Goal: Task Accomplishment & Management: Use online tool/utility

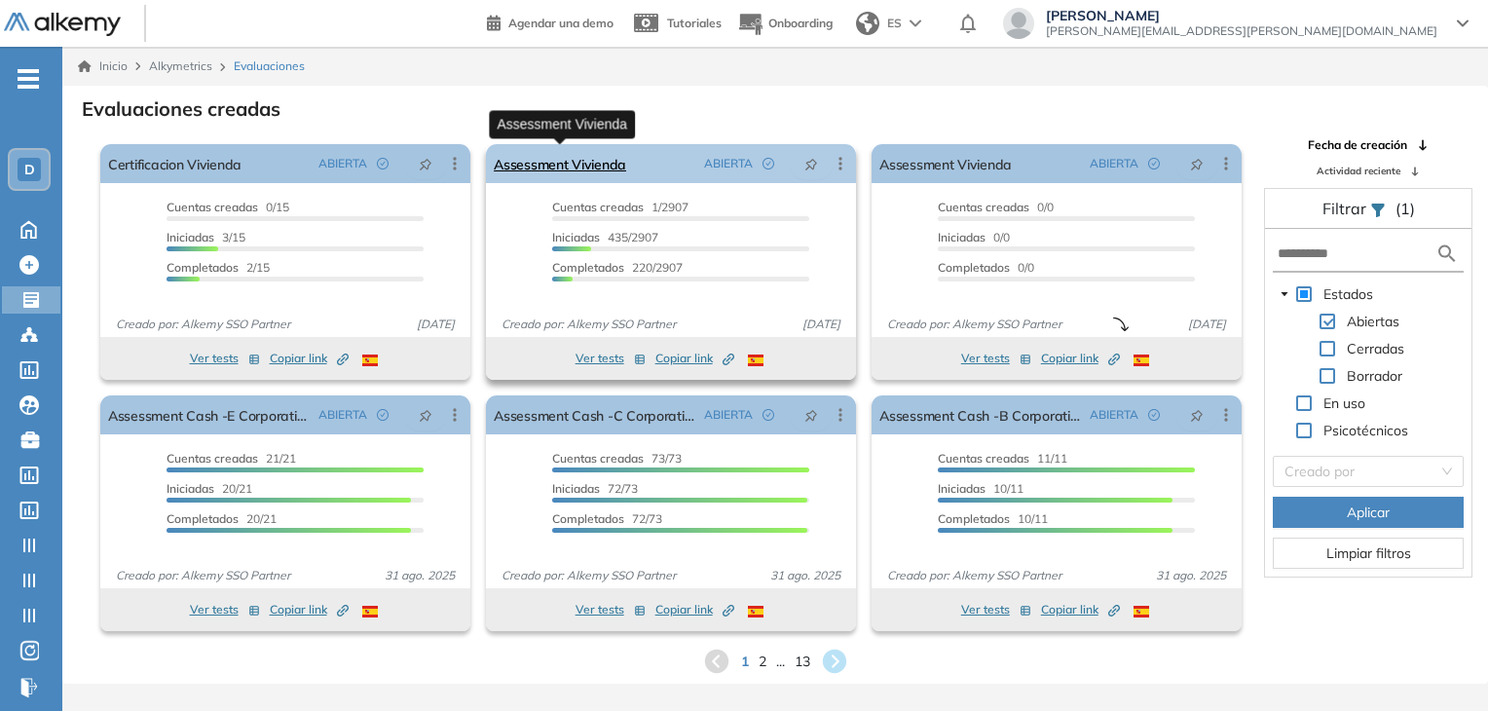
click at [537, 157] on link "Assessment Vivienda" at bounding box center [560, 163] width 132 height 39
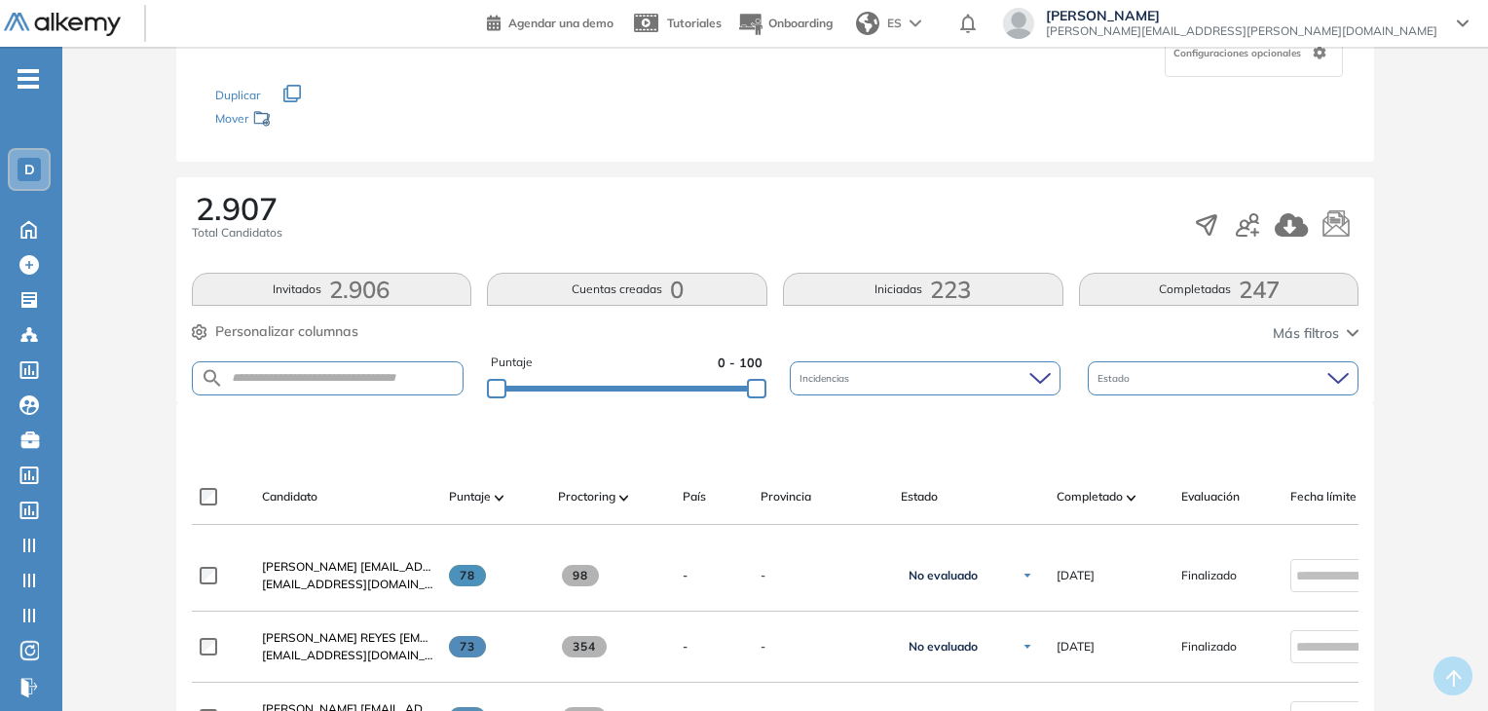
scroll to position [195, 0]
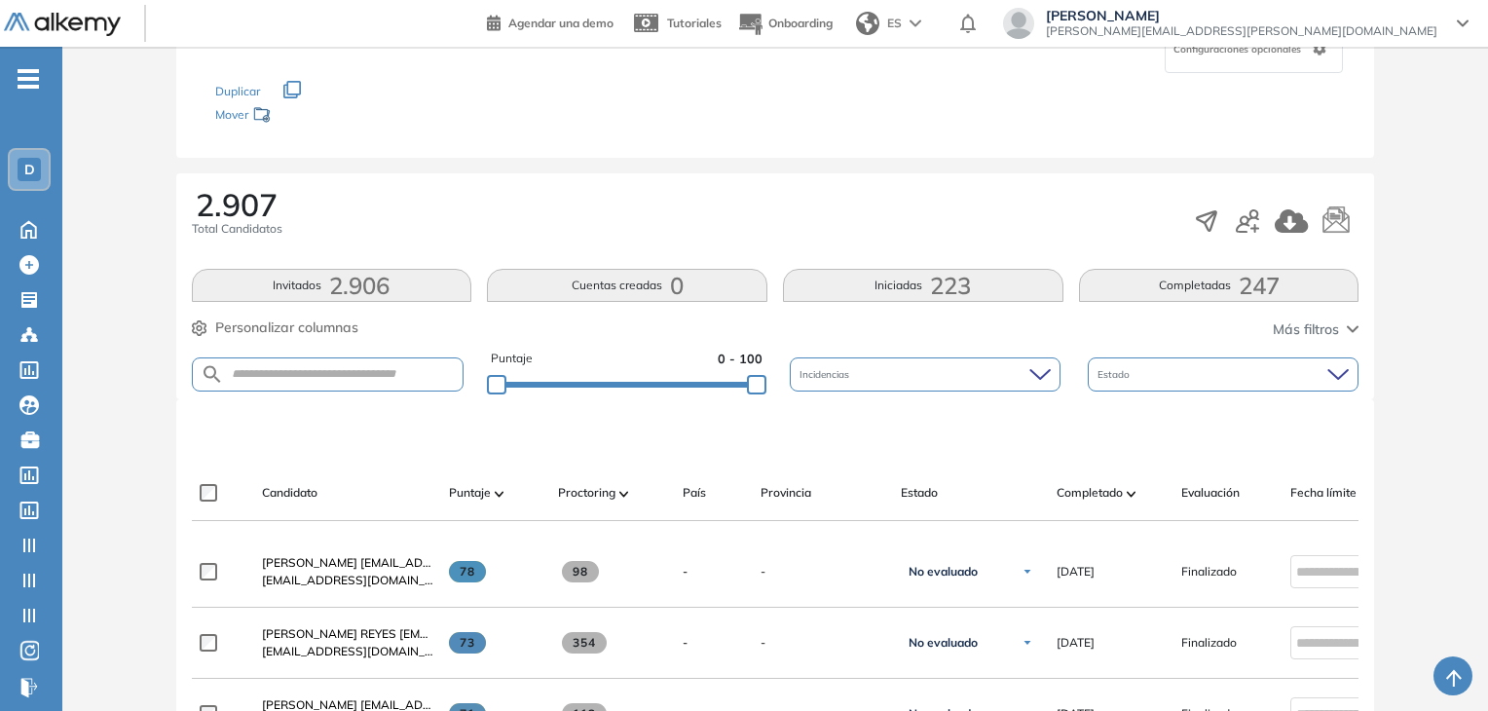
click at [376, 360] on form at bounding box center [328, 374] width 273 height 34
click at [383, 370] on input "text" at bounding box center [344, 374] width 240 height 15
type input "**********"
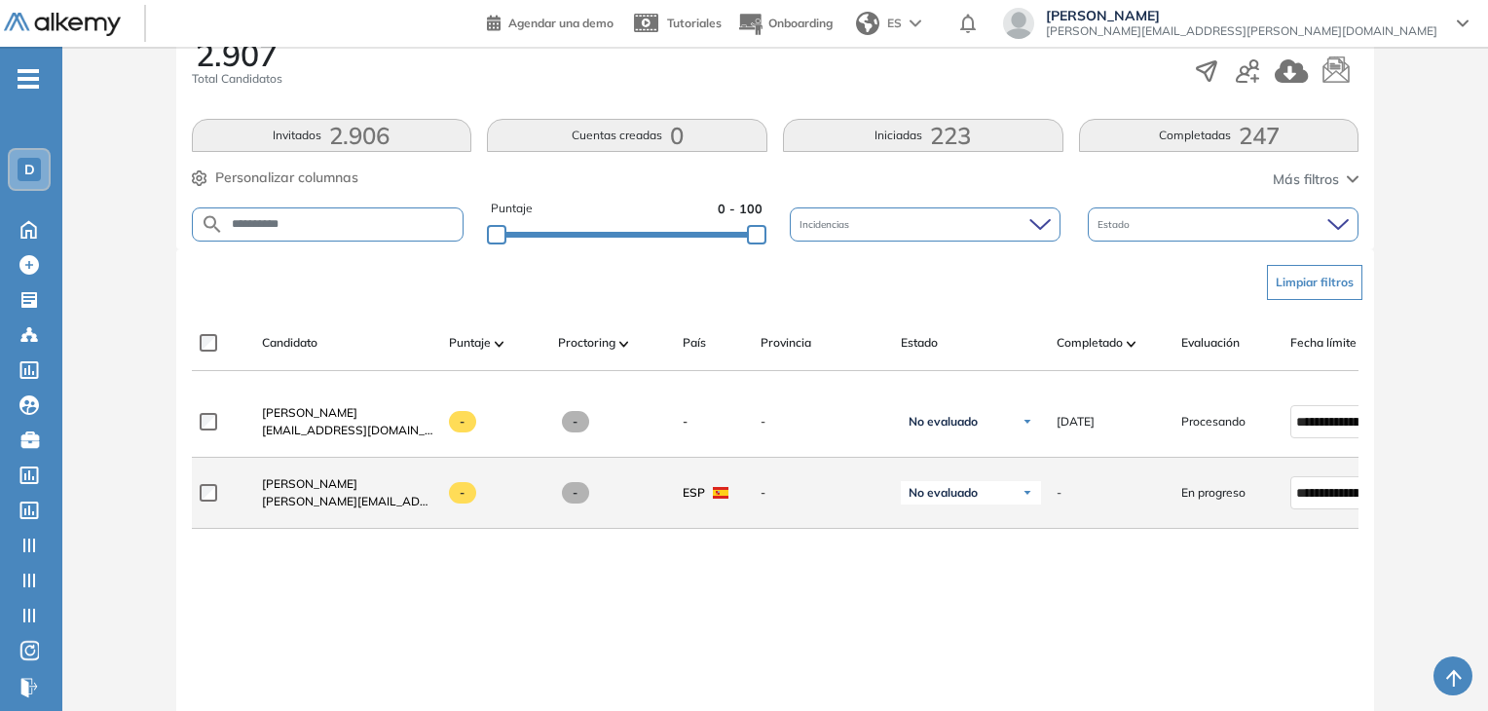
scroll to position [390, 0]
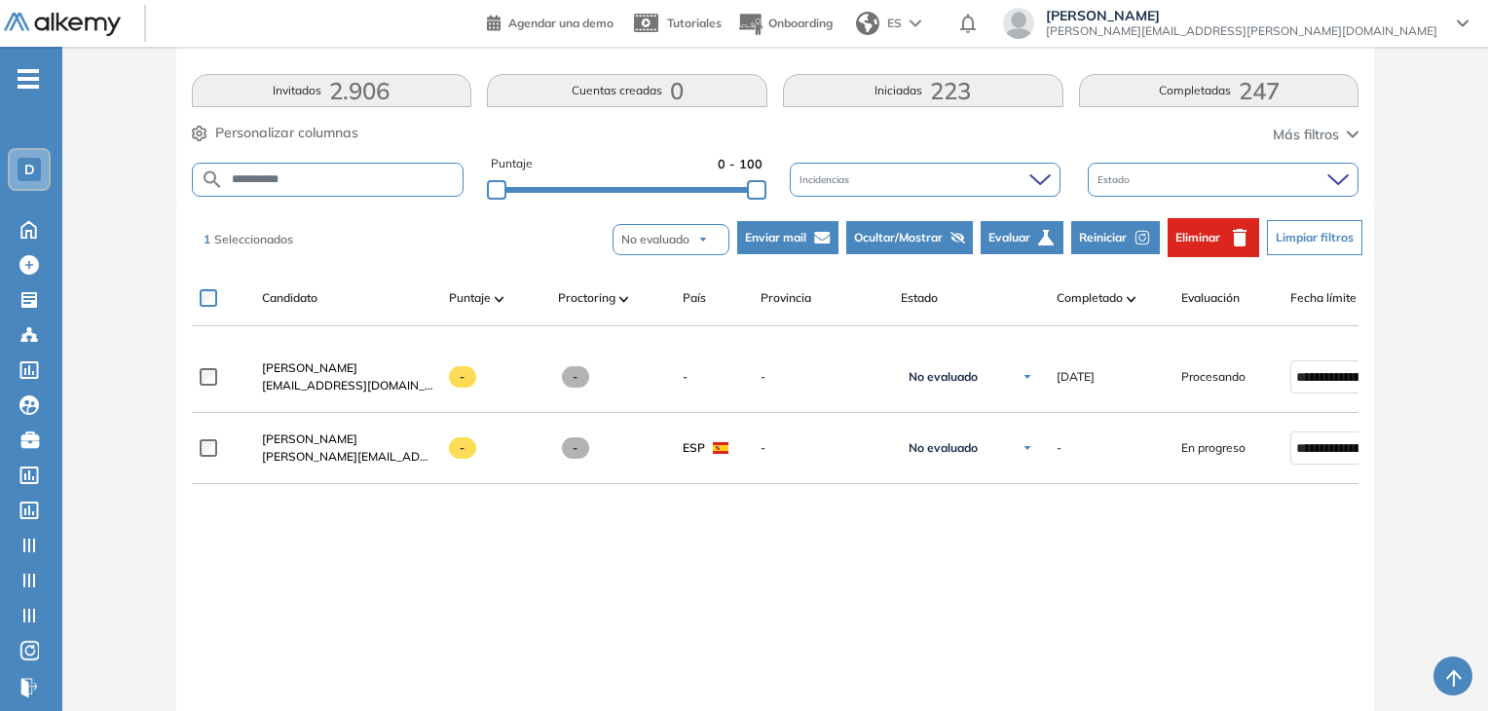
click at [1125, 237] on span "Reiniciar" at bounding box center [1103, 238] width 48 height 18
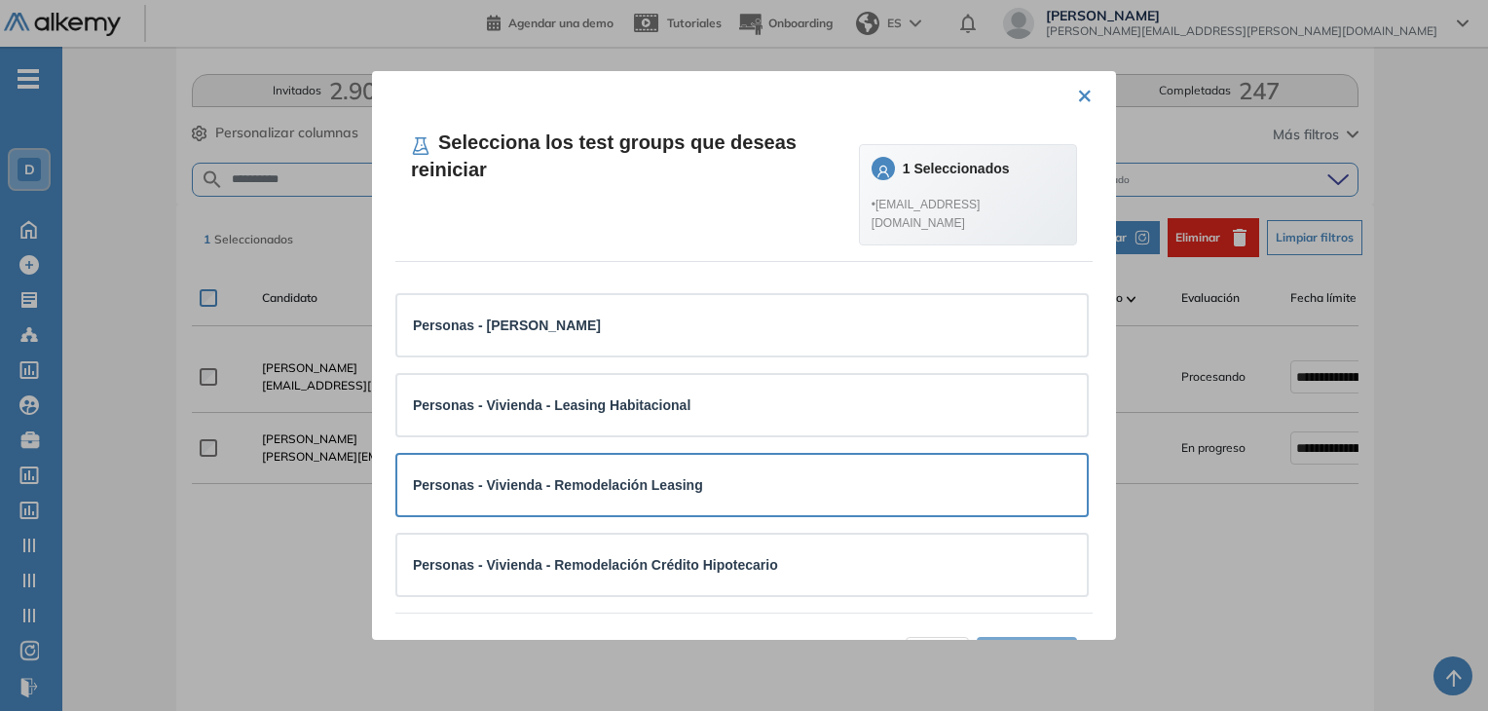
scroll to position [0, 0]
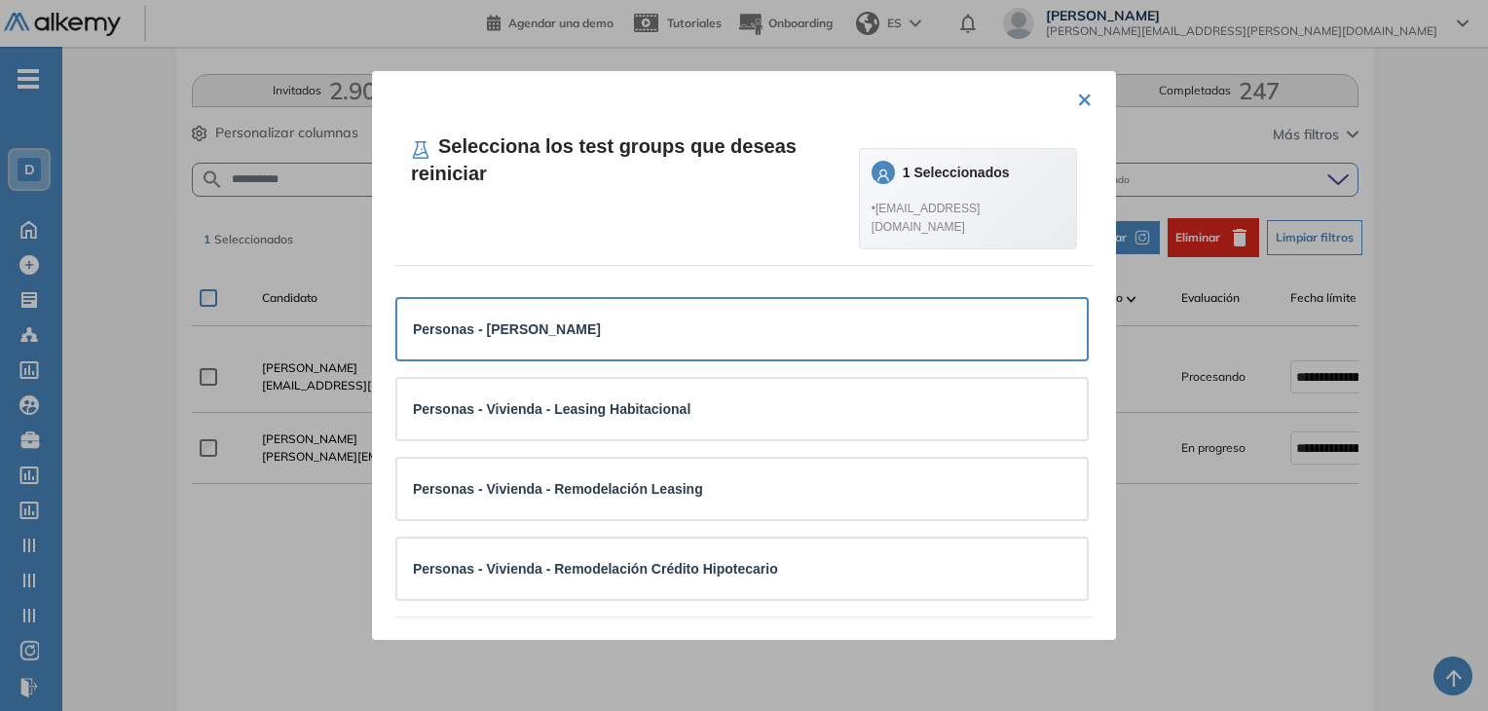
click at [632, 343] on div "Personas - [PERSON_NAME]" at bounding box center [742, 329] width 658 height 29
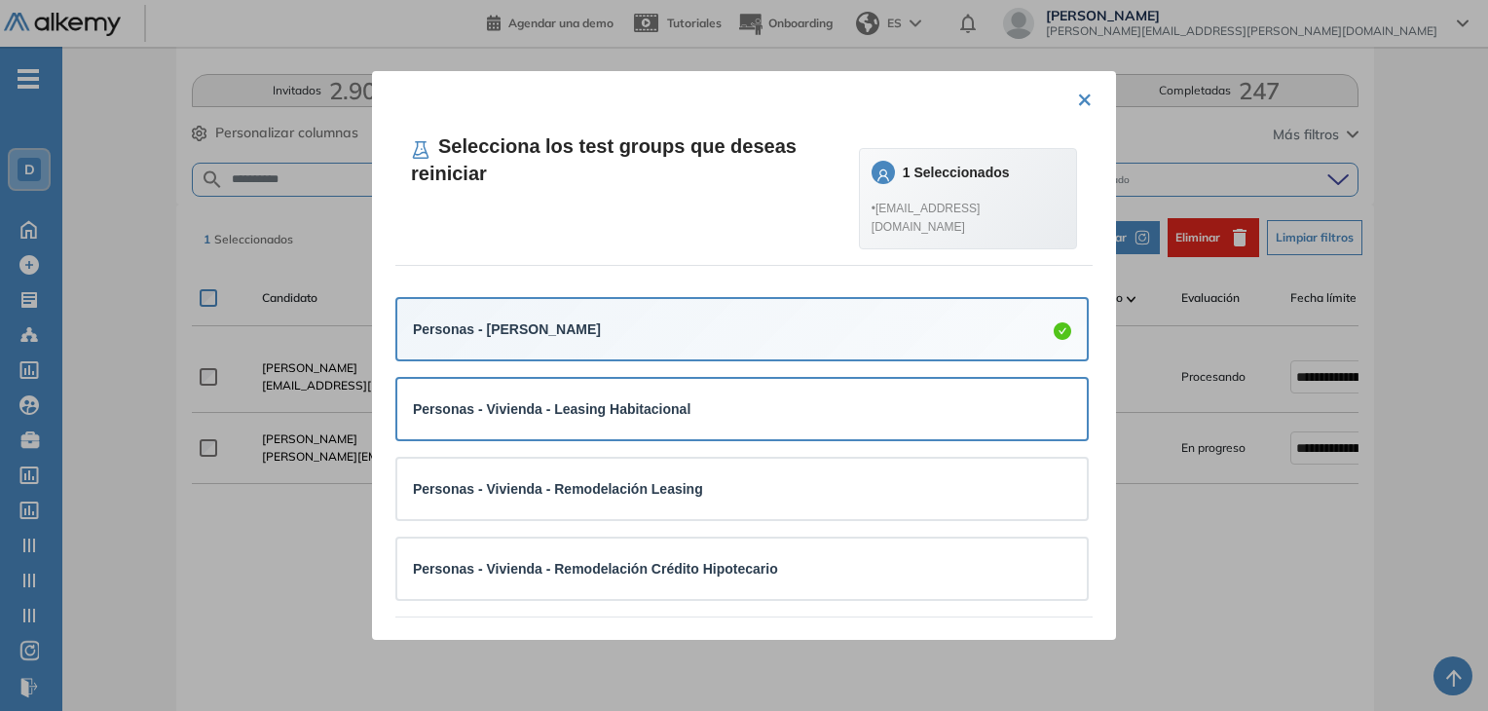
click at [616, 420] on div "Personas - Vivienda - Leasing Habitacional" at bounding box center [552, 408] width 278 height 21
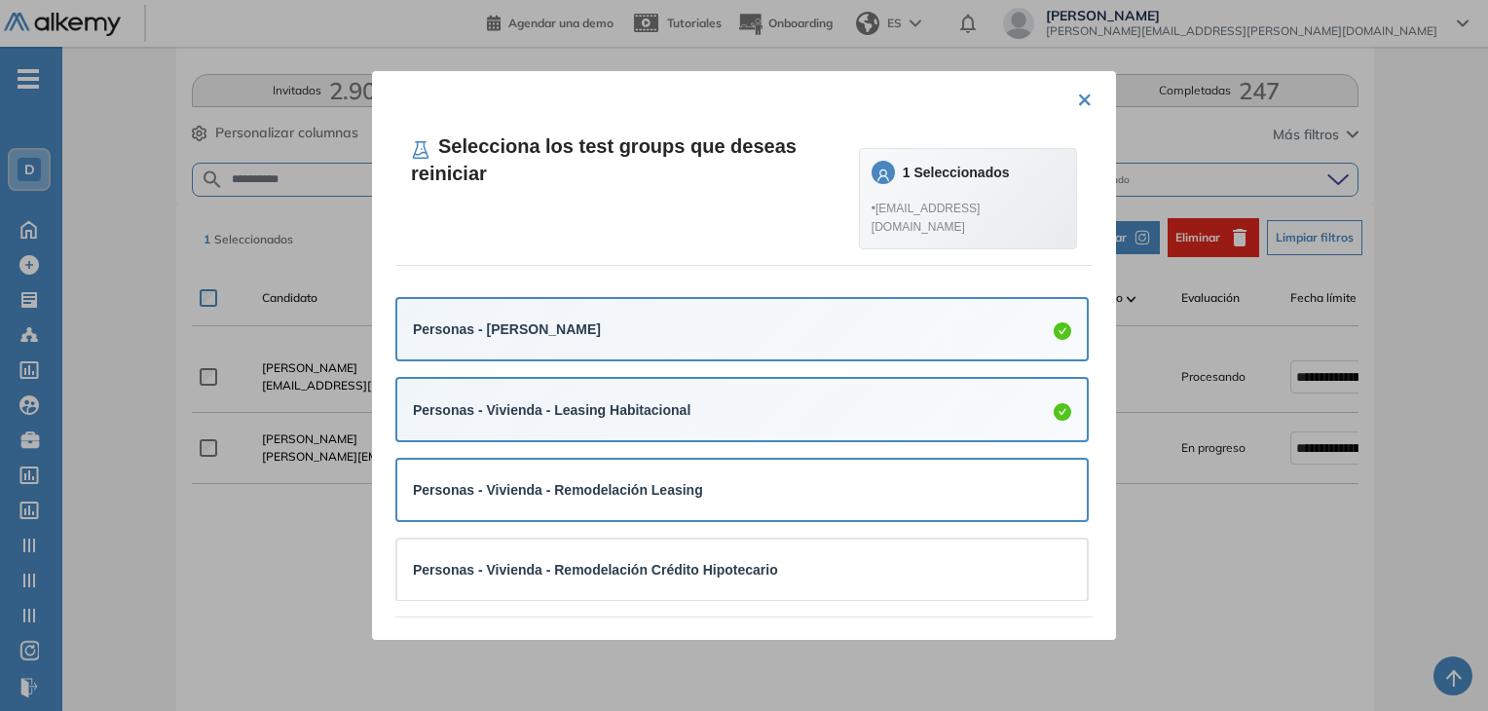
click at [602, 496] on strong "Personas - Vivienda - Remodelación Leasing" at bounding box center [558, 490] width 290 height 16
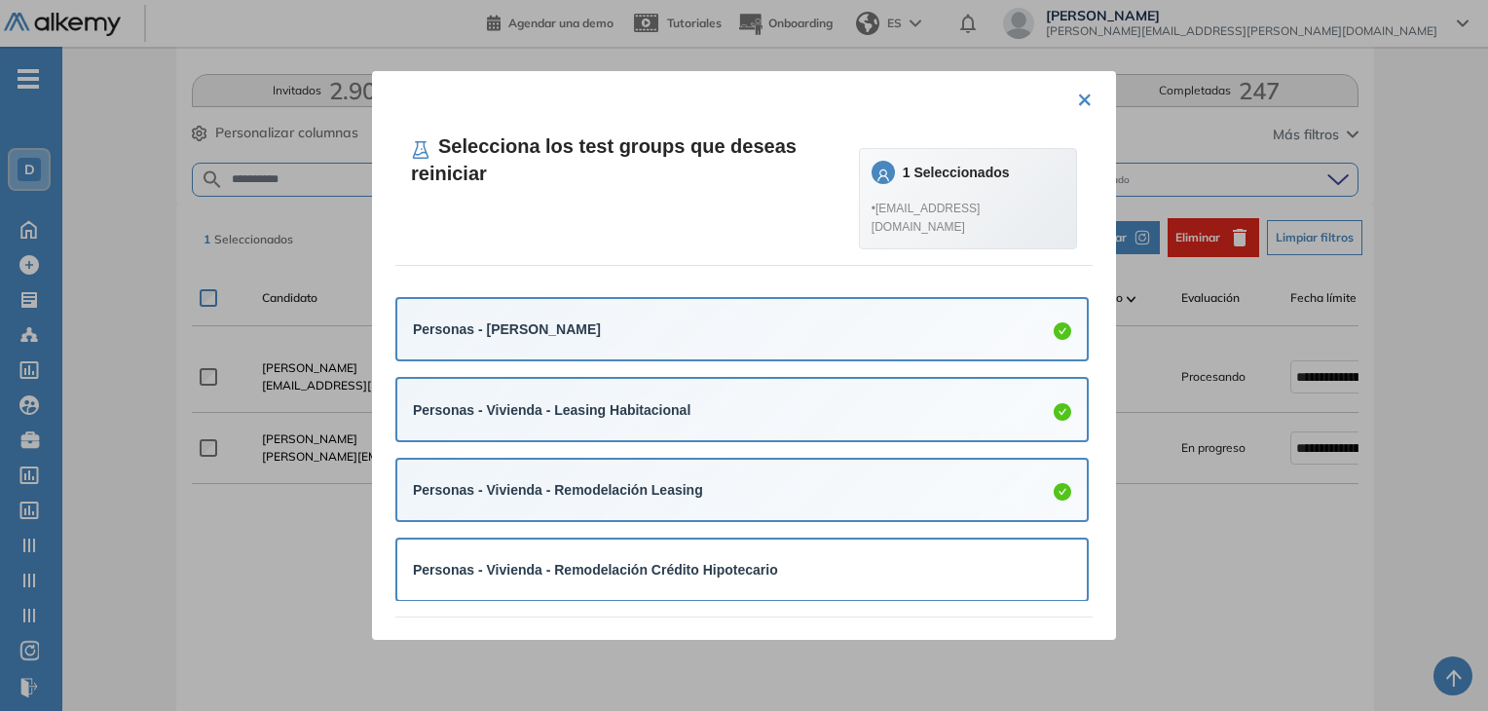
click at [623, 560] on div "Personas - Vivienda - Remodelación Crédito Hipotecario" at bounding box center [595, 569] width 365 height 21
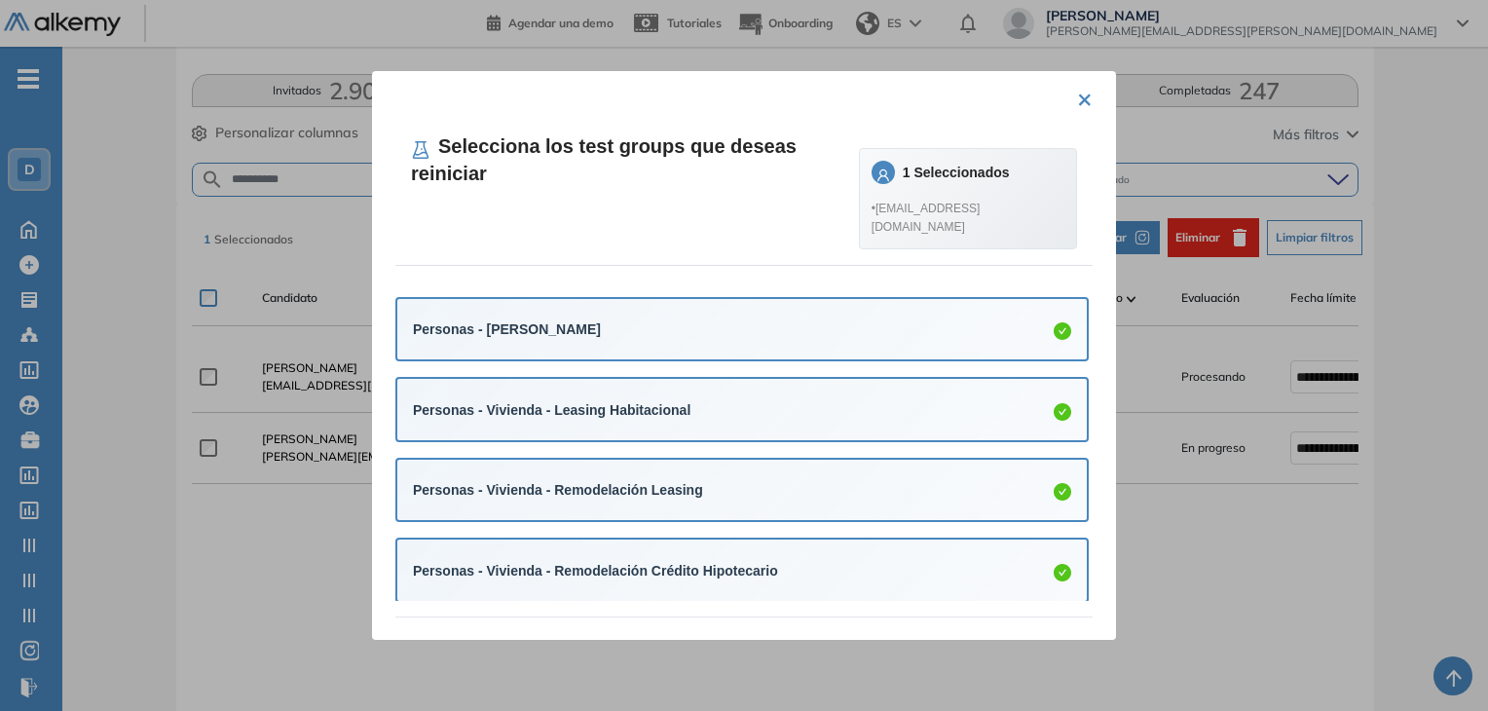
scroll to position [195, 0]
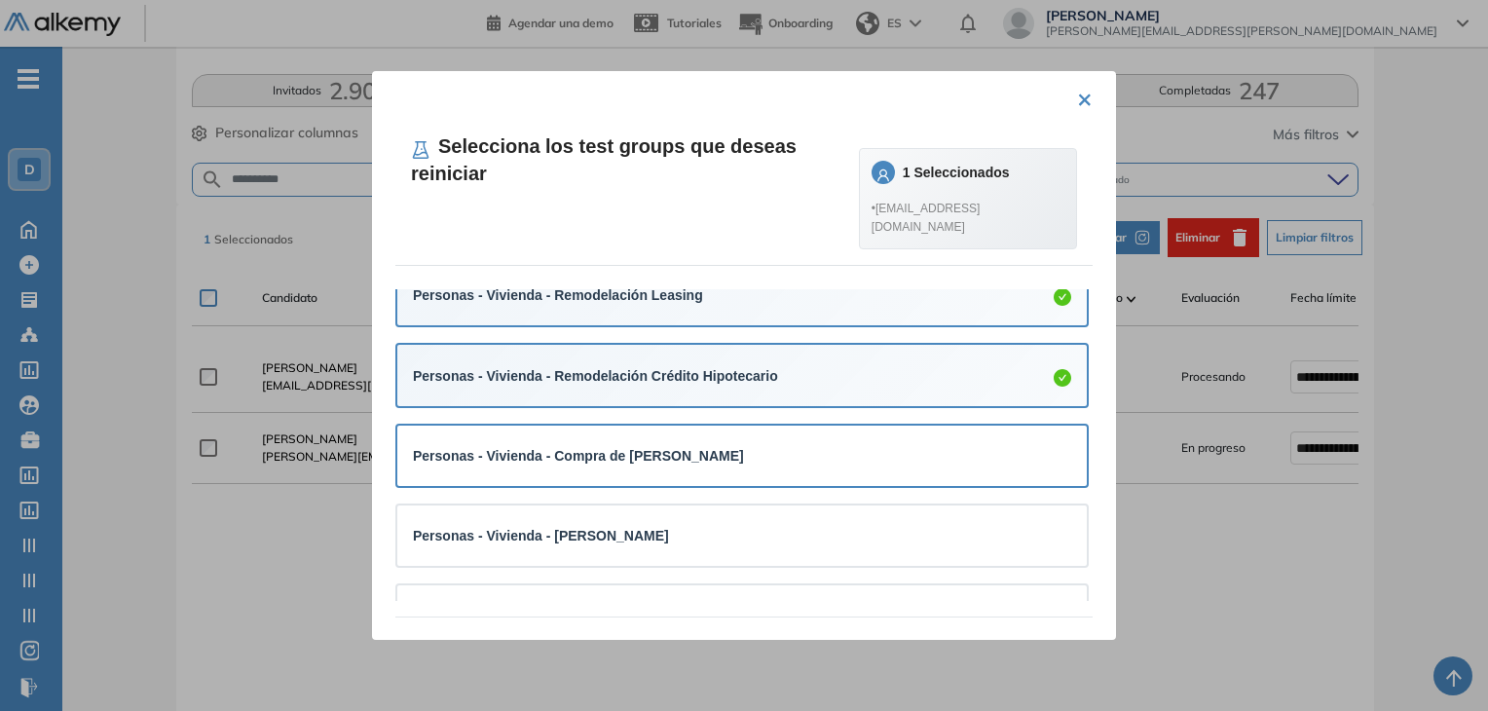
click at [643, 456] on strong "Personas - Vivienda - Compra de [PERSON_NAME]" at bounding box center [578, 456] width 331 height 16
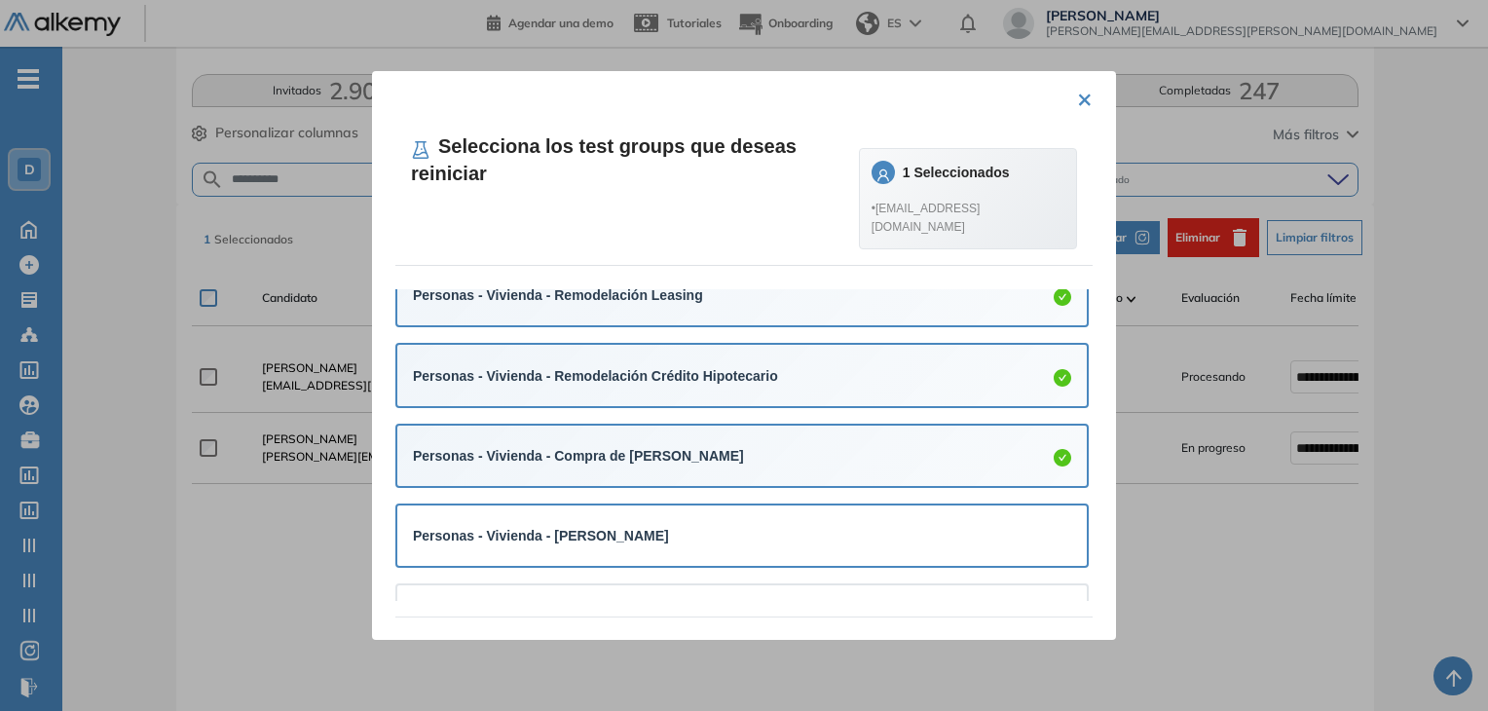
click at [622, 529] on strong "Personas - Vivienda - [PERSON_NAME]" at bounding box center [541, 536] width 256 height 16
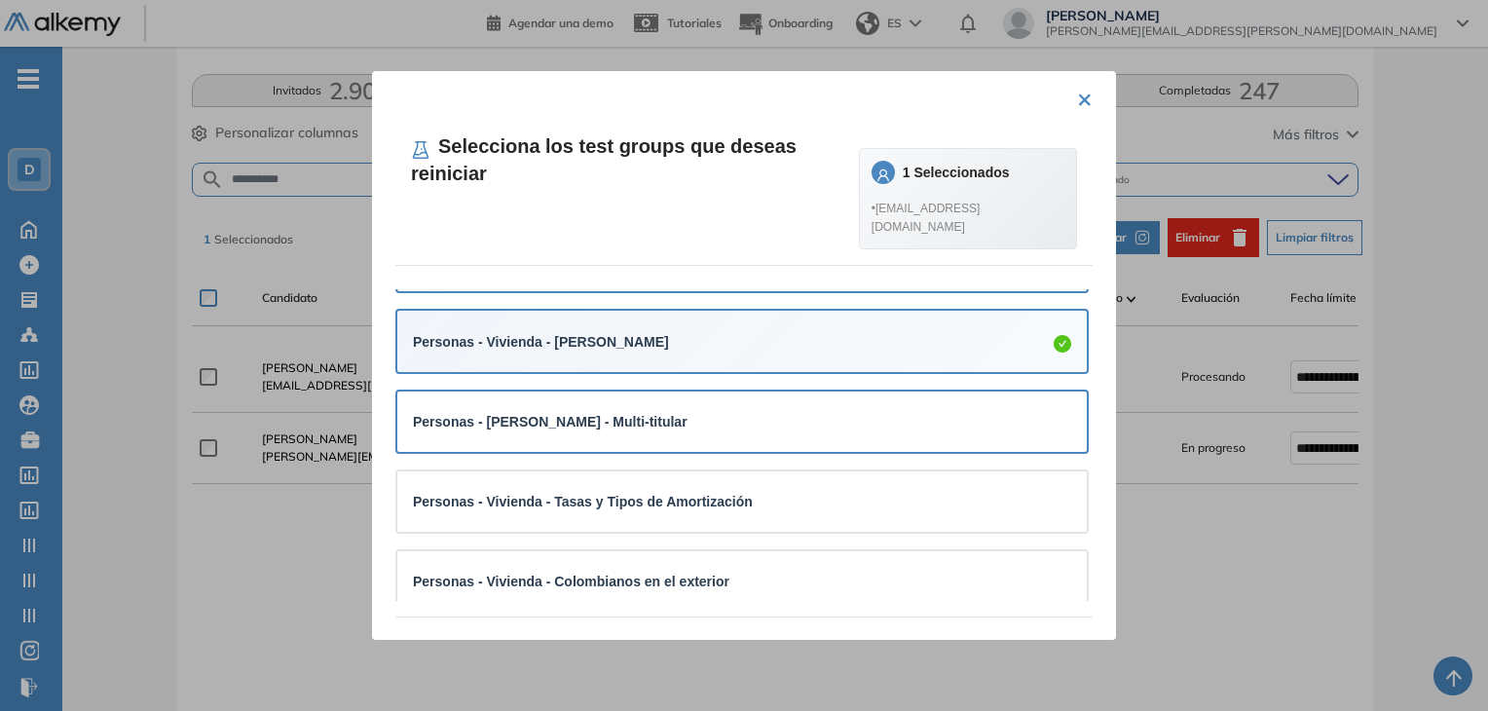
click at [651, 416] on strong "Personas - [PERSON_NAME] - Multi-titular" at bounding box center [550, 422] width 275 height 16
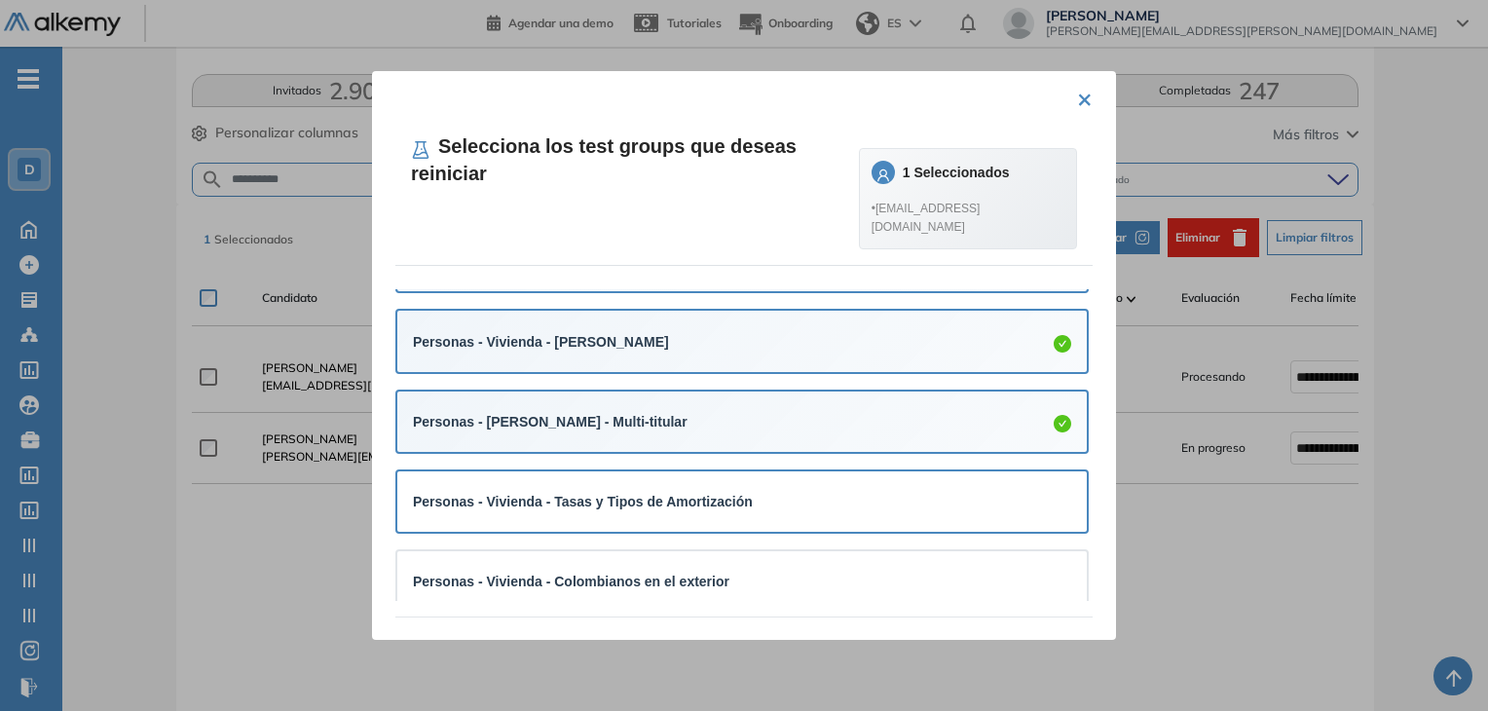
click at [640, 502] on strong "Personas - Vivienda - Tasas y Tipos de Amortización" at bounding box center [583, 502] width 340 height 16
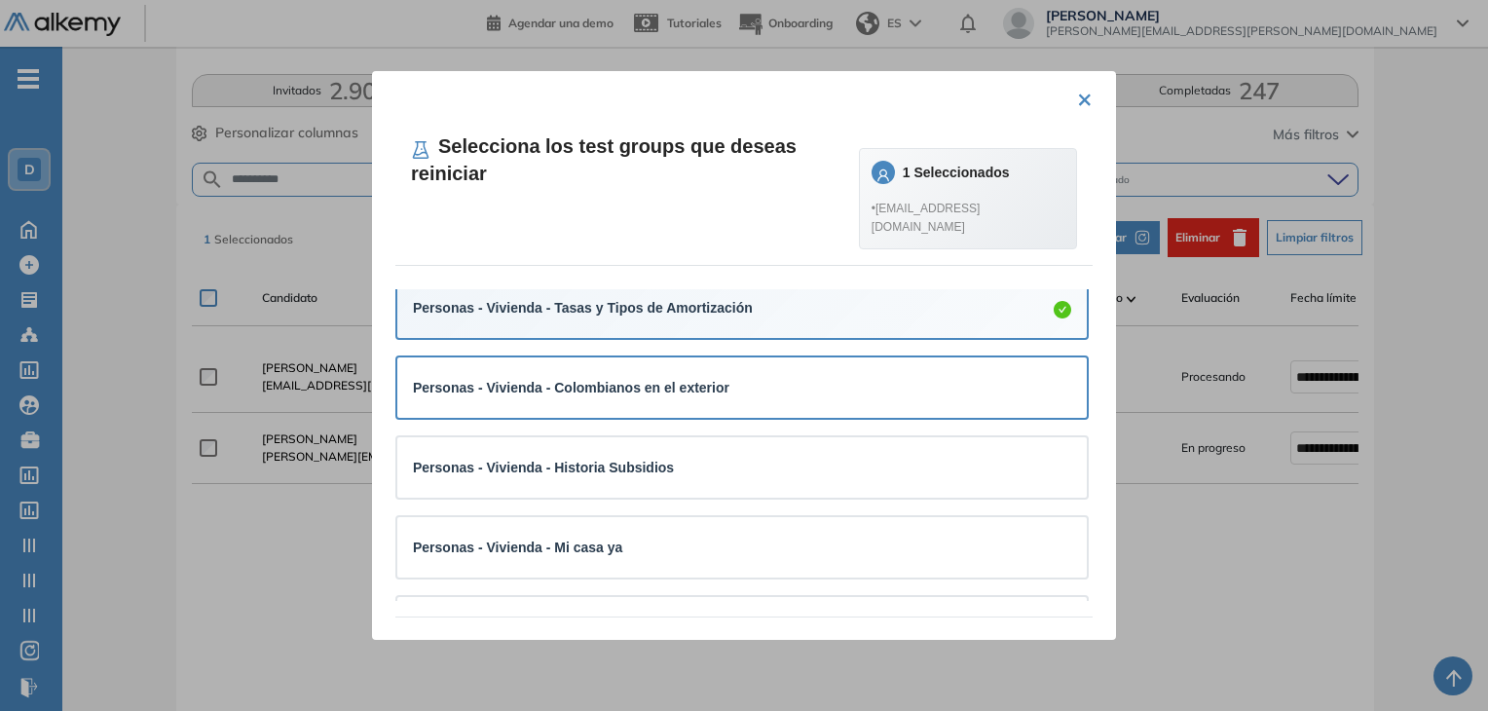
click at [654, 402] on div "Personas - Vivienda - Colombianos en el exterior" at bounding box center [742, 387] width 658 height 29
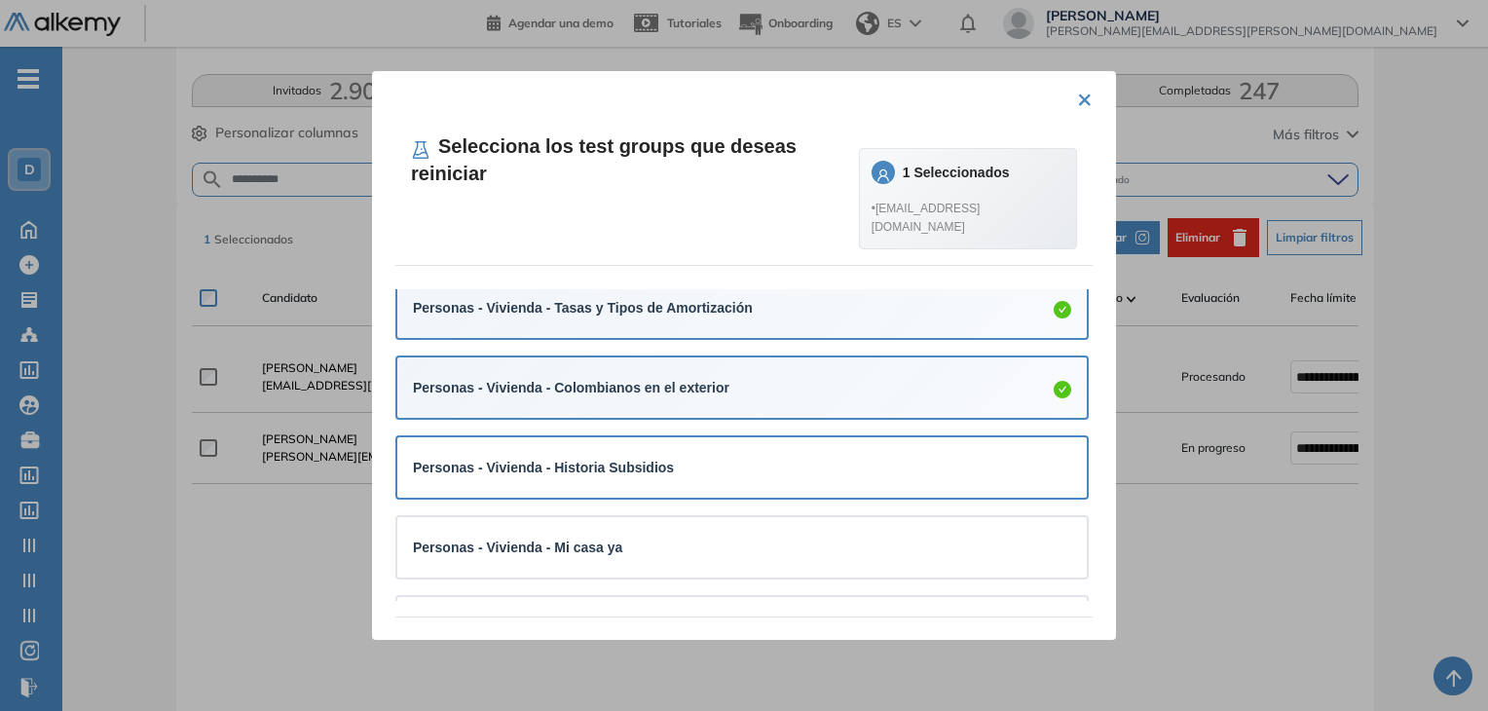
click at [640, 472] on strong "Personas - Vivienda - Historia Subsidios" at bounding box center [543, 468] width 261 height 16
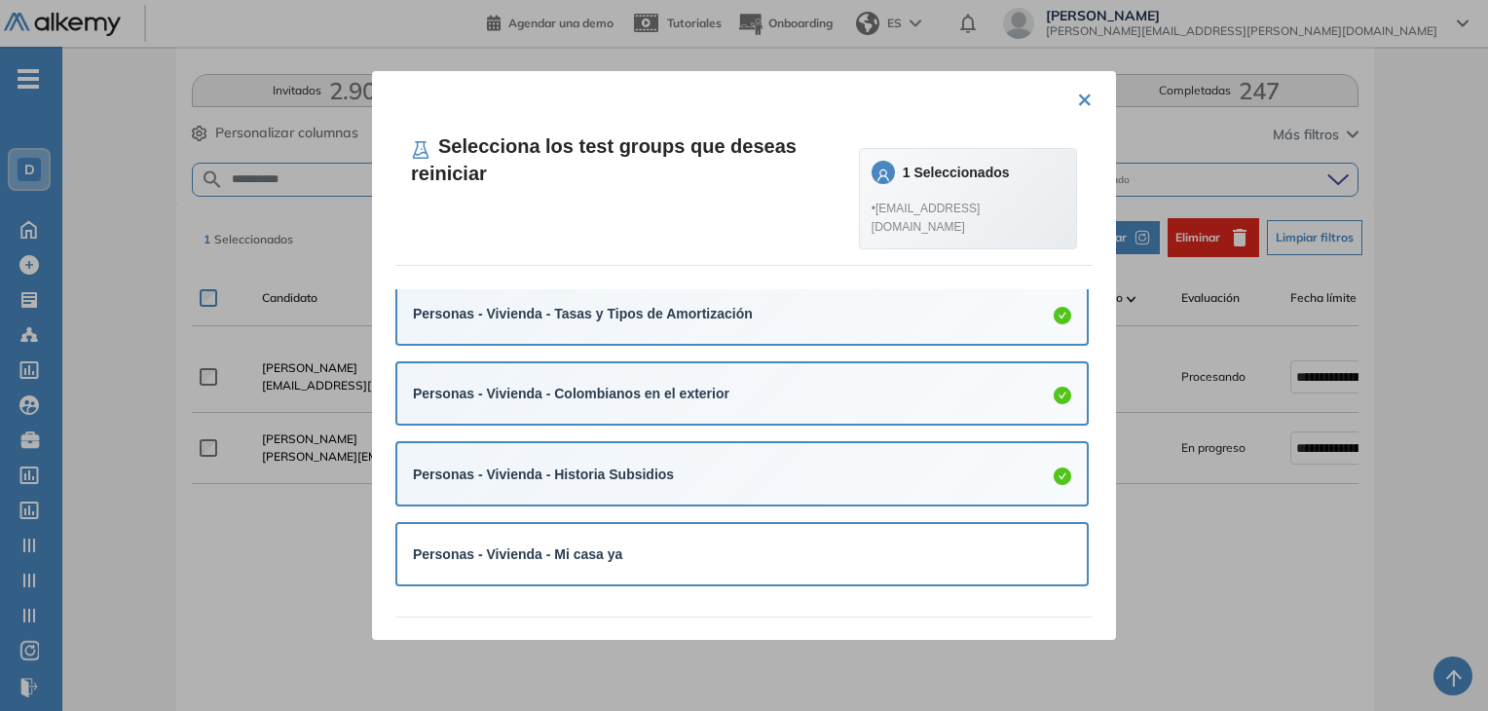
click at [624, 565] on div "Personas - Vivienda - Mi casa ya" at bounding box center [742, 553] width 658 height 21
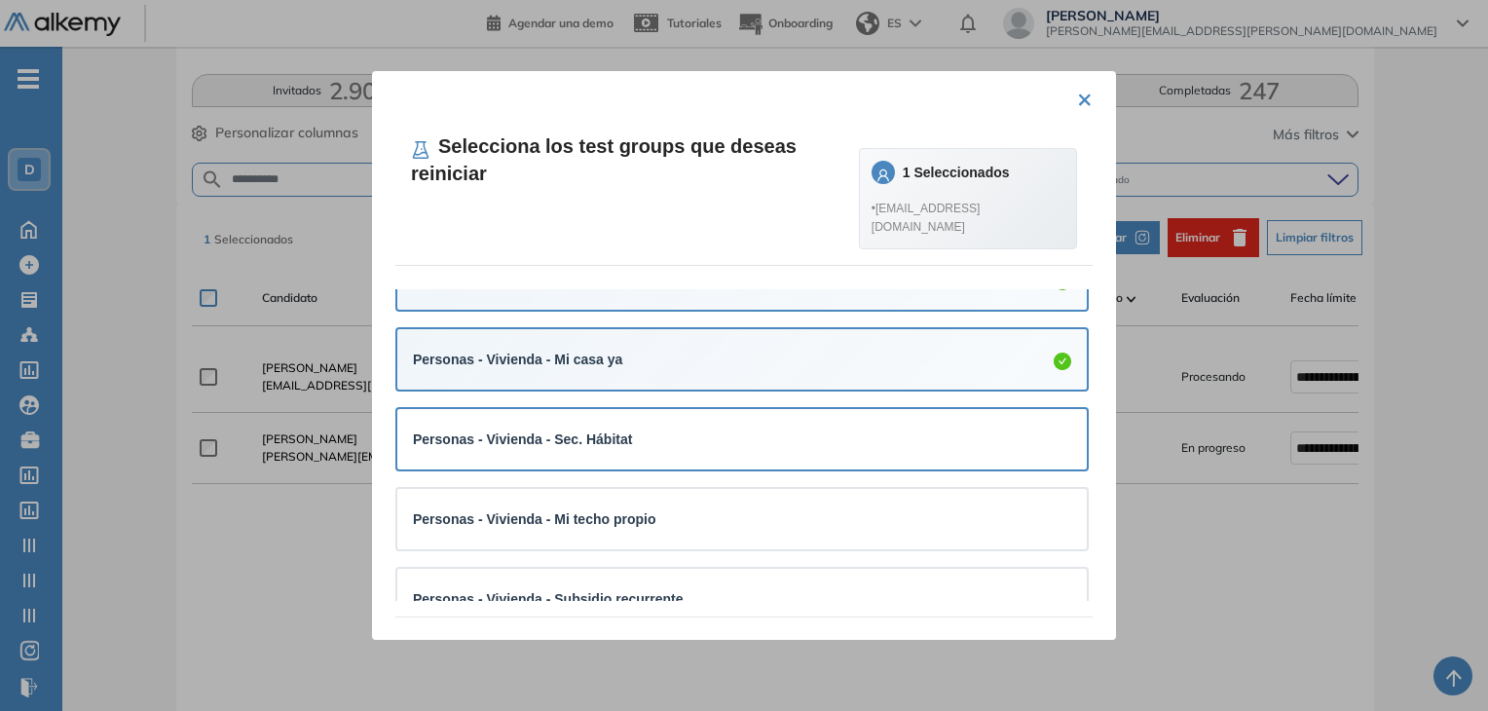
click at [646, 453] on div "Personas - Vivienda - Sec. Hábitat" at bounding box center [742, 439] width 658 height 29
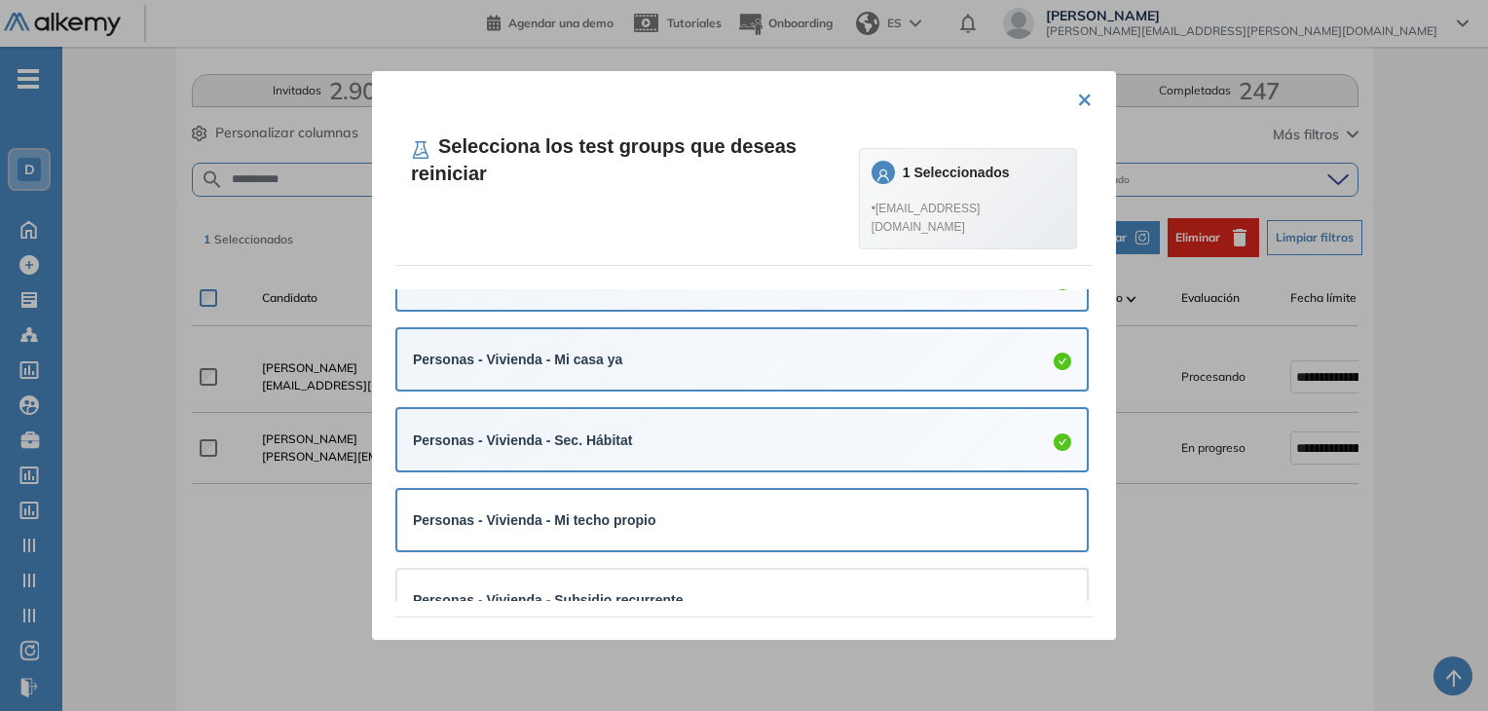
click at [635, 507] on div "Personas - Vivienda - Mi techo propio" at bounding box center [742, 519] width 658 height 29
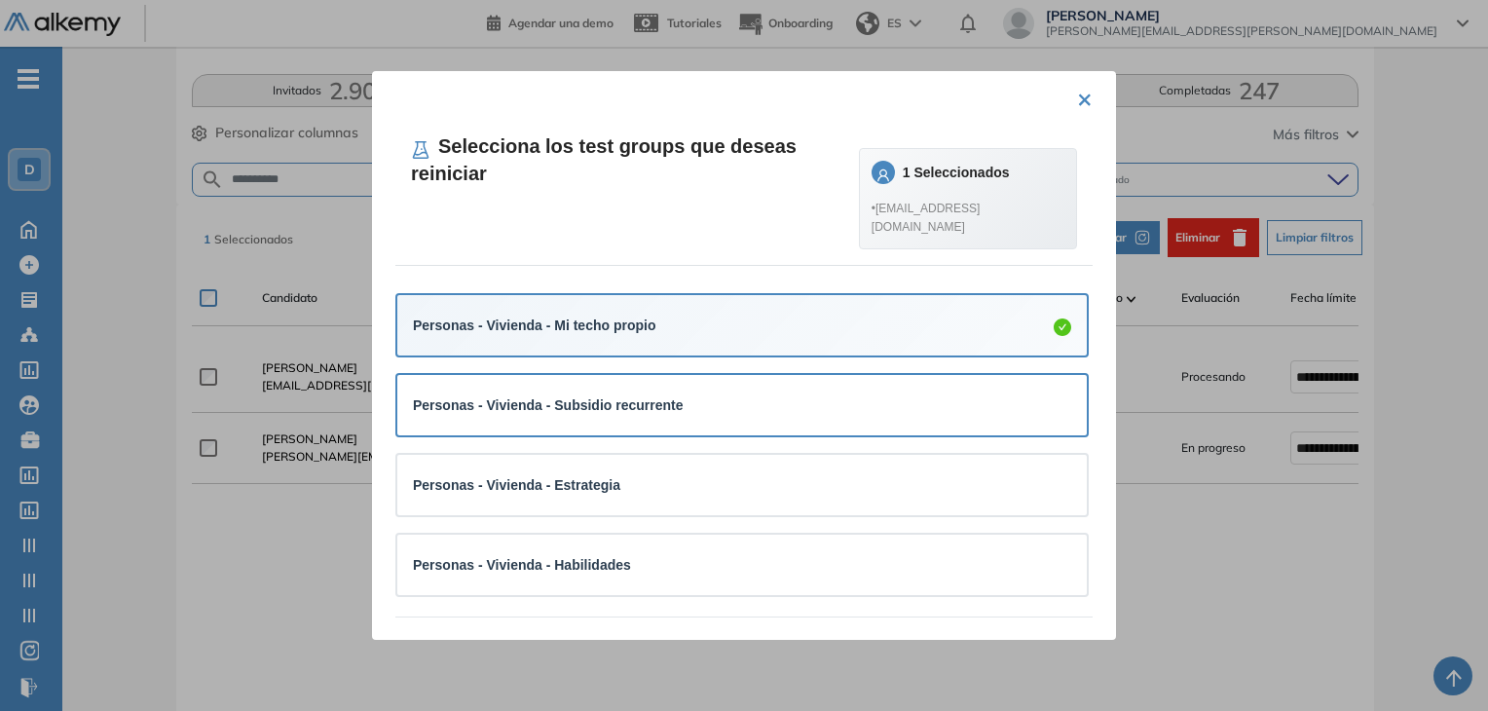
click at [651, 416] on div "Personas - Vivienda - Subsidio recurrente" at bounding box center [548, 404] width 271 height 21
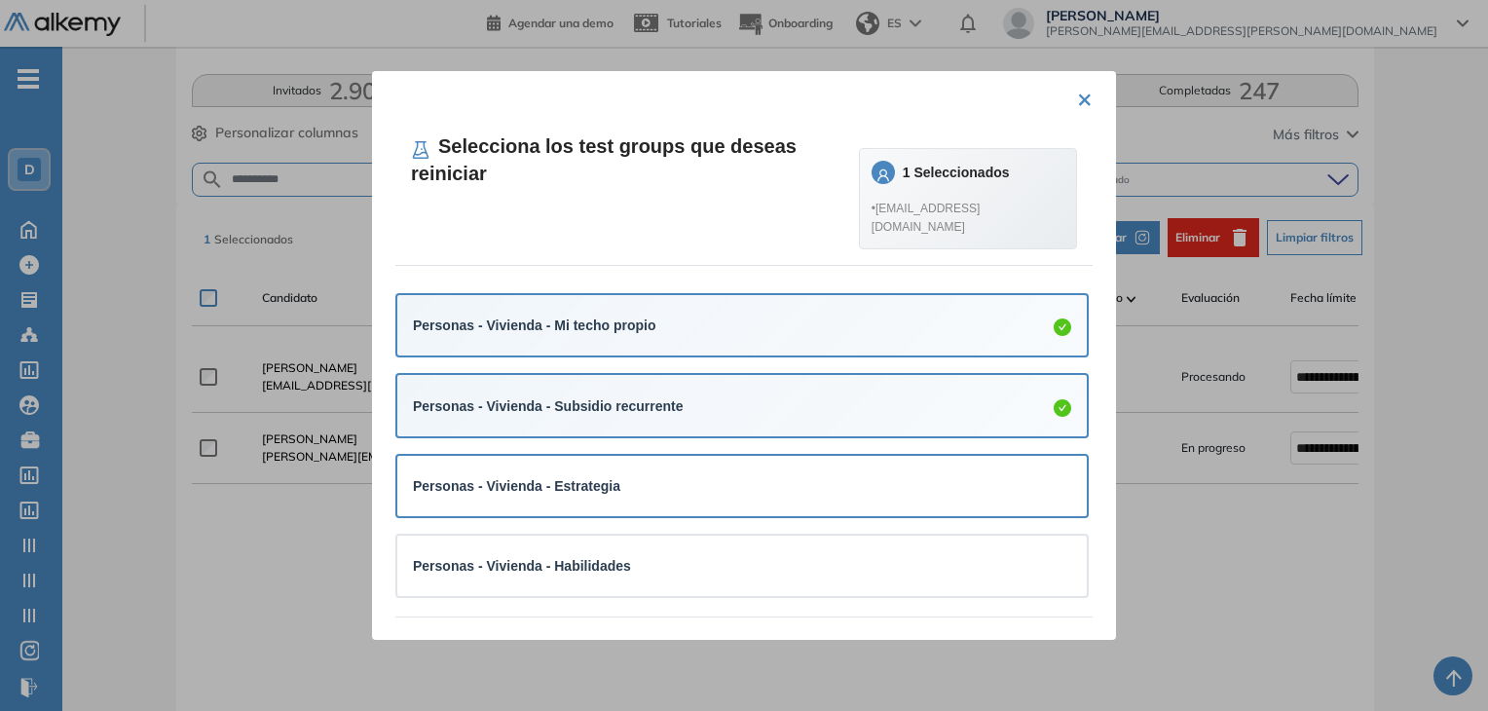
click at [635, 475] on div "Personas - Vivienda - Estrategia" at bounding box center [742, 485] width 658 height 29
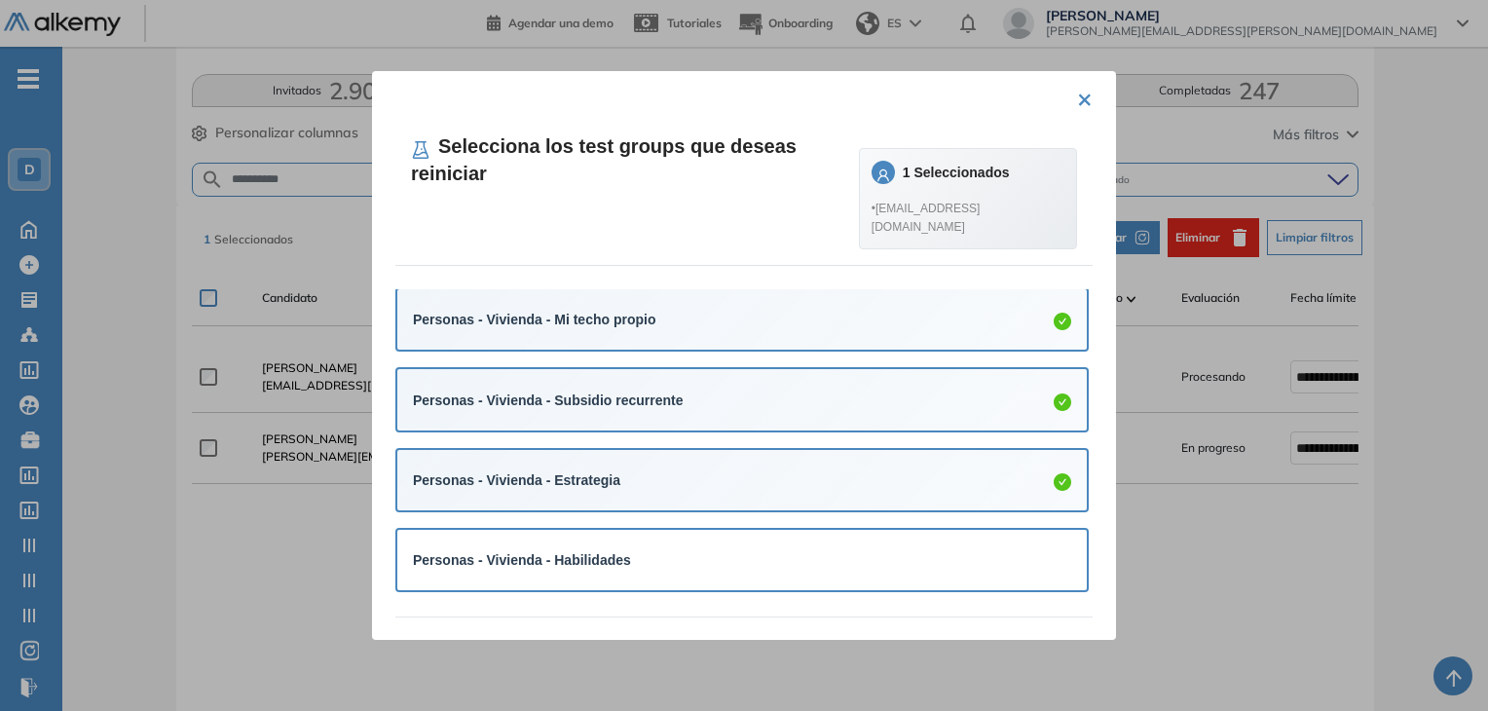
click at [621, 568] on div "Personas - Vivienda - Habilidades" at bounding box center [742, 559] width 658 height 21
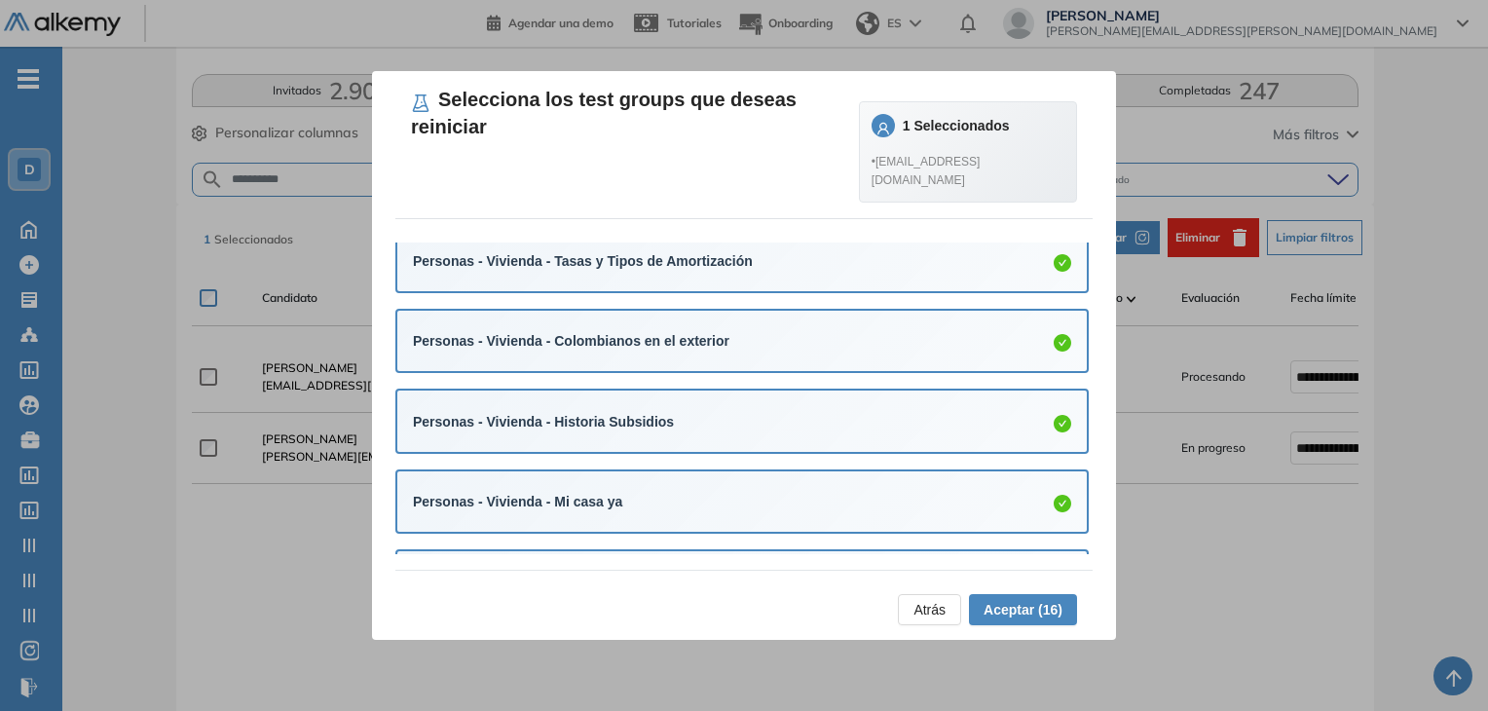
scroll to position [48, 0]
click at [1026, 609] on span "Aceptar (16)" at bounding box center [1023, 608] width 79 height 21
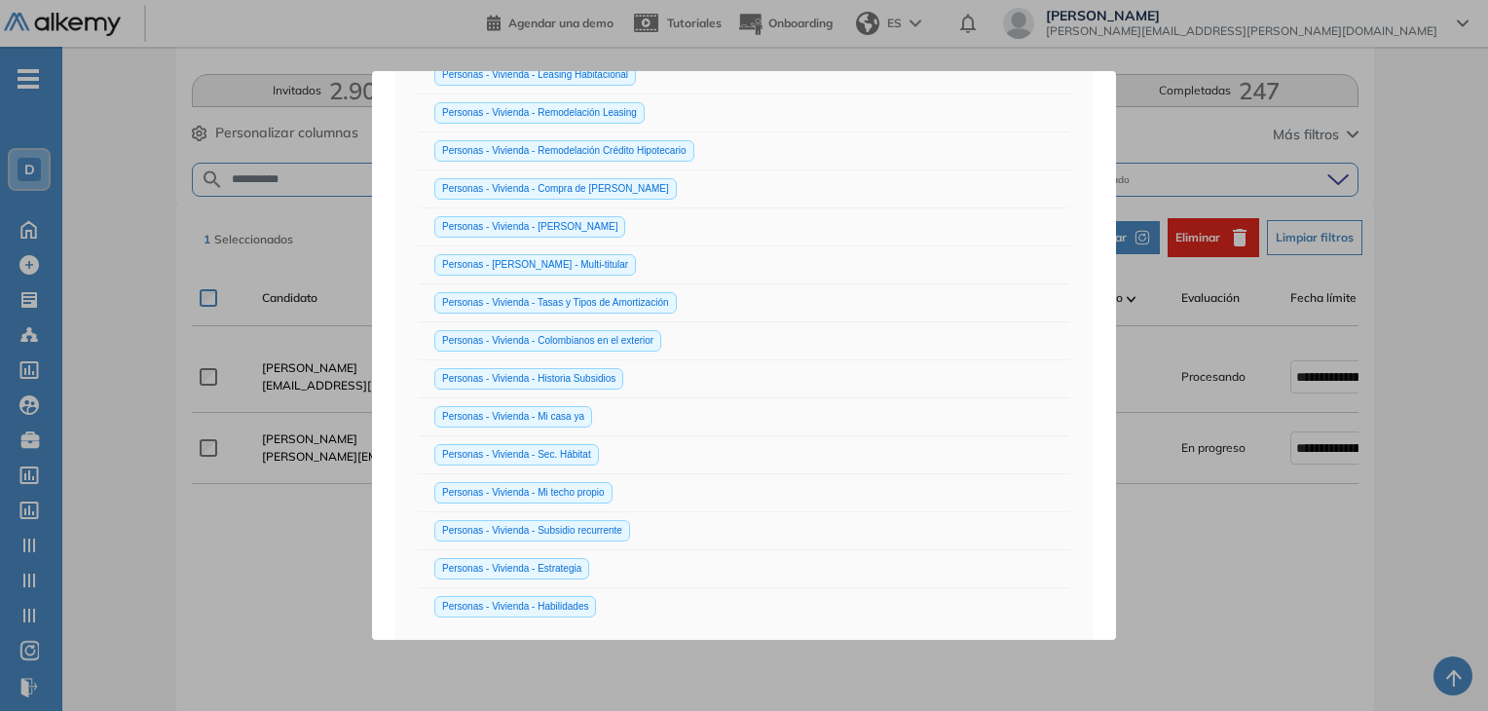
scroll to position [513, 0]
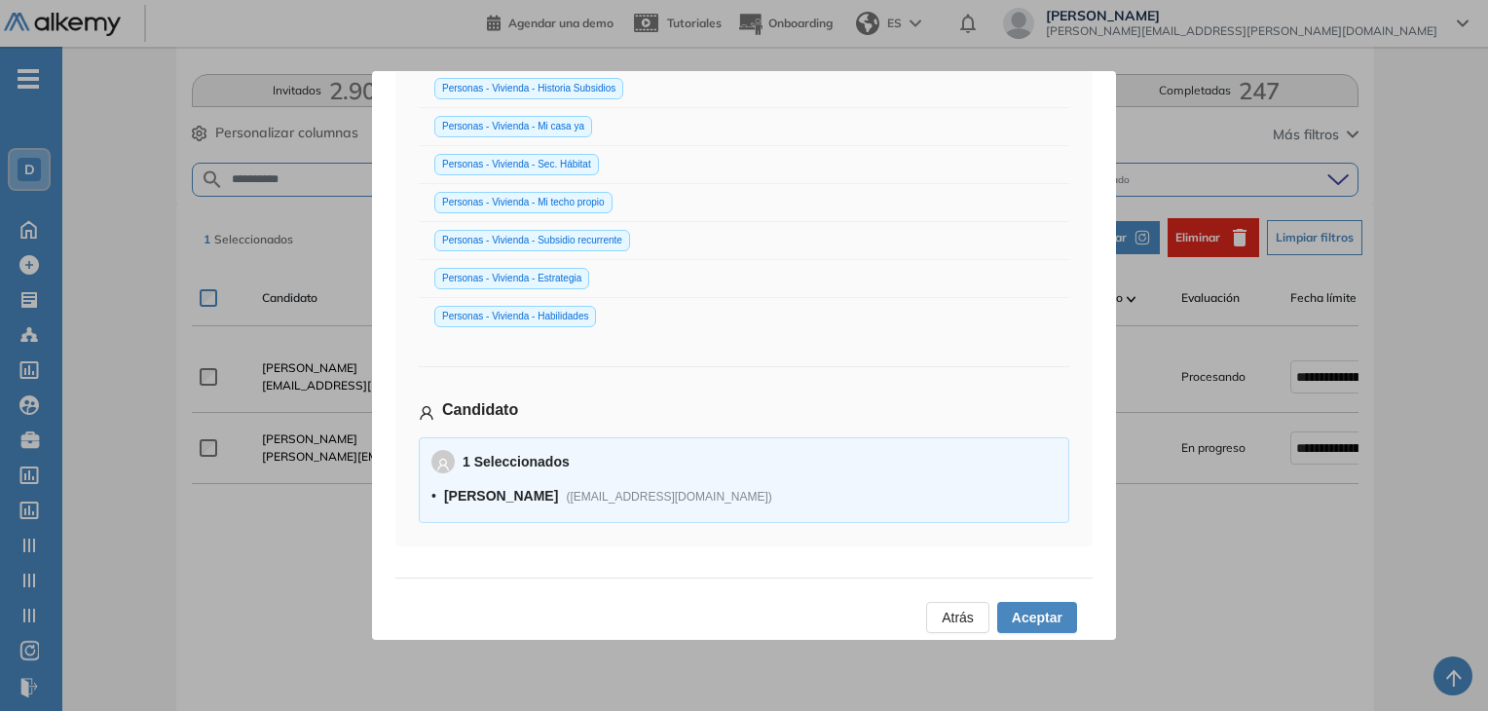
click at [624, 596] on div "Atrás Aceptar" at bounding box center [743, 613] width 697 height 71
click at [1030, 607] on span "Aceptar" at bounding box center [1037, 617] width 51 height 21
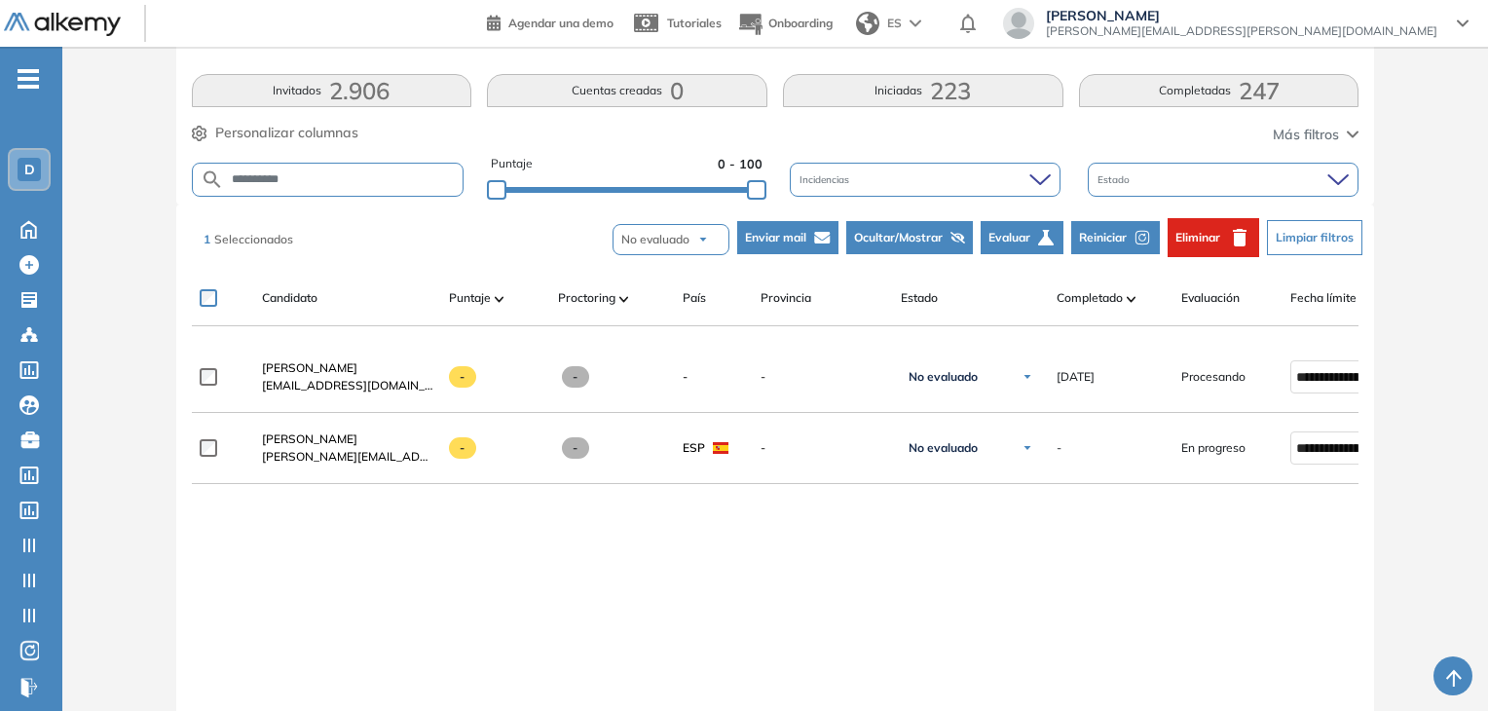
click at [1111, 242] on span "Reiniciar" at bounding box center [1103, 238] width 48 height 18
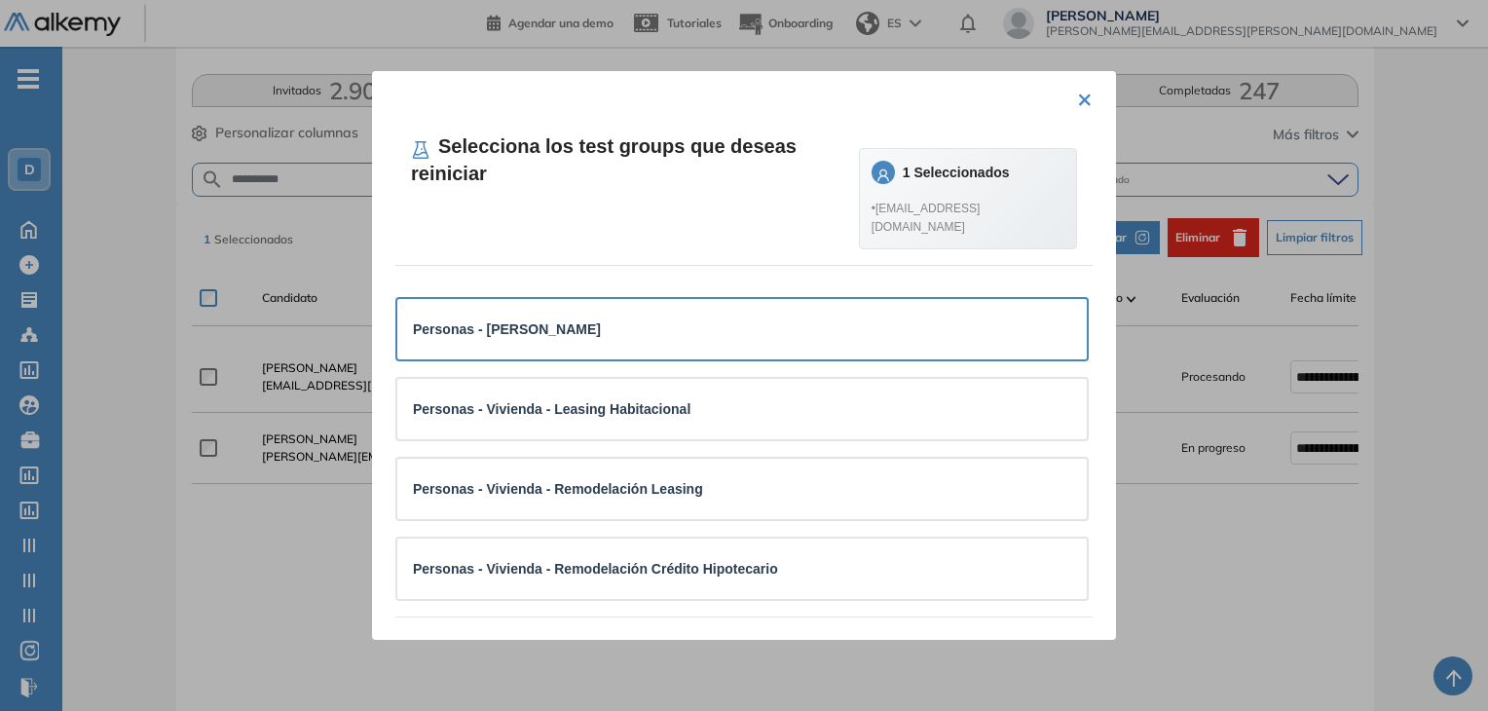
click at [599, 337] on div "Personas - [PERSON_NAME]" at bounding box center [742, 328] width 658 height 21
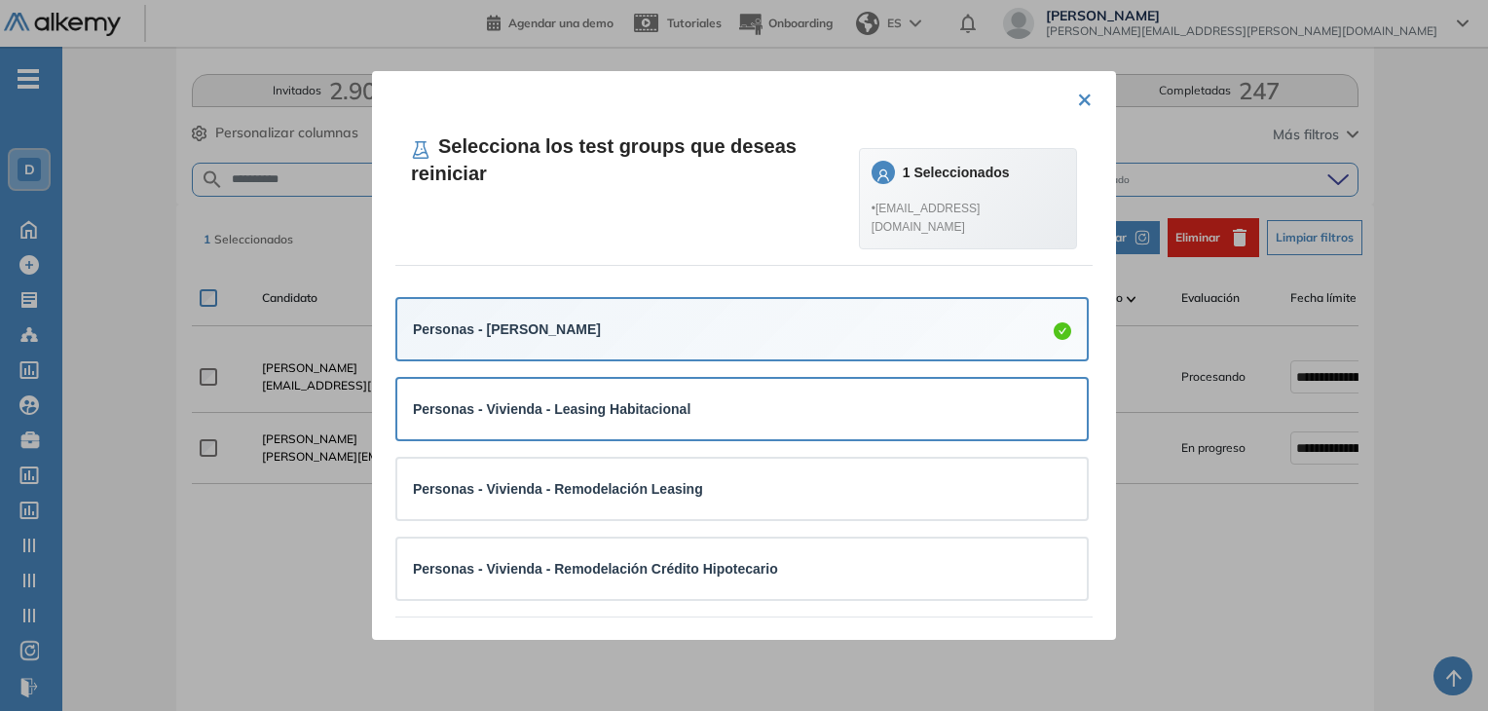
click at [618, 417] on strong "Personas - Vivienda - Leasing Habitacional" at bounding box center [552, 409] width 278 height 16
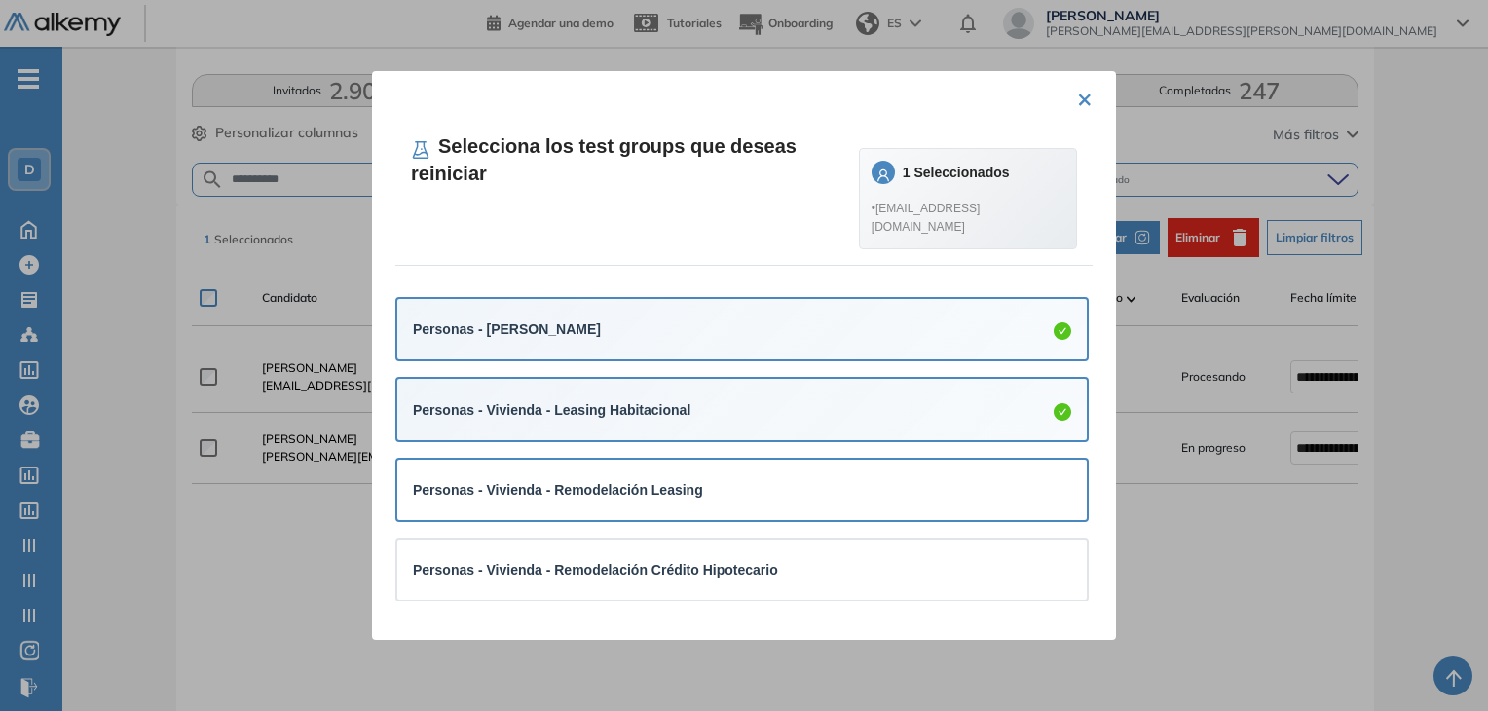
click at [599, 484] on strong "Personas - Vivienda - Remodelación Leasing" at bounding box center [558, 490] width 290 height 16
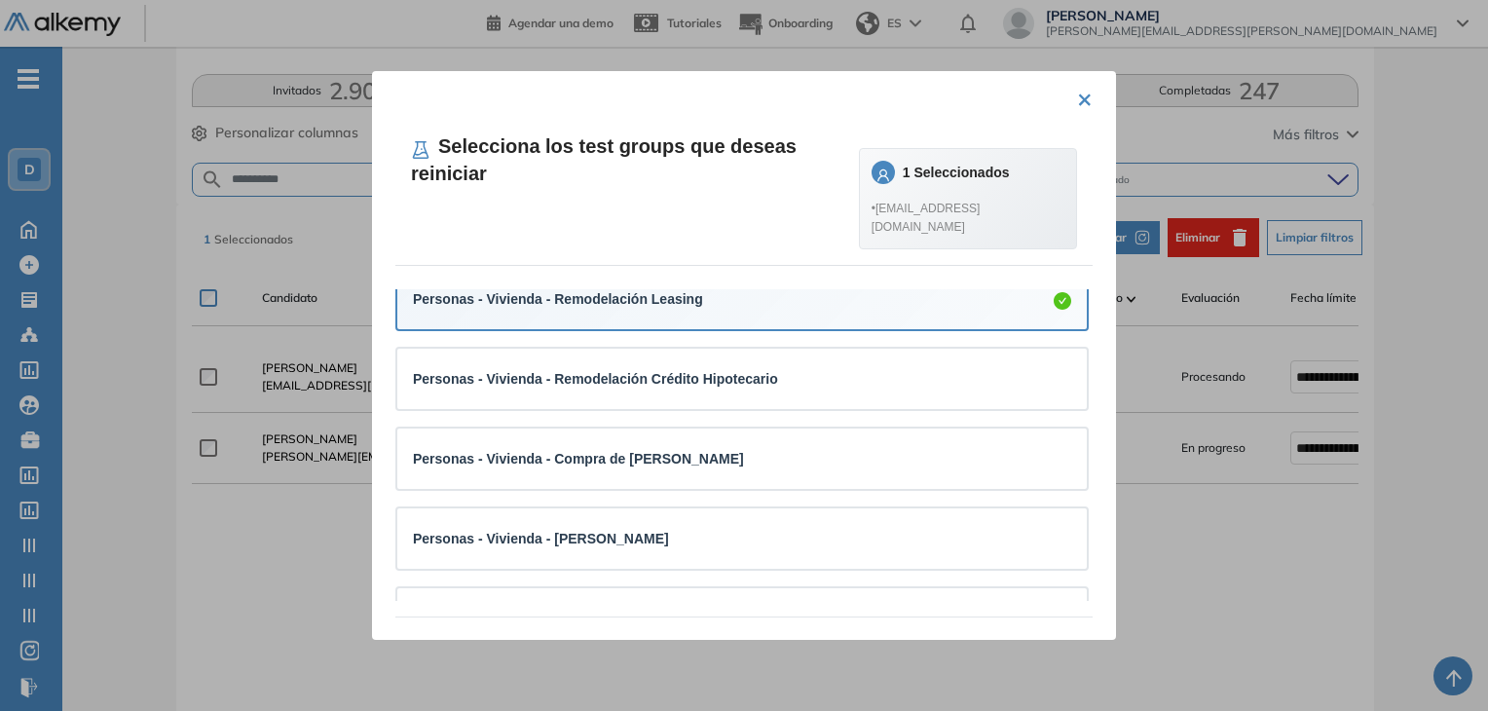
scroll to position [195, 0]
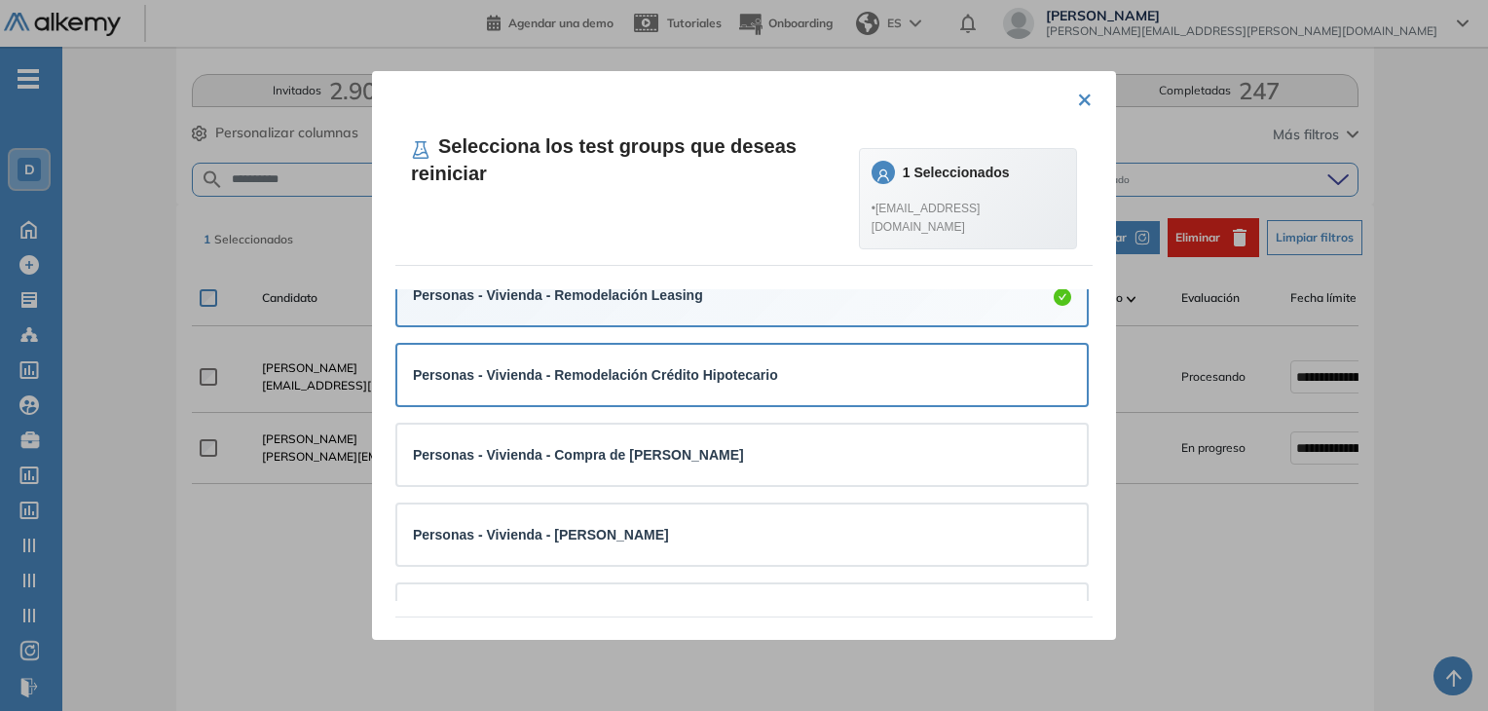
click at [648, 375] on strong "Personas - Vivienda - Remodelación Crédito Hipotecario" at bounding box center [595, 375] width 365 height 16
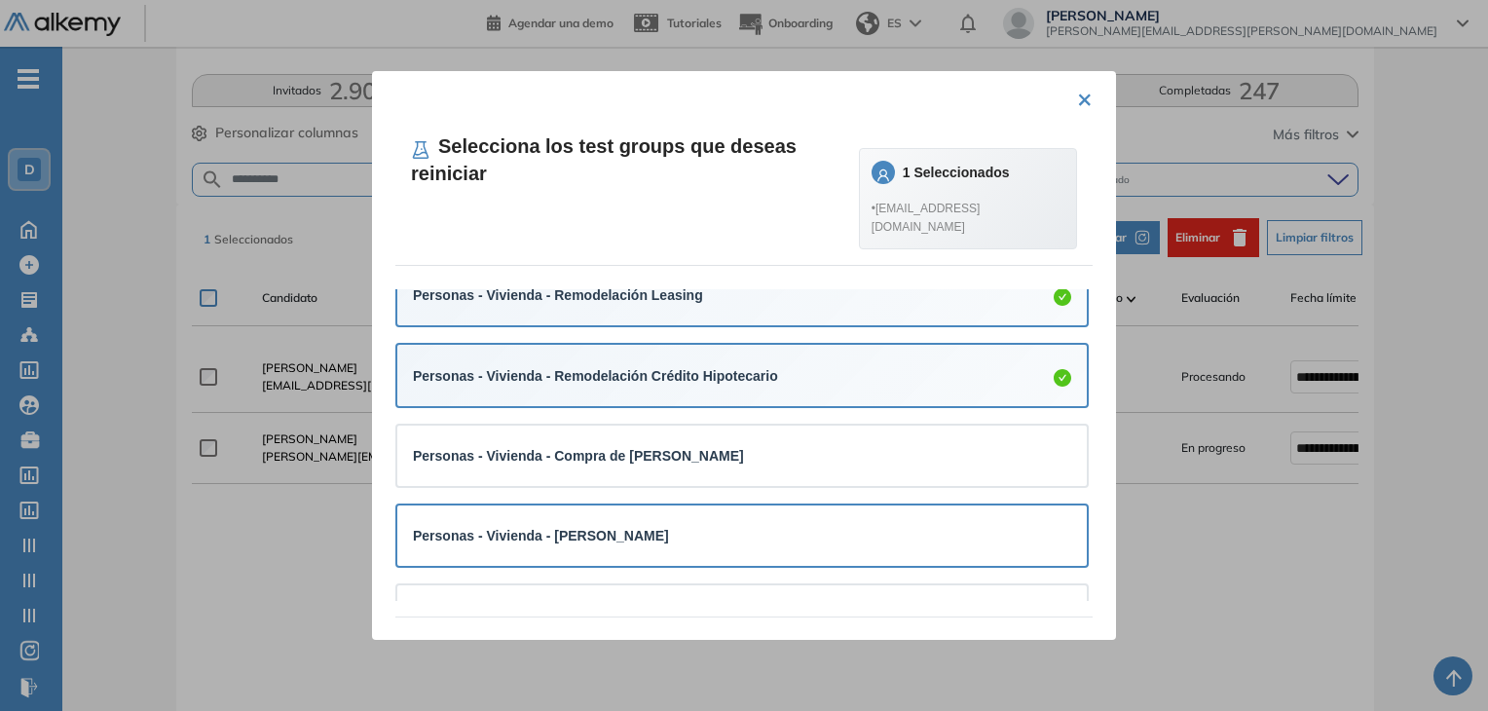
drag, startPoint x: 638, startPoint y: 462, endPoint x: 627, endPoint y: 514, distance: 53.7
click at [636, 463] on strong "Personas - Vivienda - Compra de [PERSON_NAME]" at bounding box center [578, 456] width 331 height 16
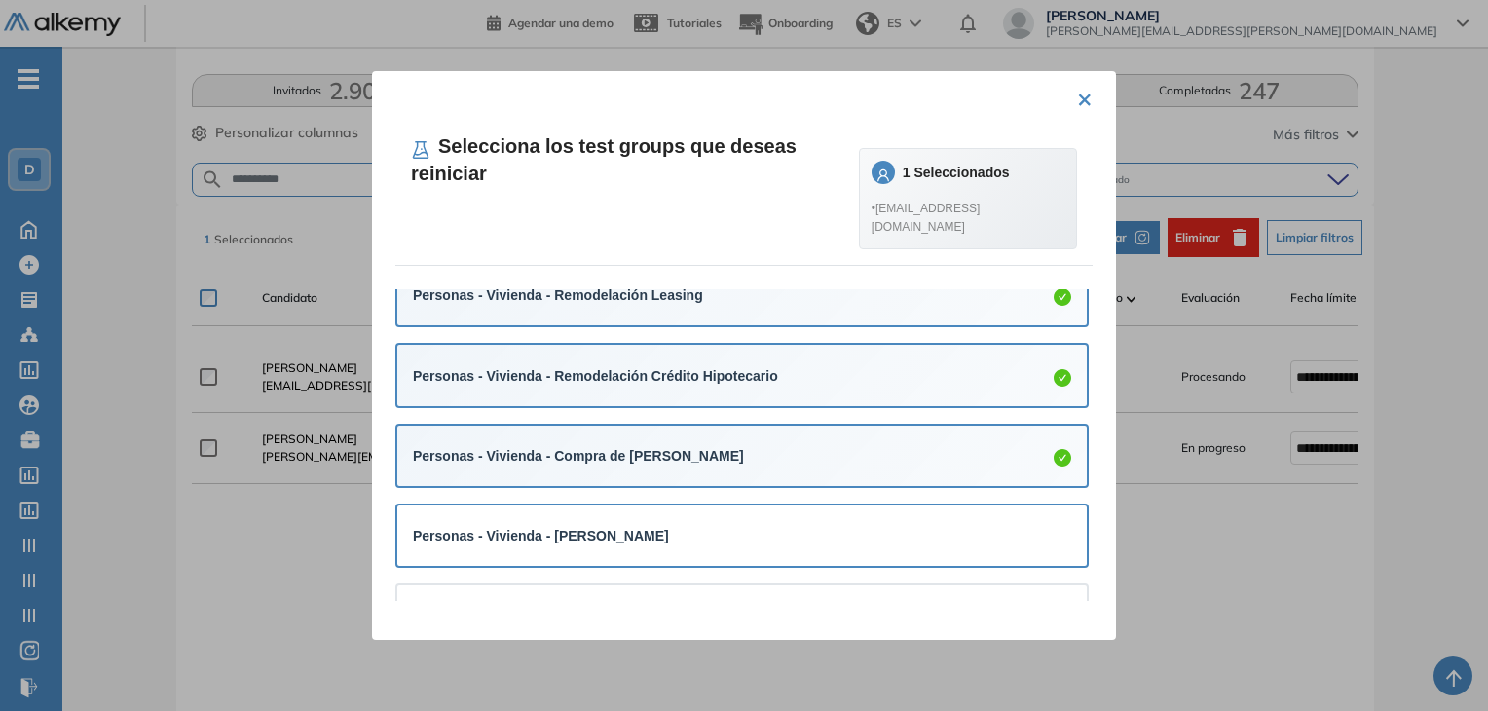
click at [624, 519] on div "Personas - Vivienda - [PERSON_NAME]" at bounding box center [742, 535] width 690 height 60
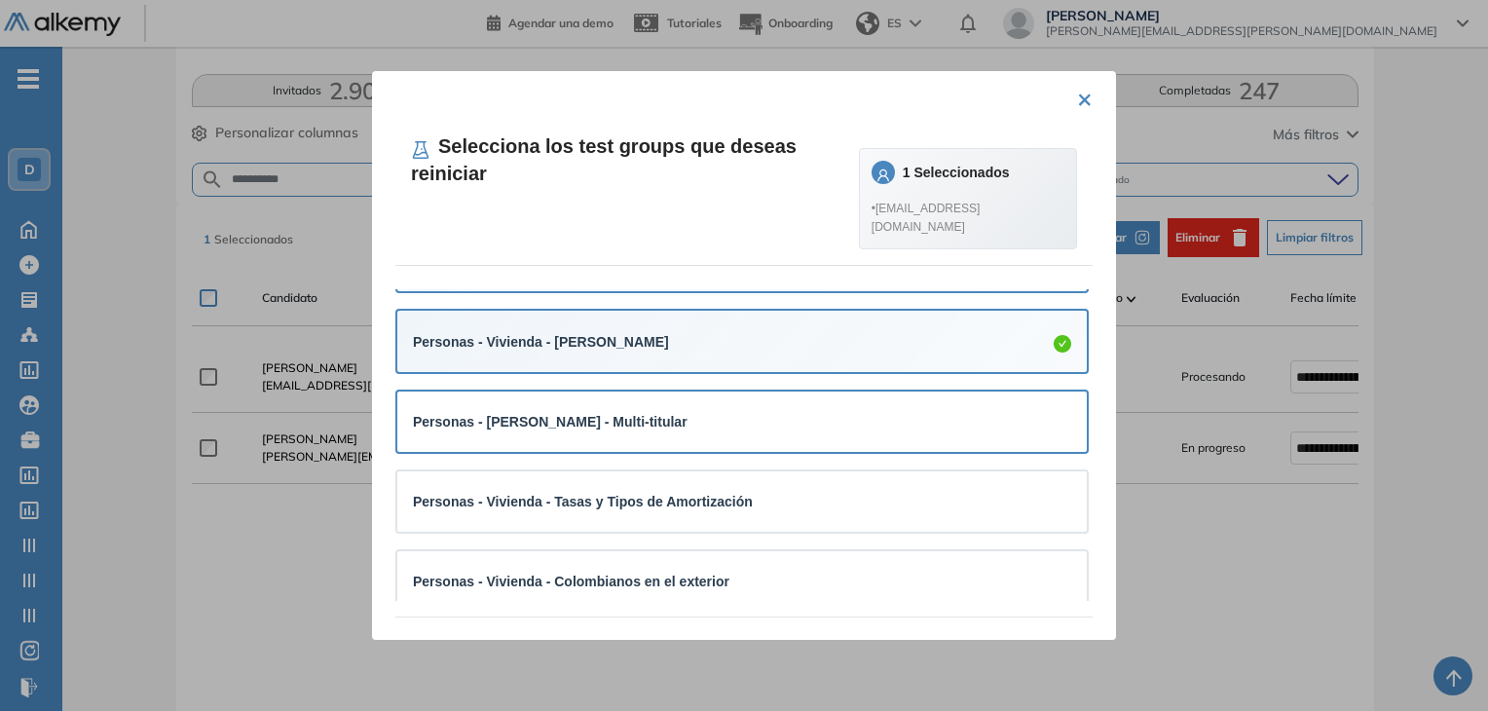
click at [652, 408] on div "Personas - [PERSON_NAME] - Multi-titular" at bounding box center [742, 421] width 658 height 29
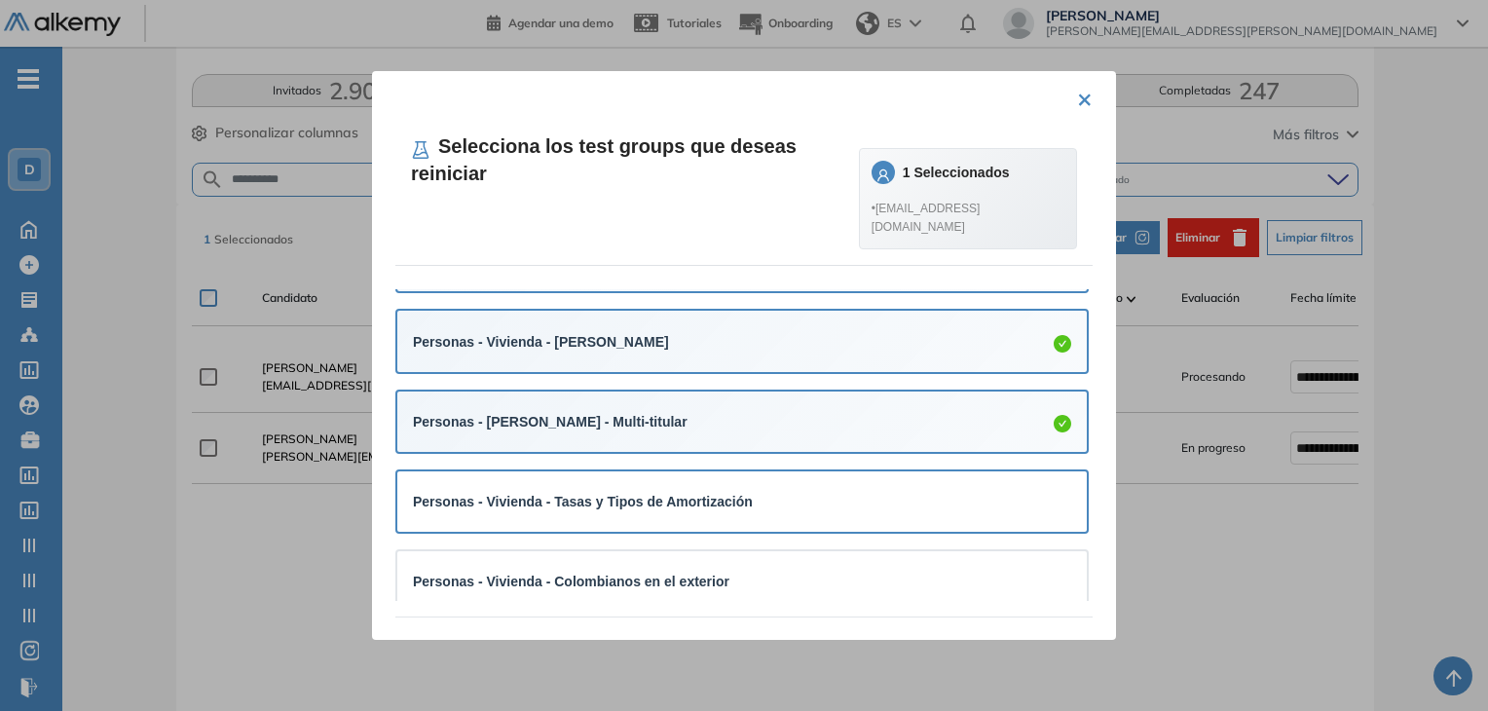
click at [643, 487] on div "Personas - Vivienda - Tasas y Tipos de Amortización" at bounding box center [742, 501] width 690 height 60
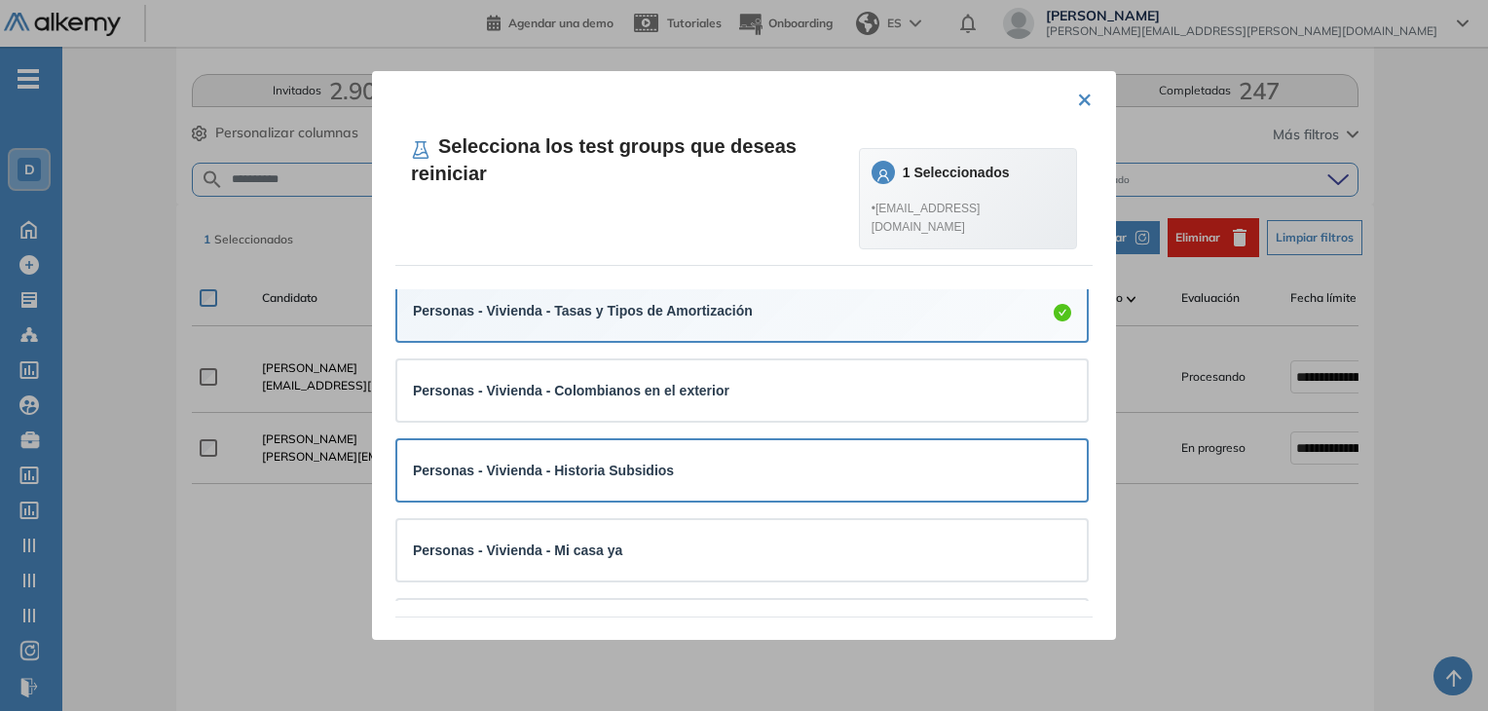
scroll to position [584, 0]
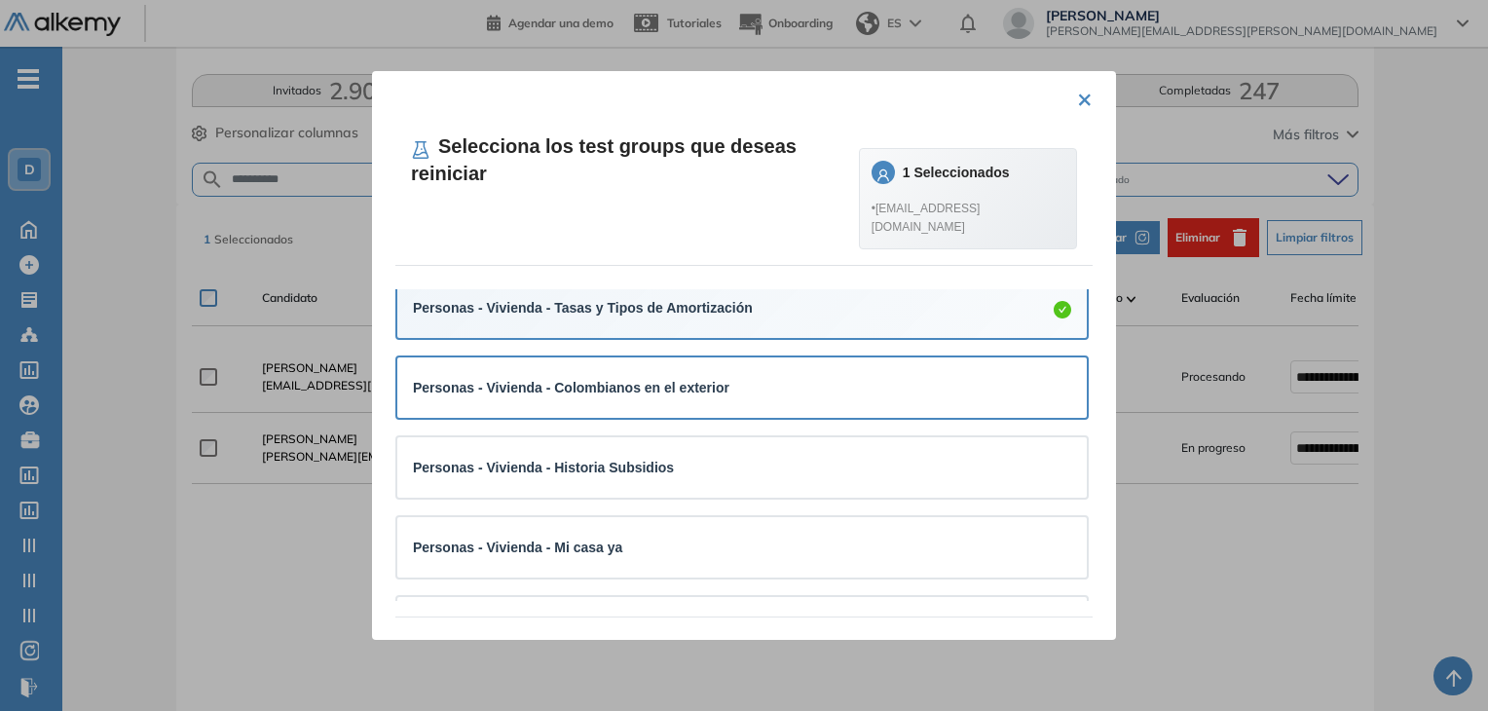
click at [664, 401] on div "Personas - Vivienda - Colombianos en el exterior" at bounding box center [742, 387] width 658 height 29
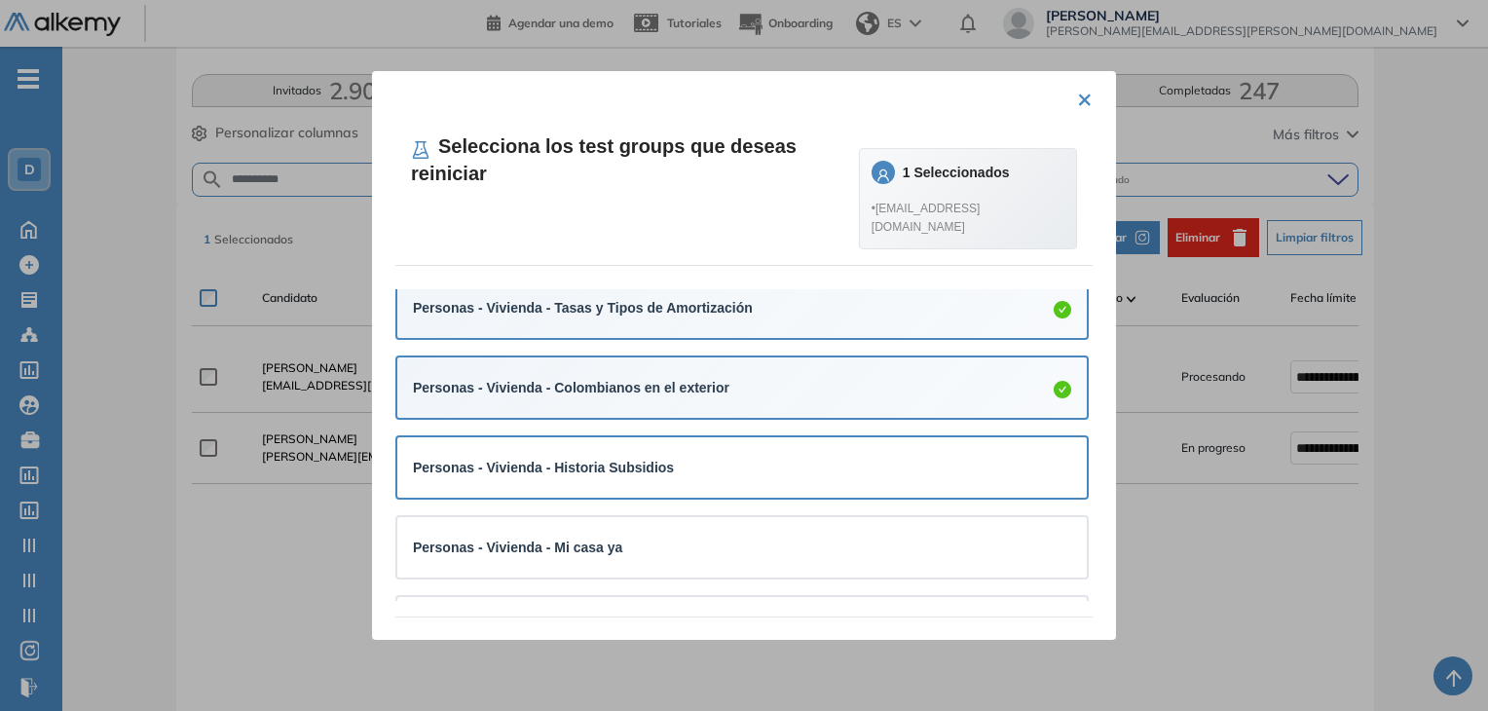
click at [655, 478] on div "Personas - Vivienda - Historia Subsidios" at bounding box center [543, 467] width 261 height 21
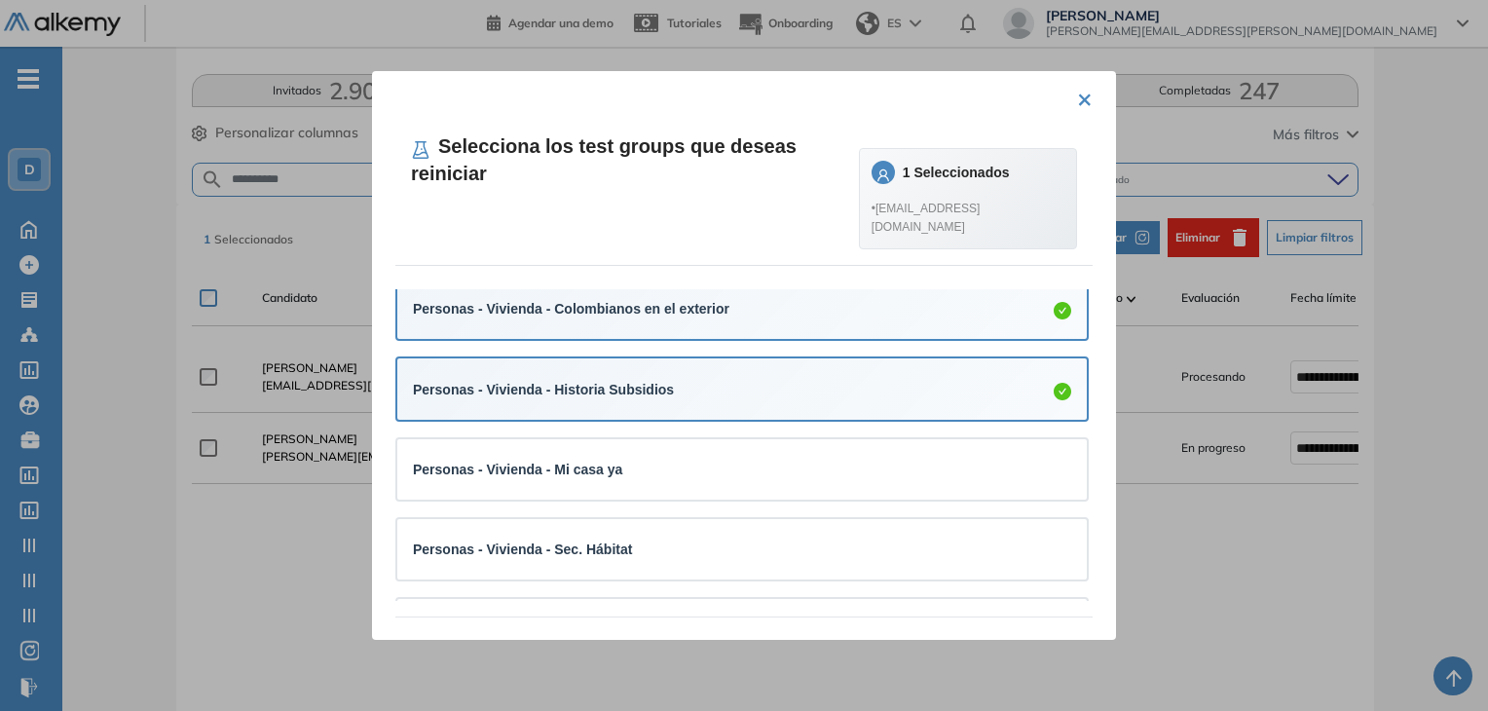
scroll to position [779, 0]
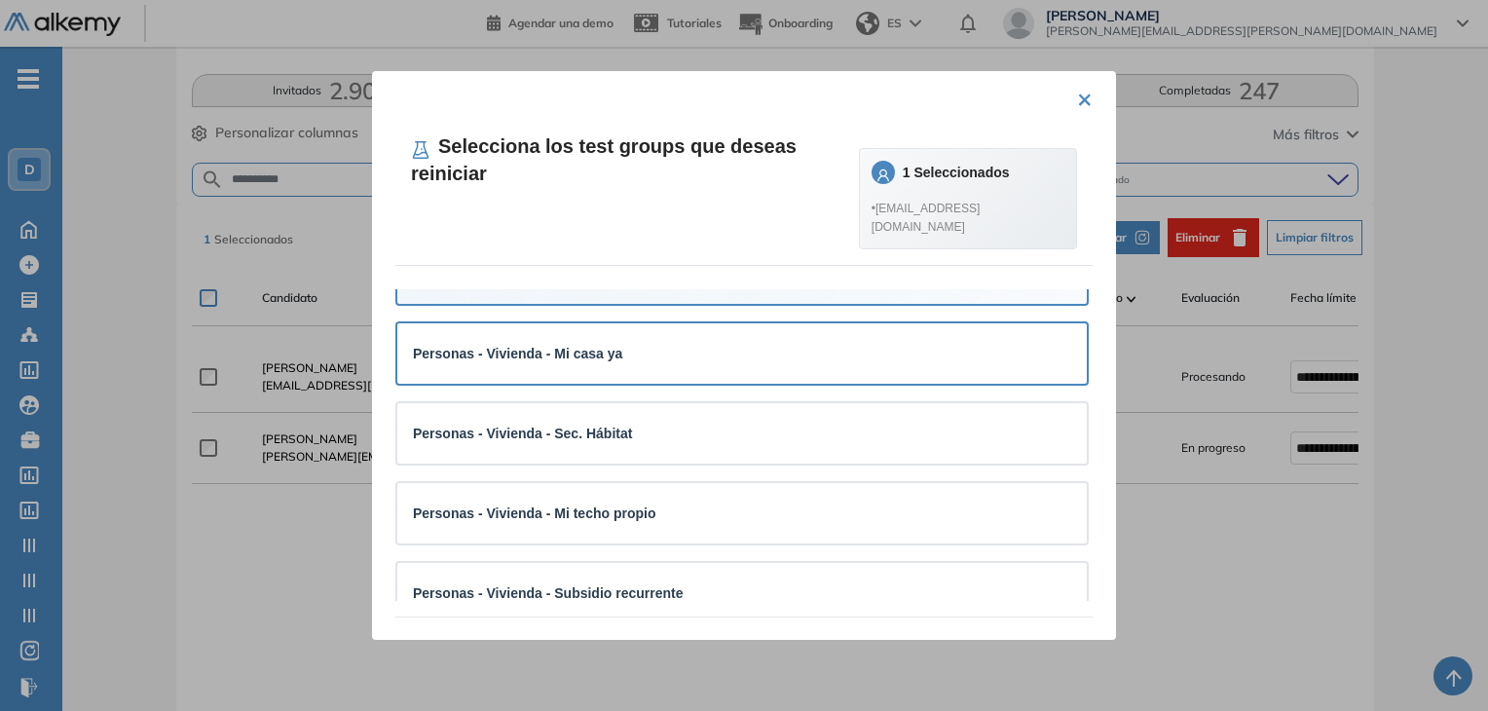
click at [647, 363] on div "Personas - Vivienda - Mi casa ya" at bounding box center [742, 353] width 658 height 21
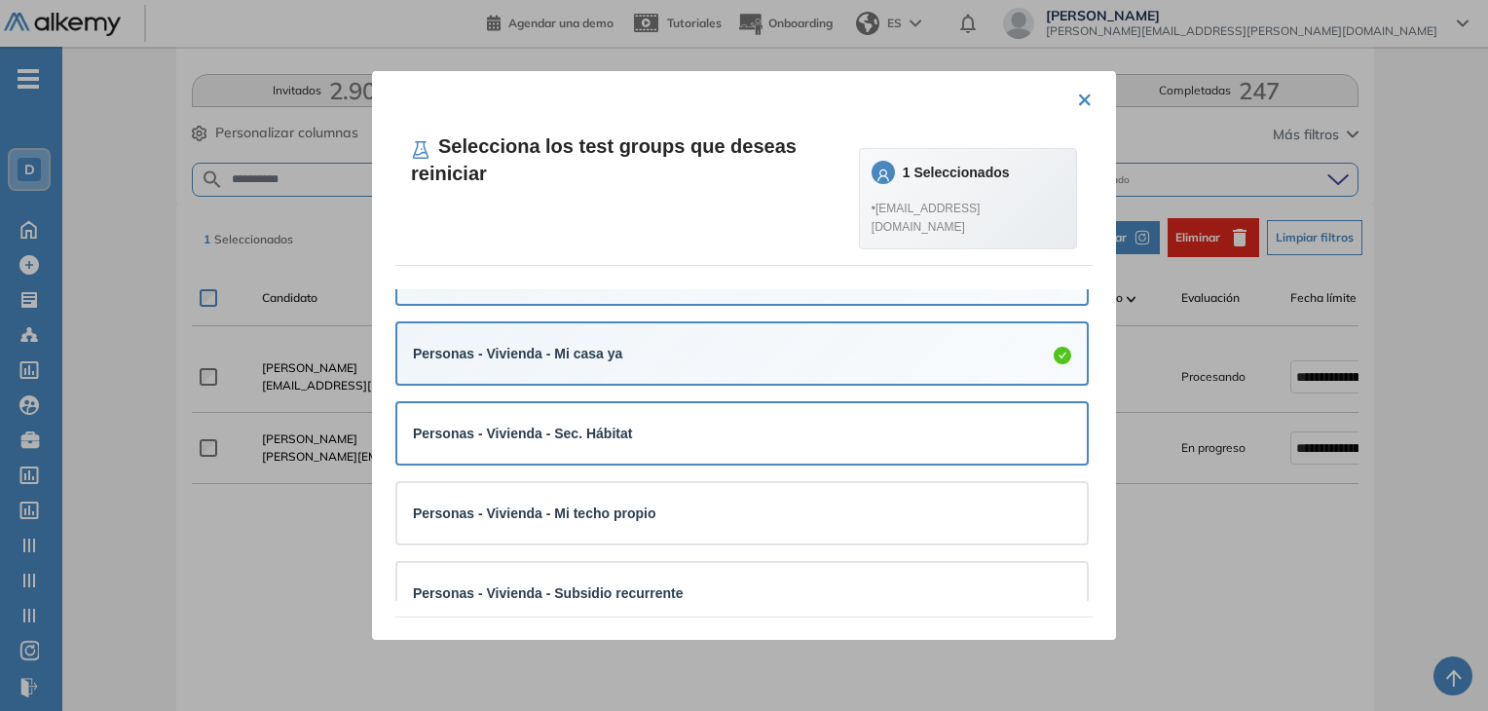
click at [630, 430] on div "Personas - Vivienda - Sec. Hábitat" at bounding box center [742, 433] width 658 height 21
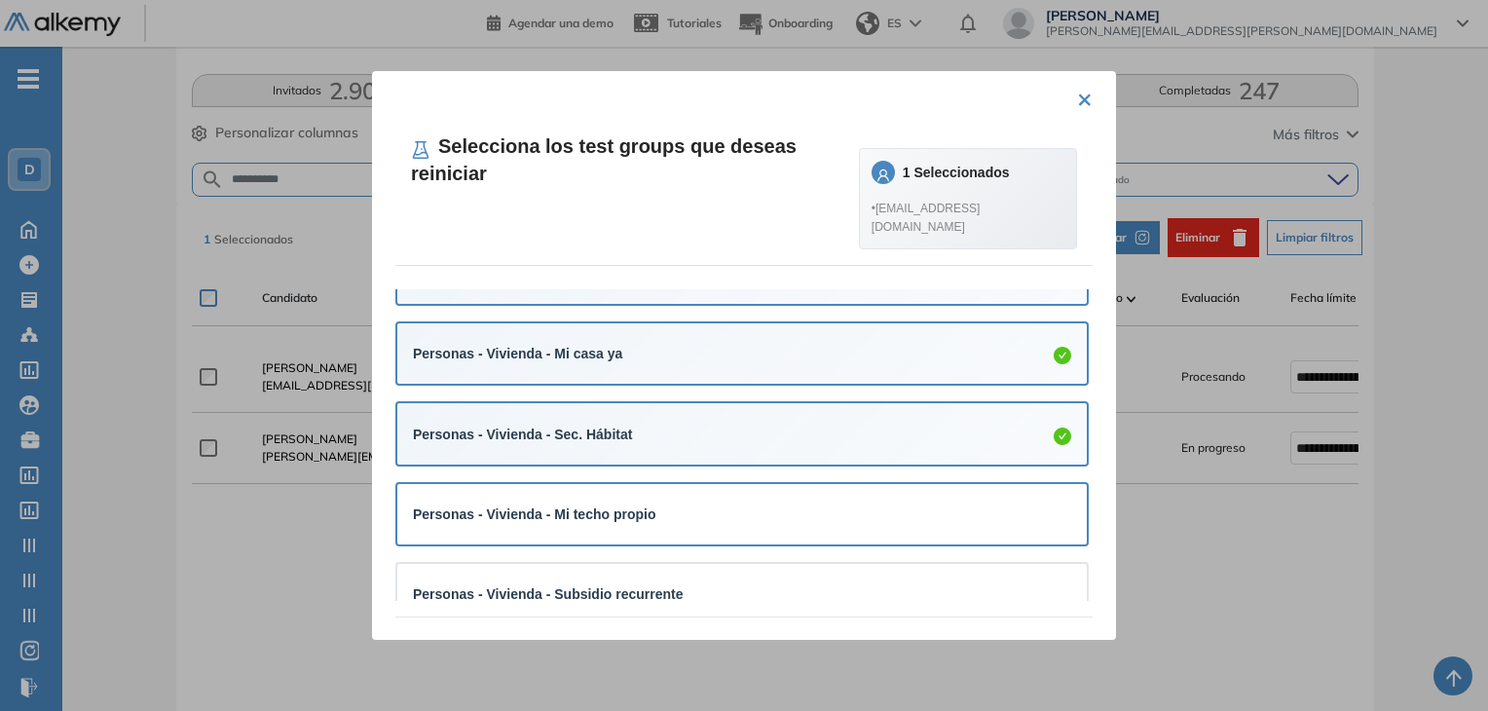
click at [623, 510] on strong "Personas - Vivienda - Mi techo propio" at bounding box center [534, 514] width 243 height 16
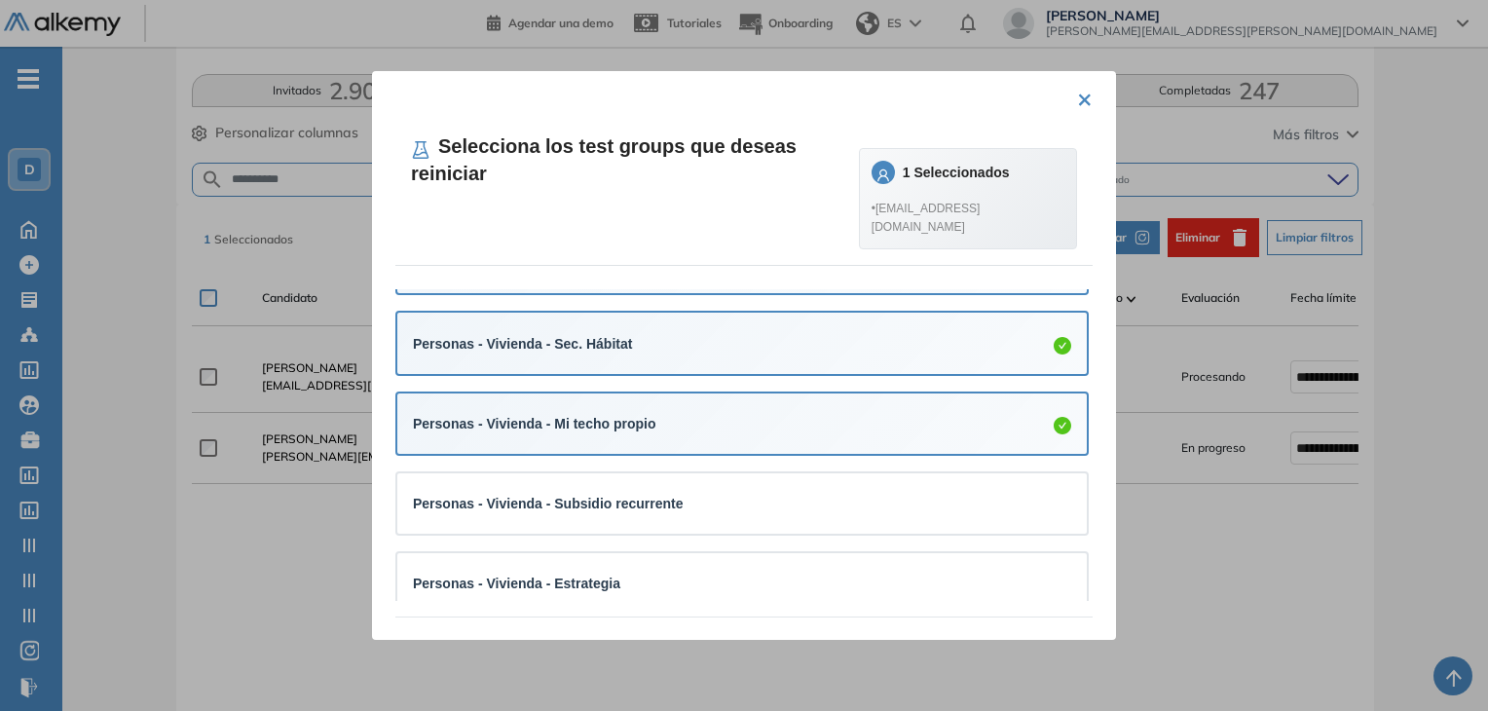
scroll to position [973, 0]
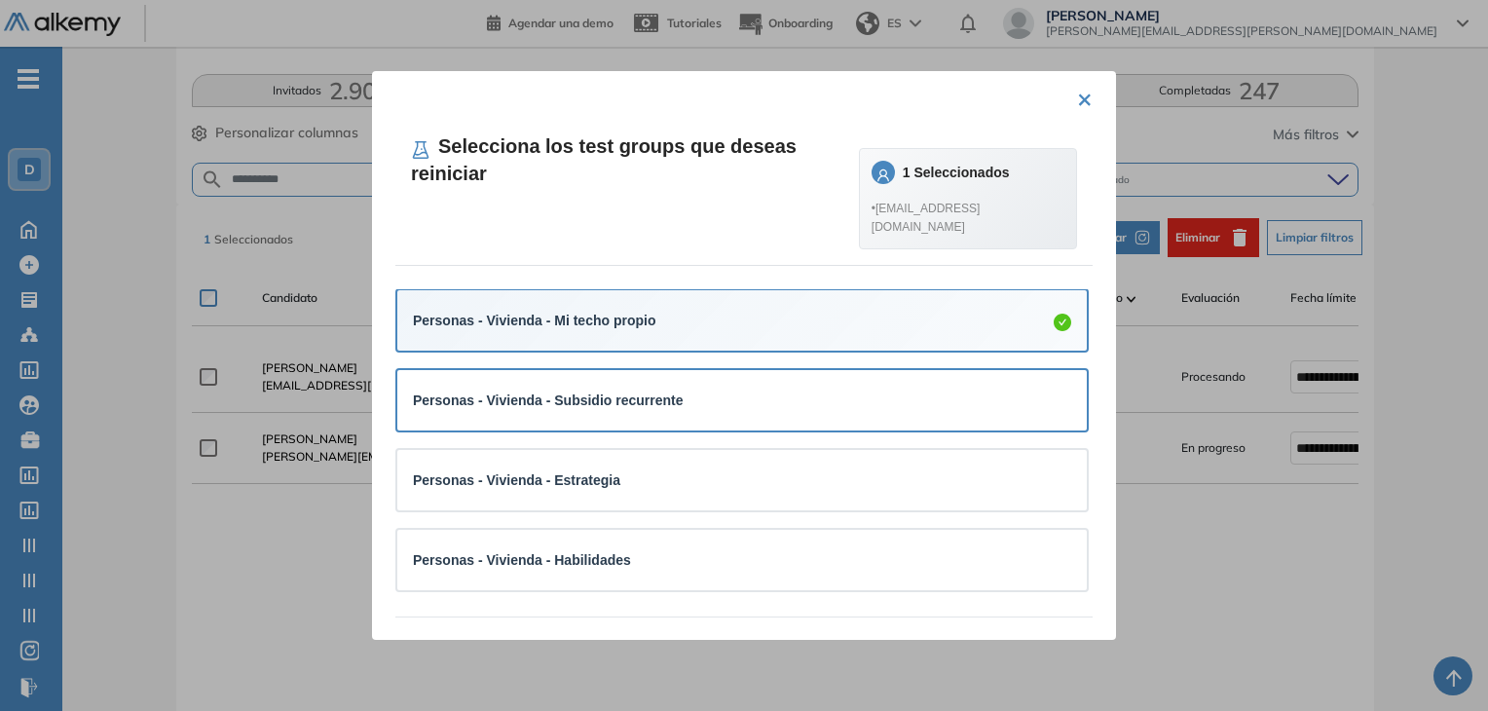
click at [655, 408] on strong "Personas - Vivienda - Subsidio recurrente" at bounding box center [548, 401] width 271 height 16
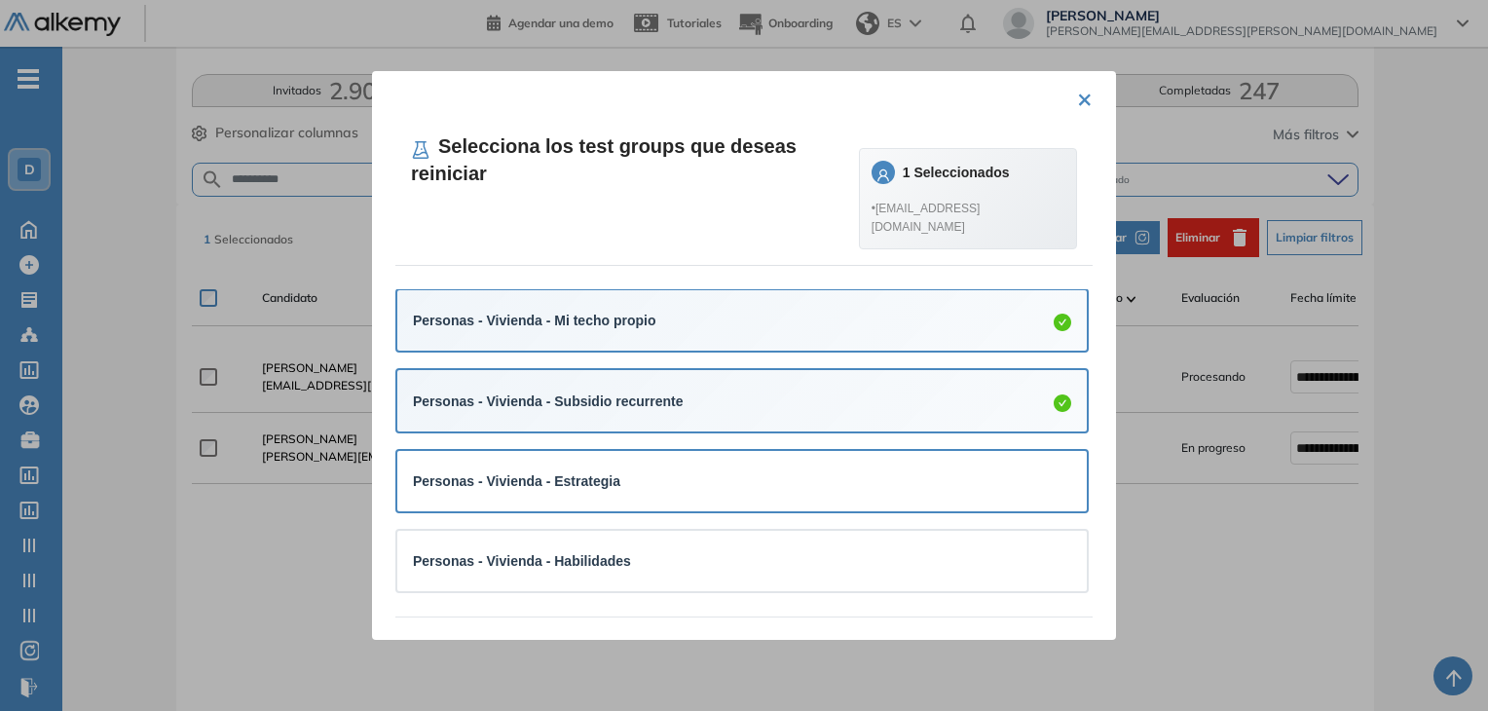
click at [619, 463] on div "Personas - Vivienda - Estrategia" at bounding box center [742, 481] width 690 height 60
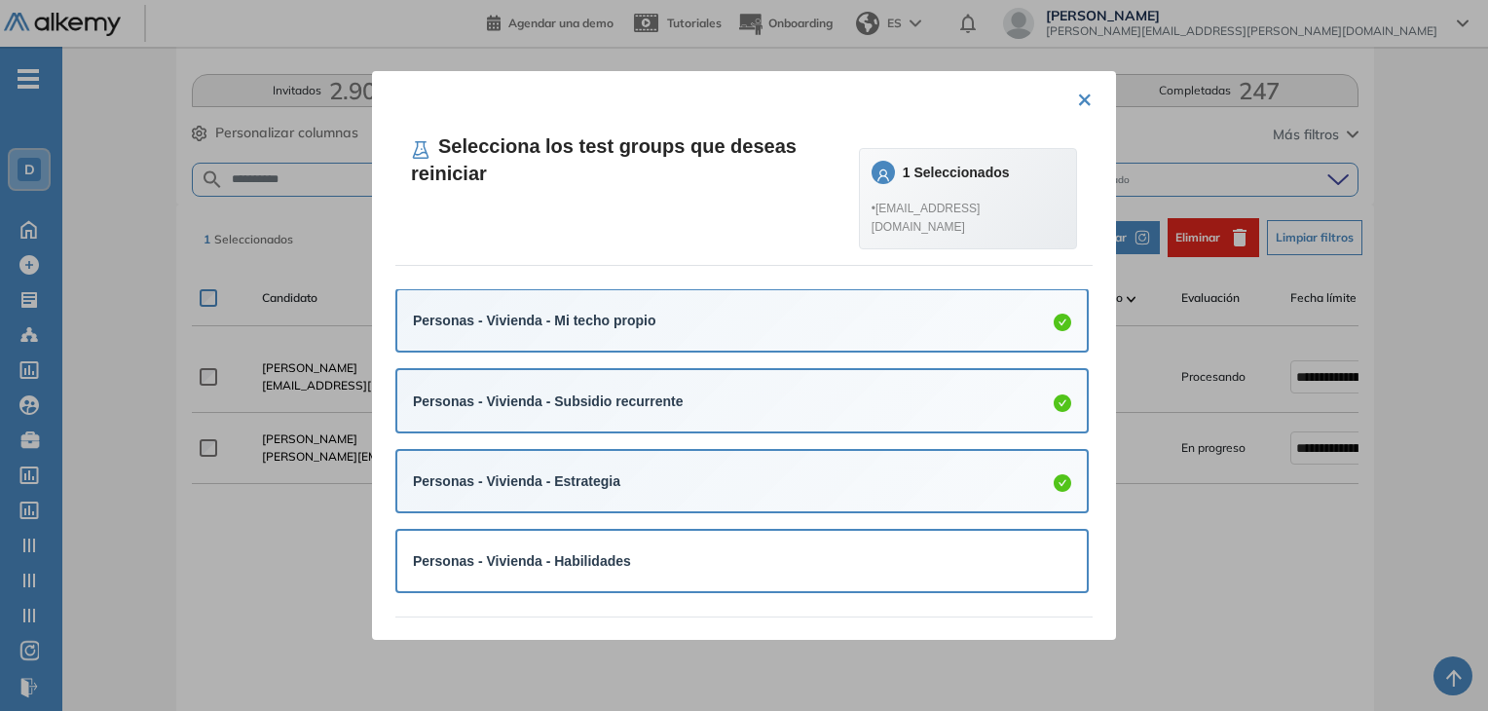
click at [635, 561] on div "Personas - Vivienda - Habilidades" at bounding box center [742, 560] width 658 height 21
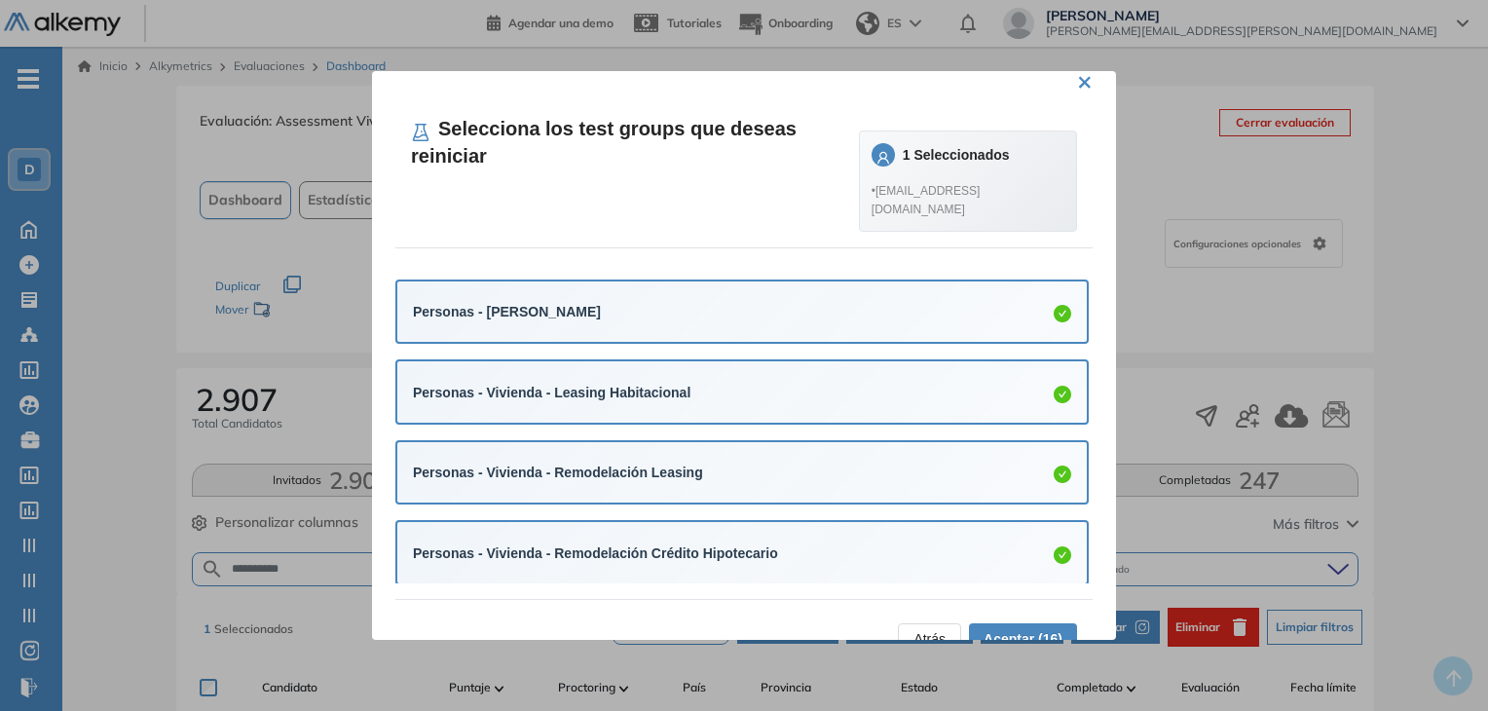
scroll to position [48, 0]
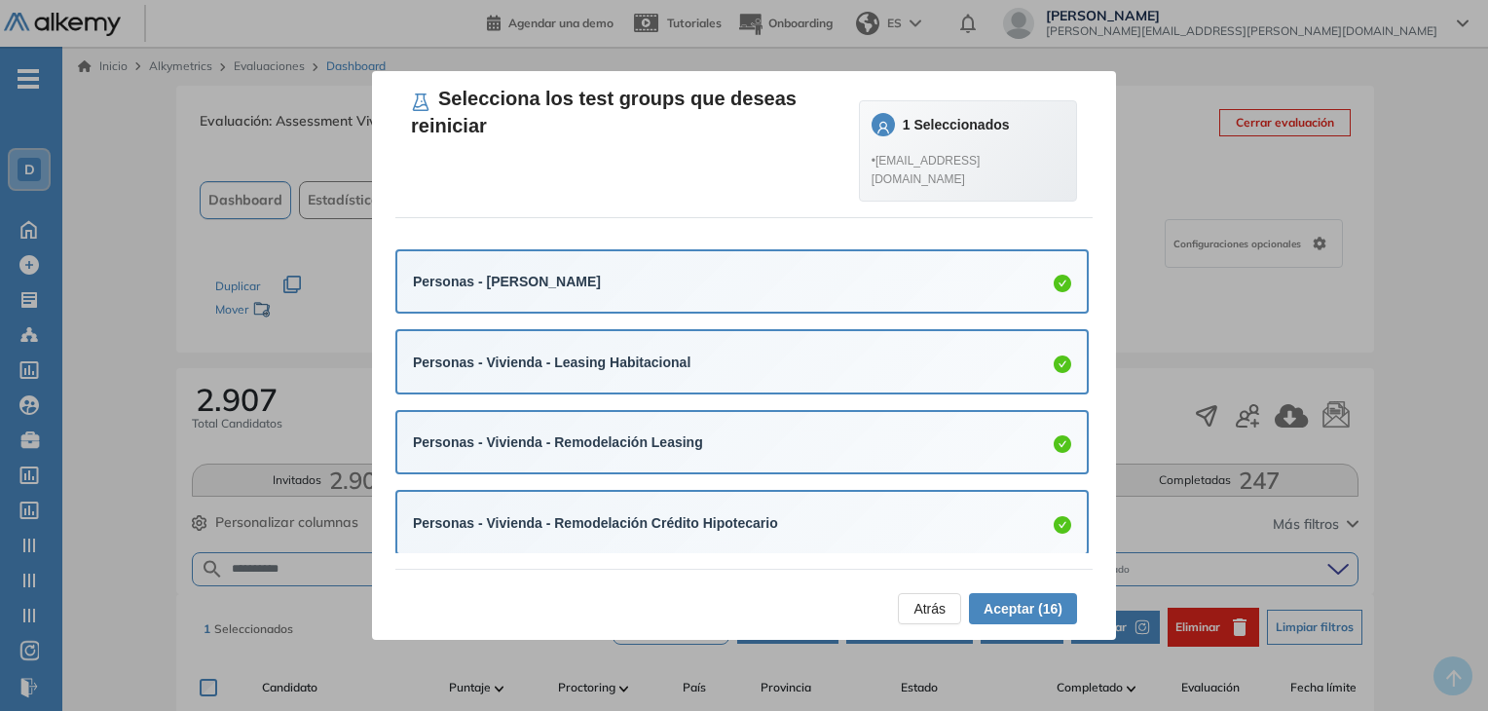
click at [1028, 617] on span "Aceptar (16)" at bounding box center [1023, 608] width 79 height 21
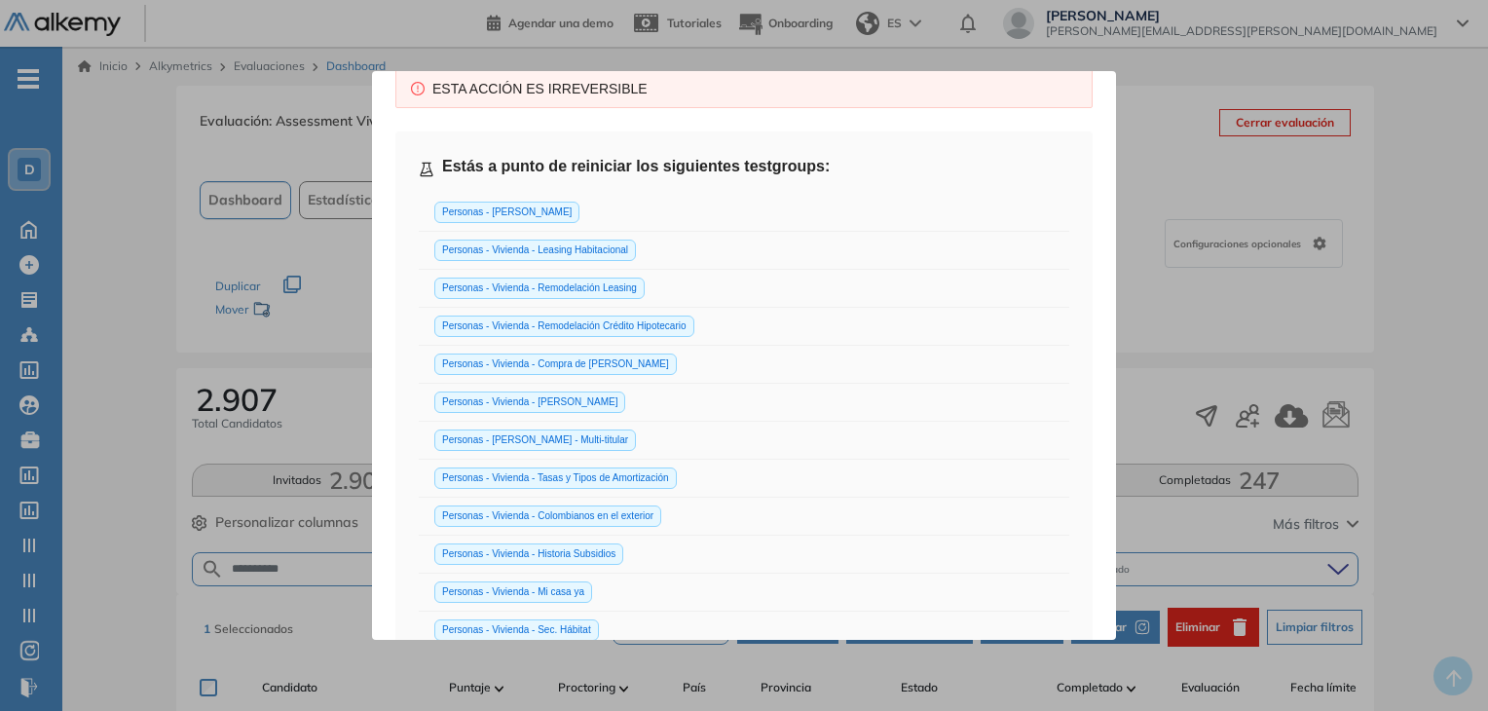
scroll to position [513, 0]
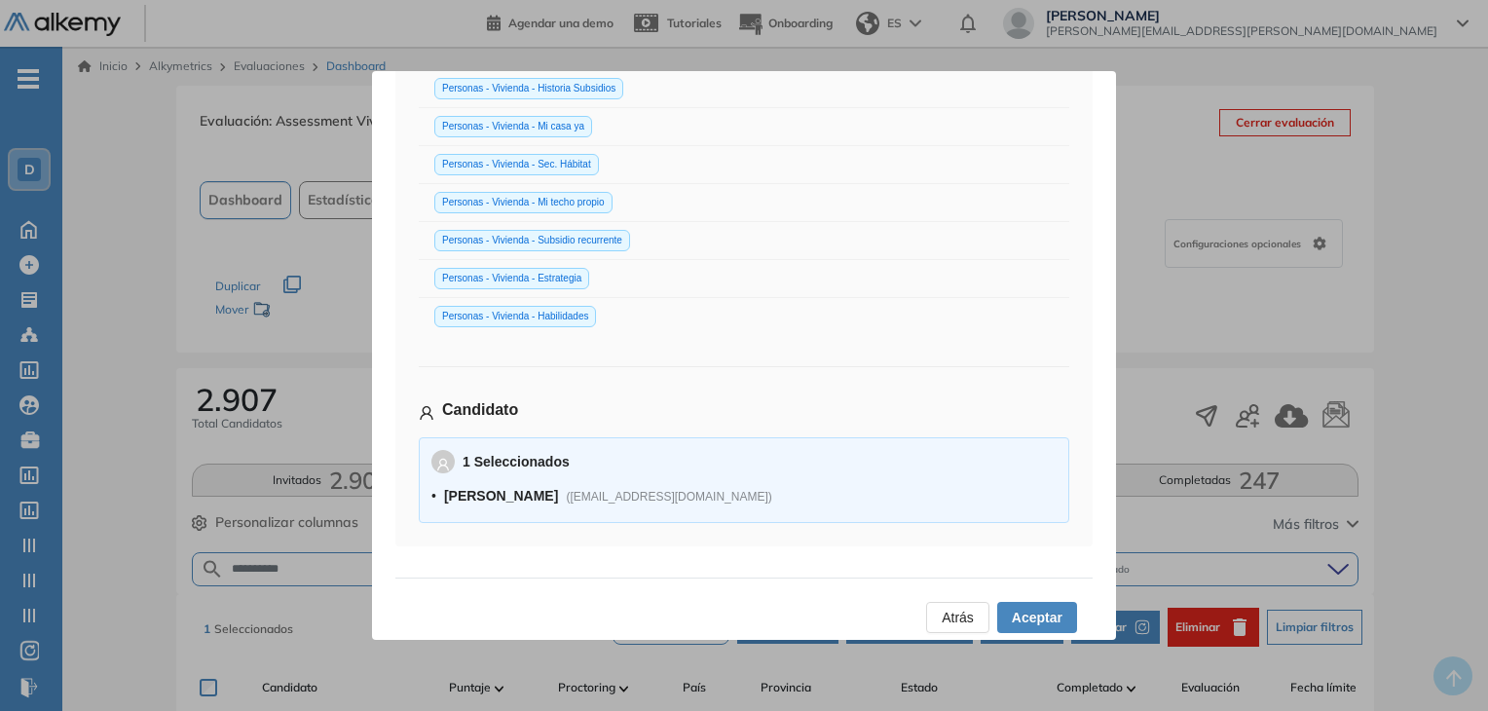
click at [1048, 607] on span "Aceptar" at bounding box center [1037, 617] width 51 height 21
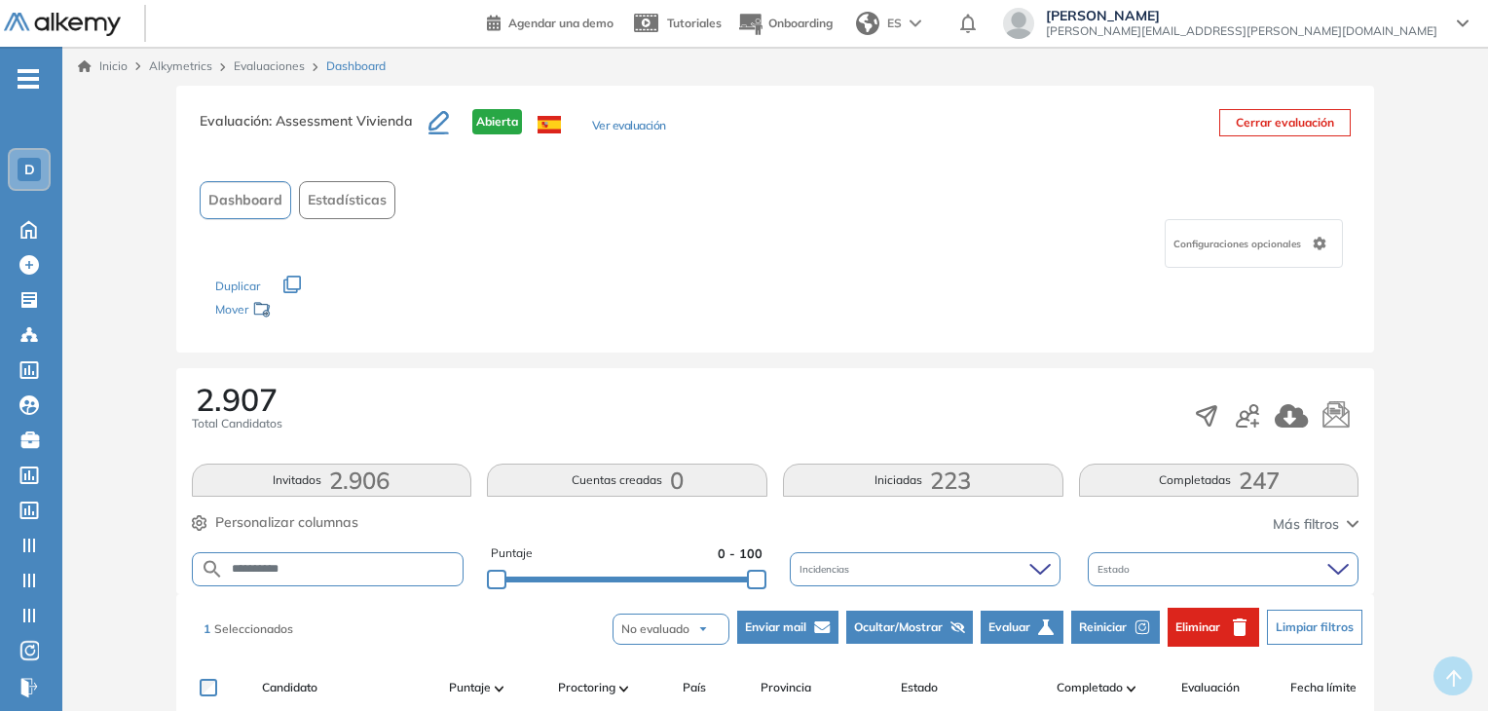
click at [1102, 629] on span "Reiniciar" at bounding box center [1103, 627] width 48 height 18
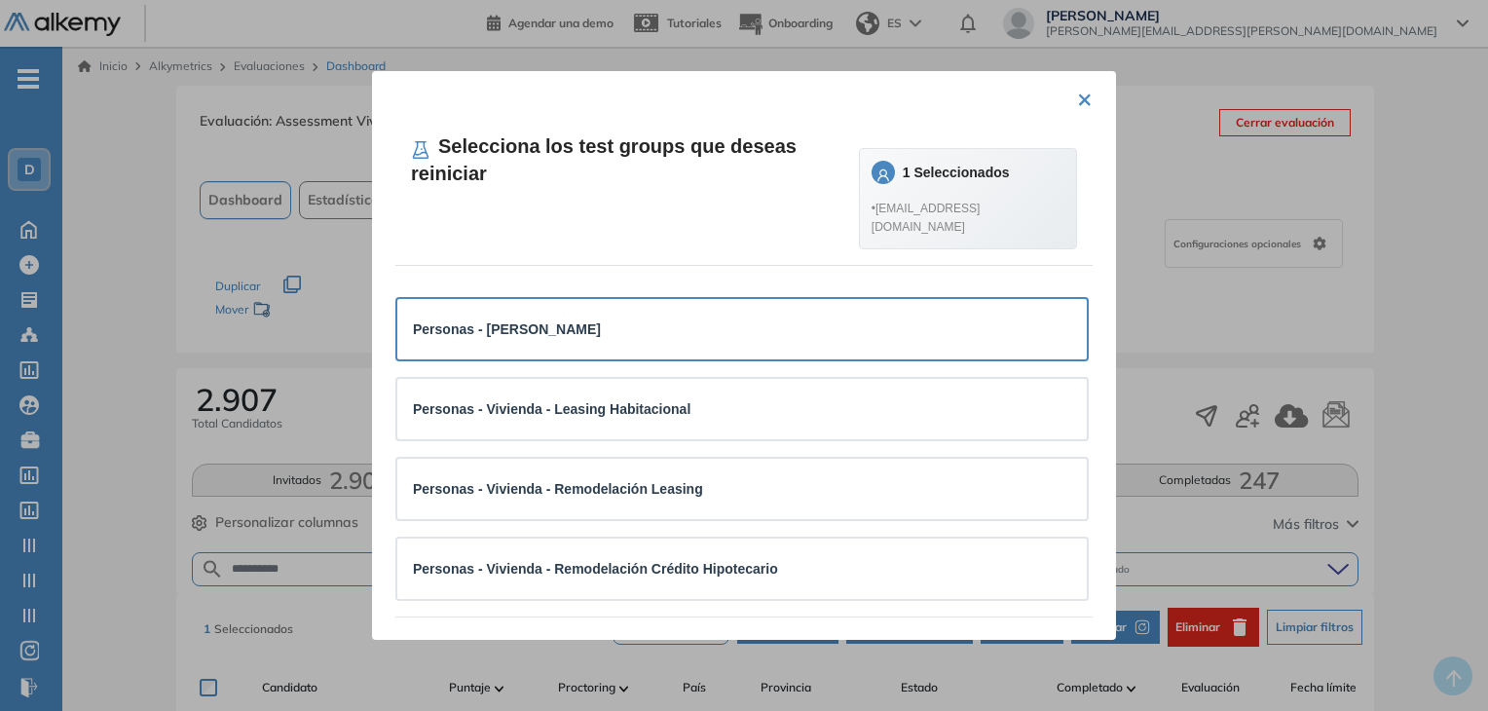
click at [581, 343] on div "Personas - [PERSON_NAME]" at bounding box center [742, 329] width 658 height 29
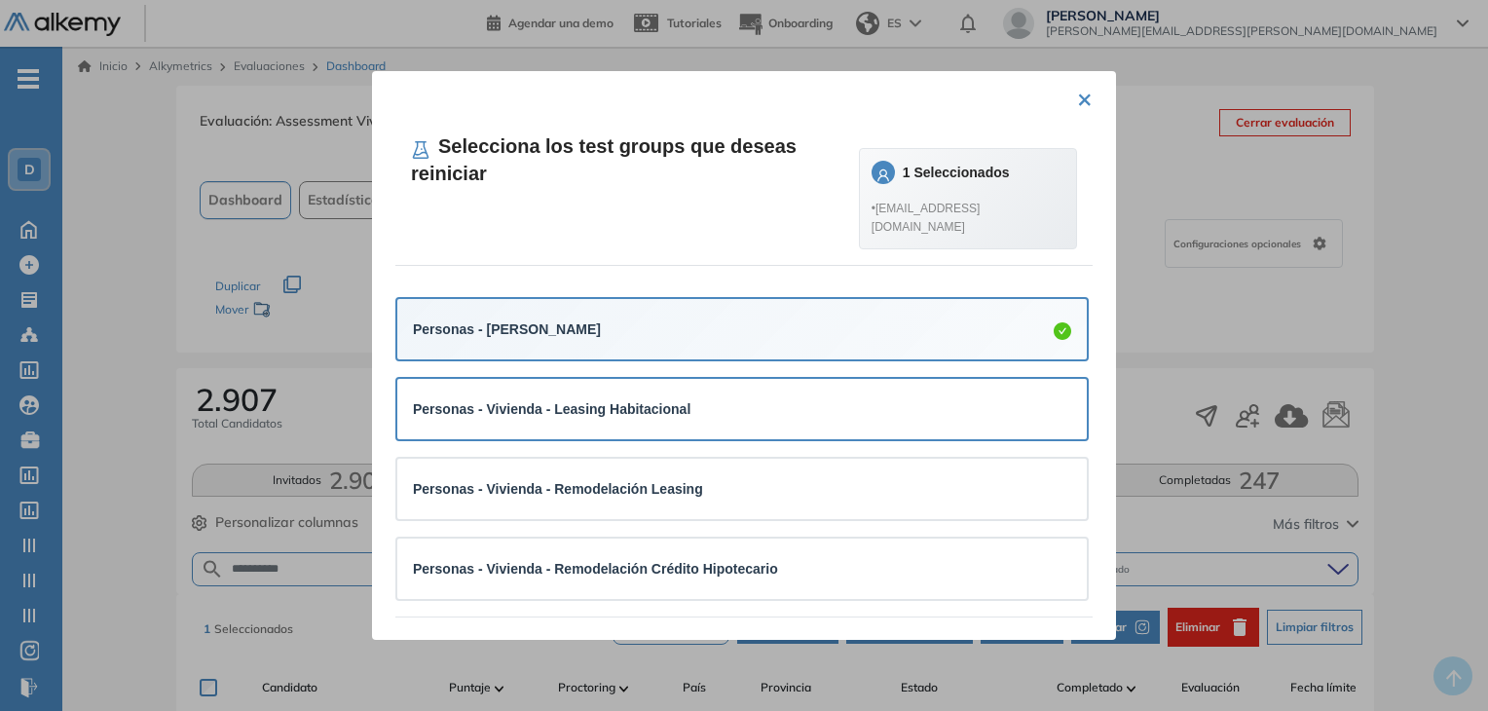
drag, startPoint x: 600, startPoint y: 408, endPoint x: 603, endPoint y: 436, distance: 28.4
click at [600, 410] on strong "Personas - Vivienda - Leasing Habitacional" at bounding box center [552, 409] width 278 height 16
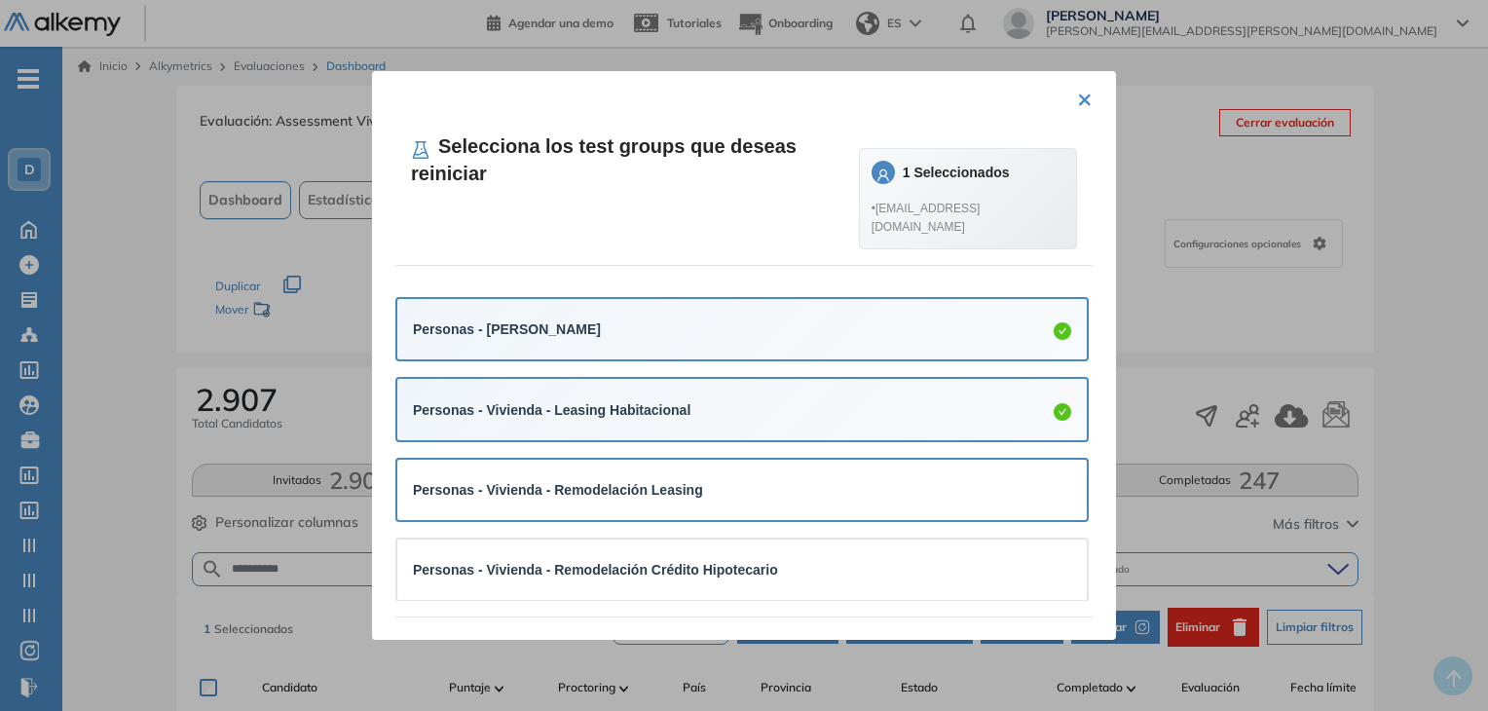
click at [604, 470] on div "Personas - Vivienda - Remodelación Leasing" at bounding box center [742, 490] width 690 height 60
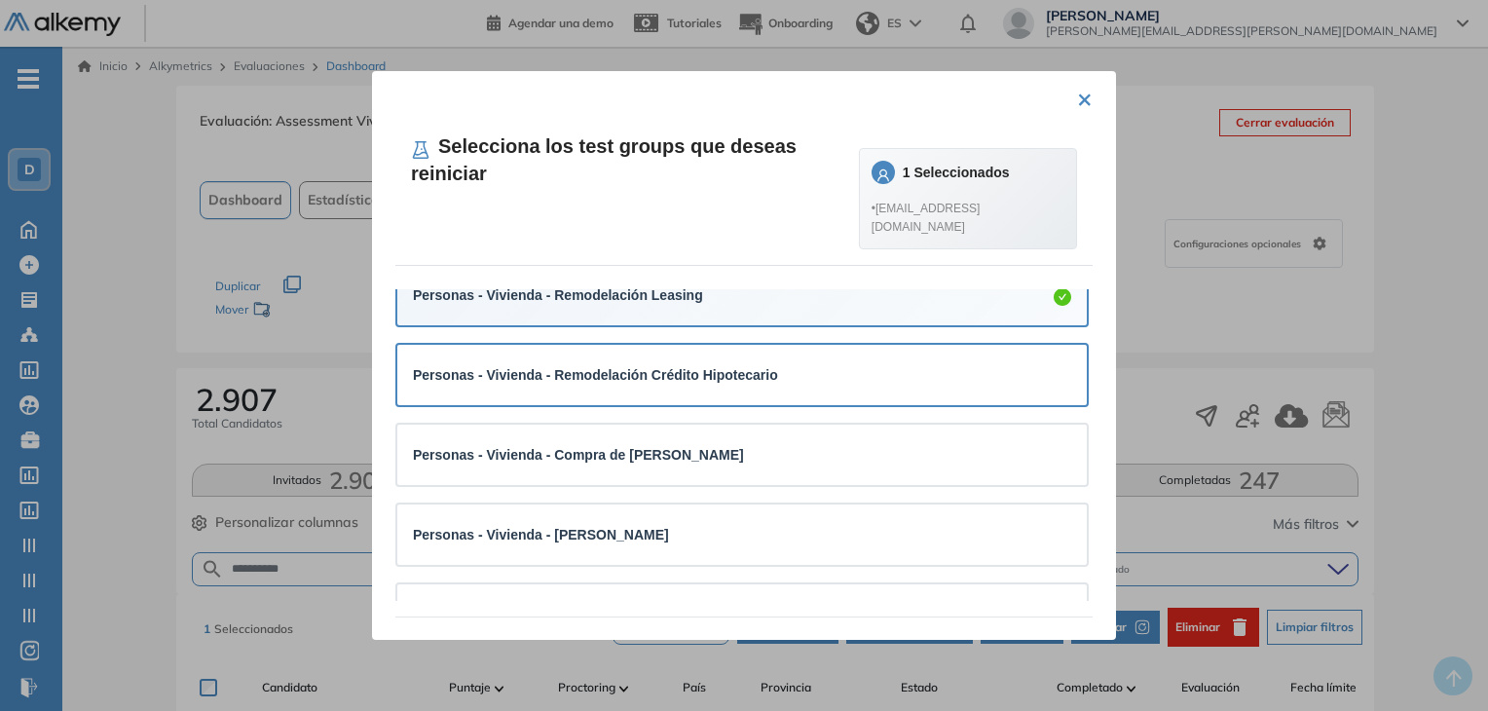
click at [631, 371] on strong "Personas - Vivienda - Remodelación Crédito Hipotecario" at bounding box center [595, 375] width 365 height 16
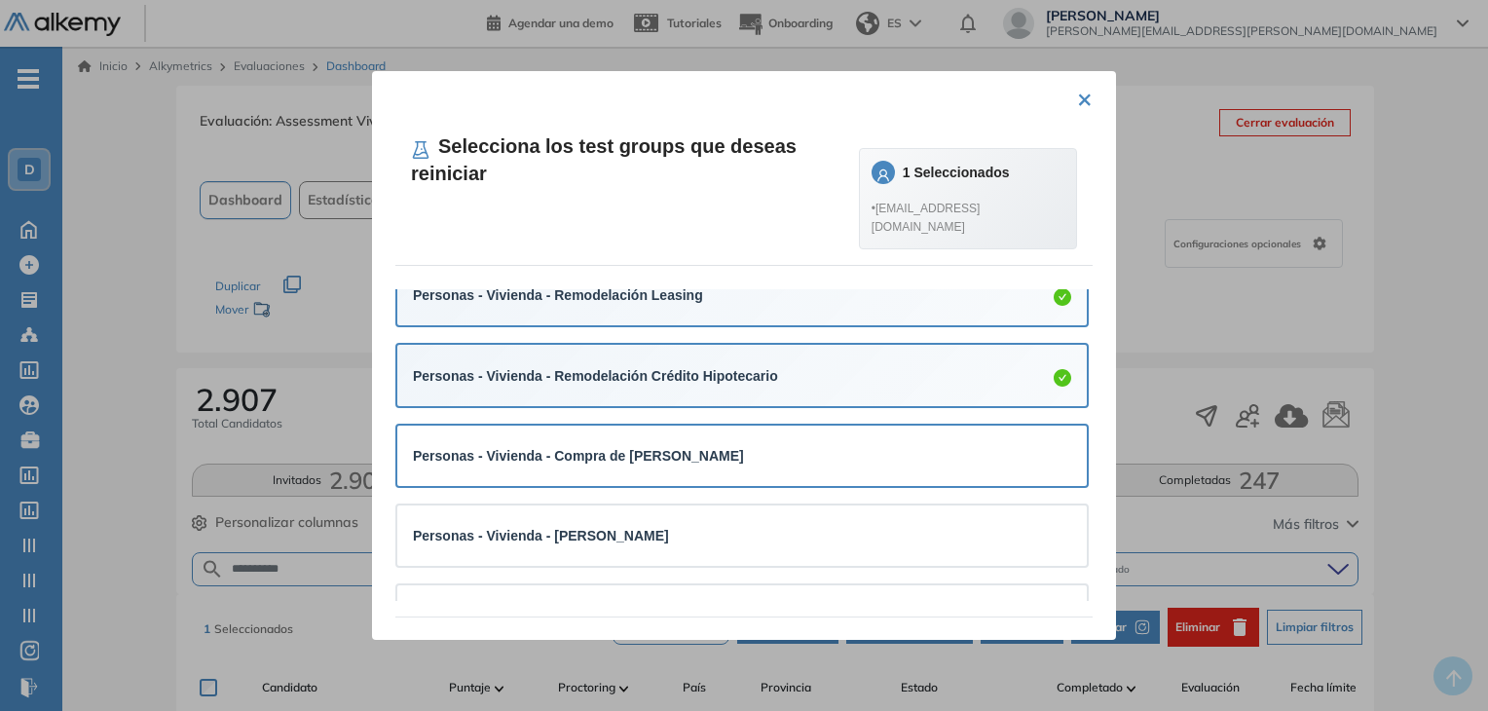
click at [627, 476] on div "Personas - Vivienda - Compra de [PERSON_NAME]" at bounding box center [742, 456] width 690 height 60
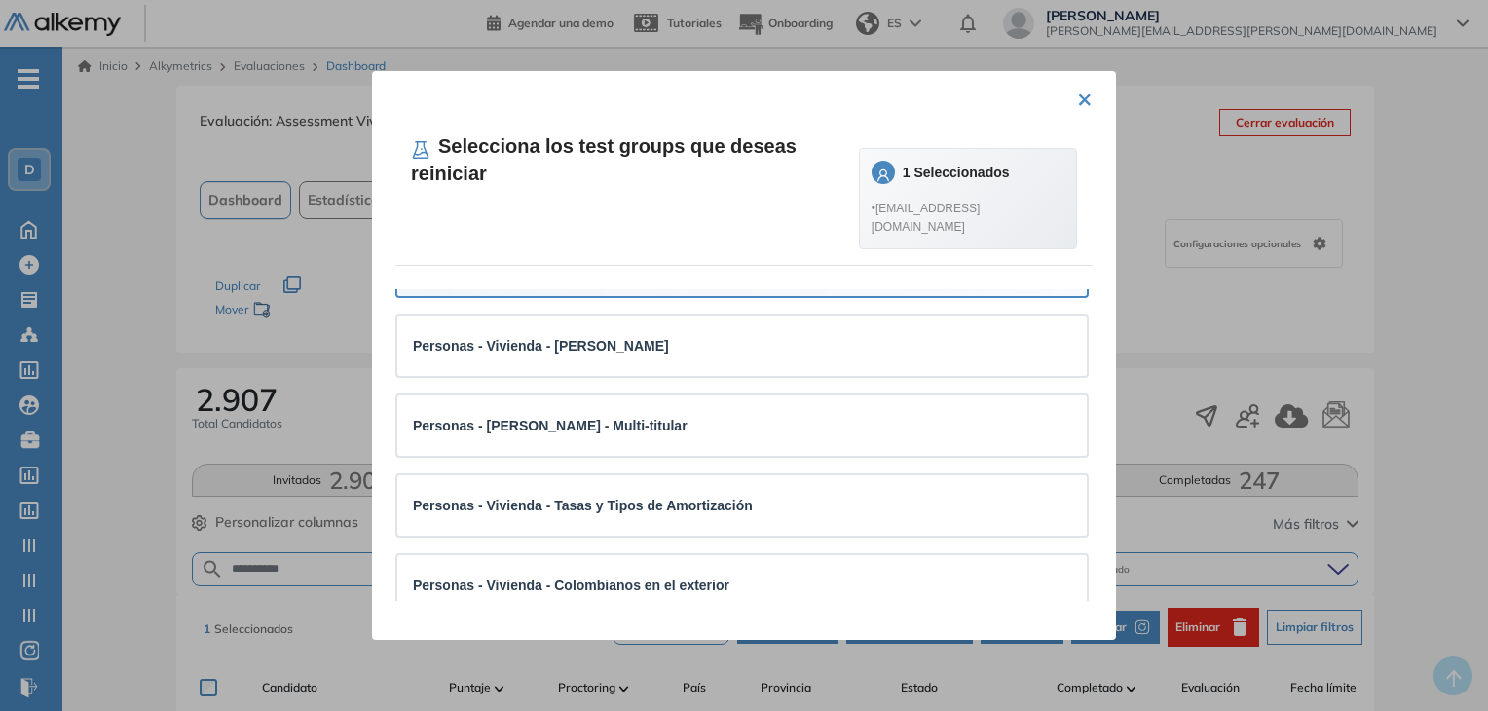
scroll to position [390, 0]
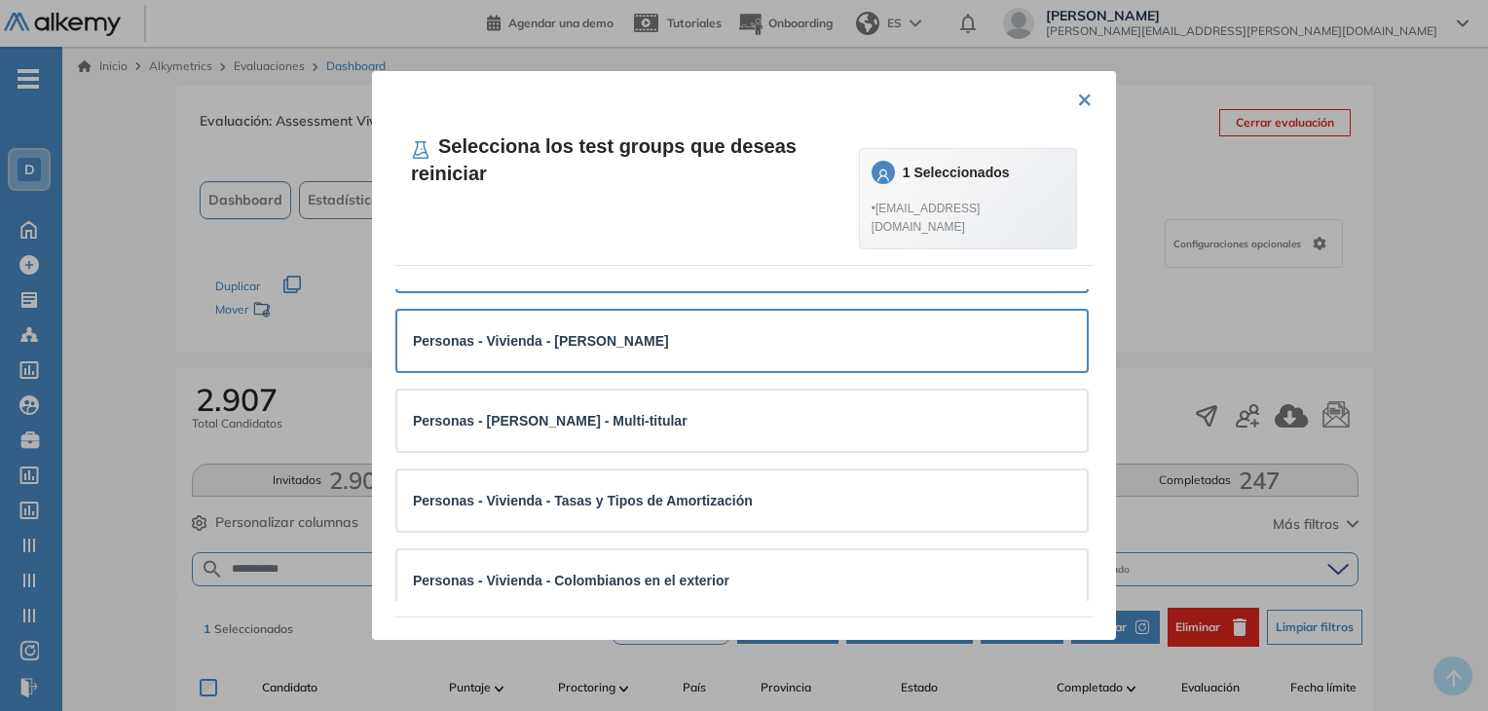
click at [639, 354] on div "Personas - Vivienda - [PERSON_NAME]" at bounding box center [742, 340] width 658 height 29
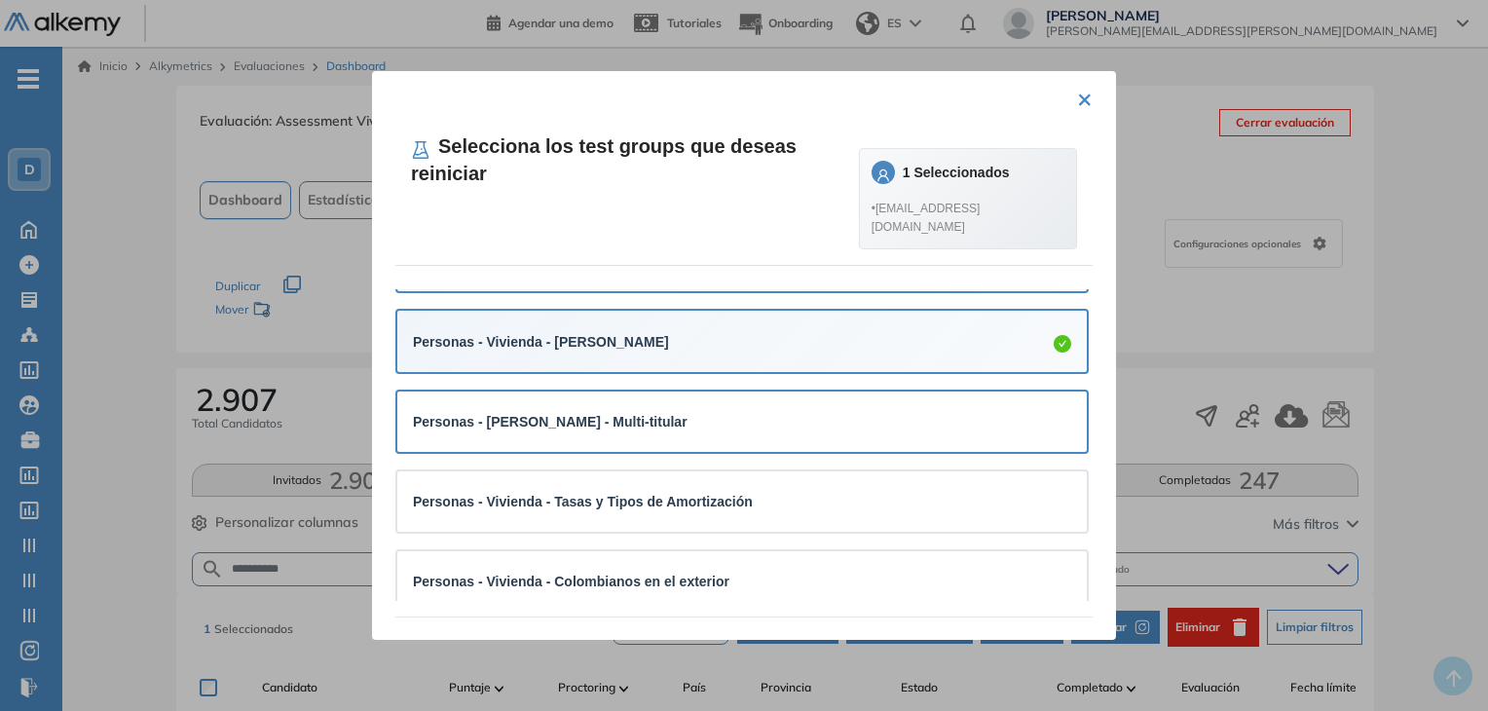
click at [649, 416] on strong "Personas - [PERSON_NAME] - Multi-titular" at bounding box center [550, 422] width 275 height 16
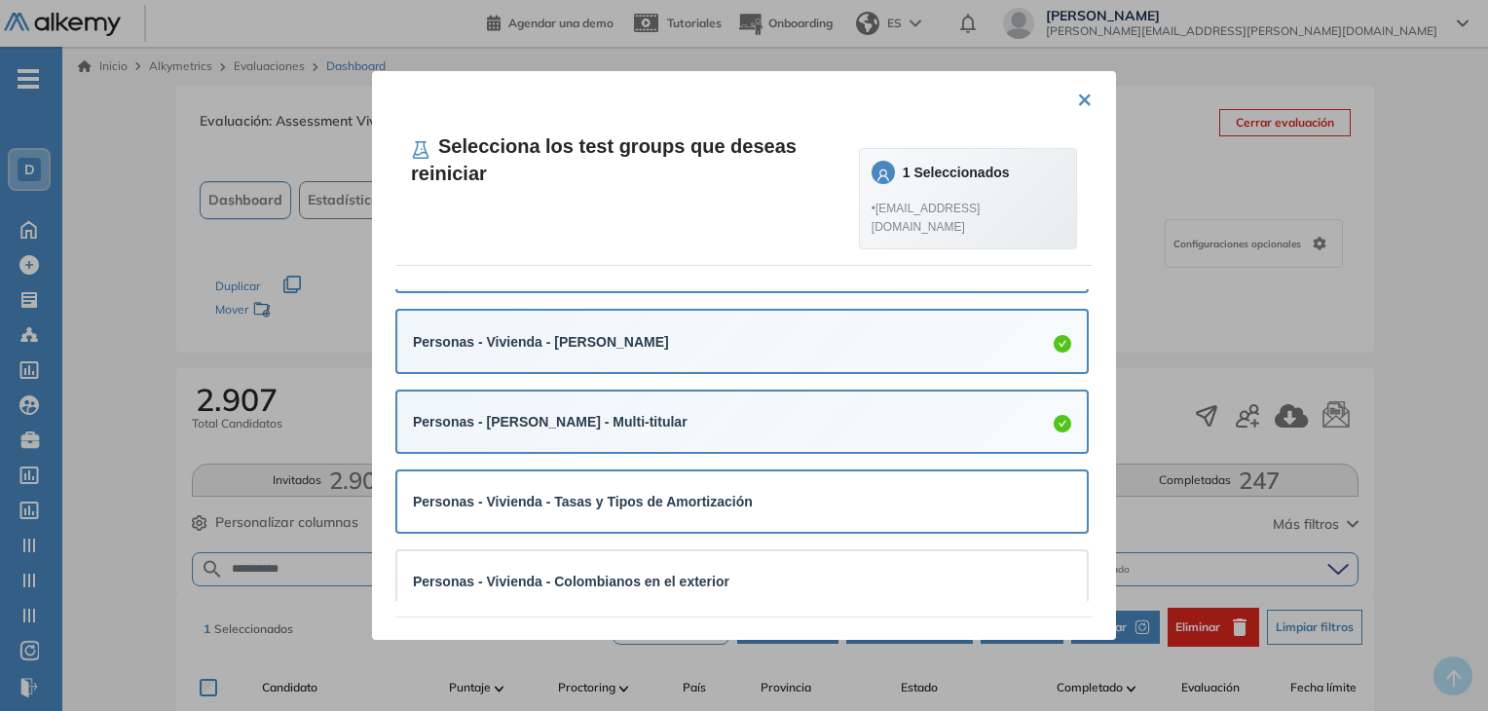
click at [678, 505] on strong "Personas - Vivienda - Tasas y Tipos de Amortización" at bounding box center [583, 502] width 340 height 16
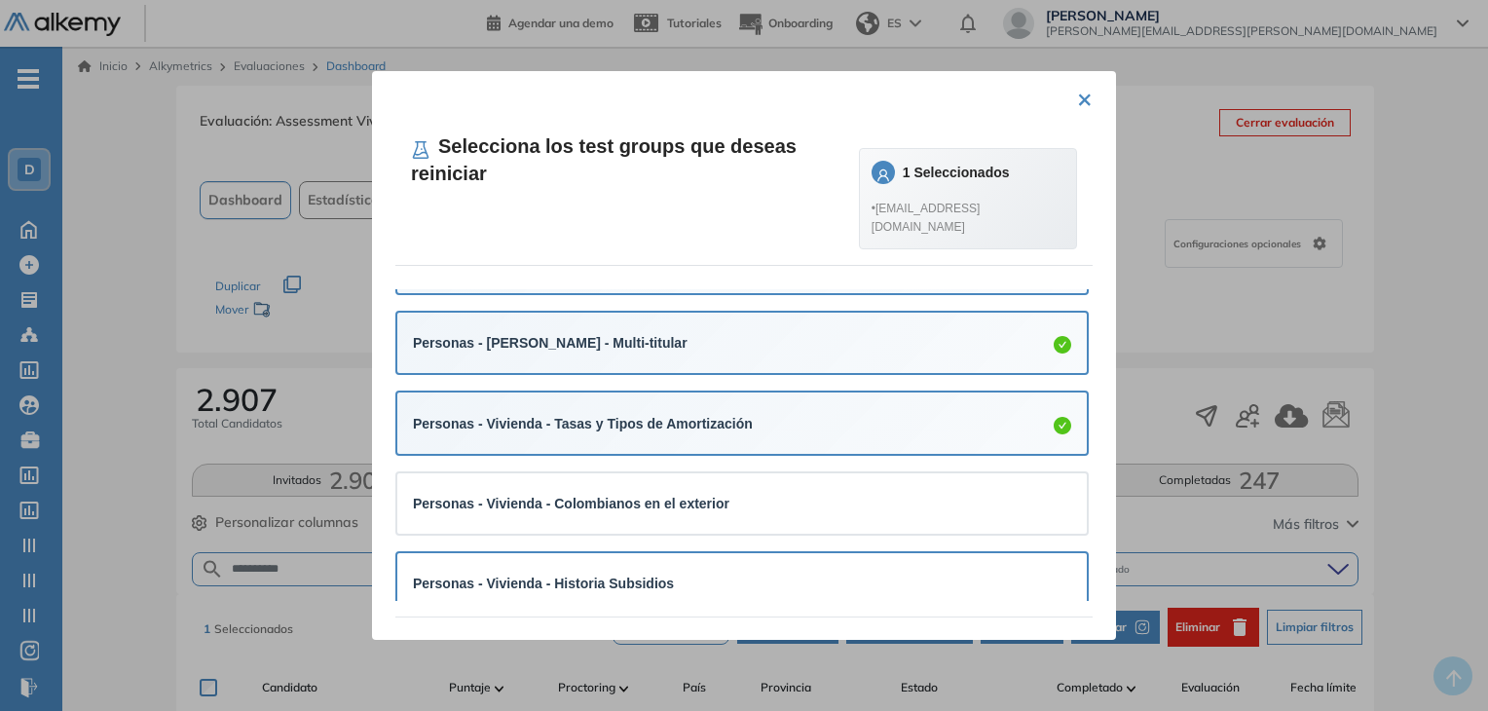
scroll to position [584, 0]
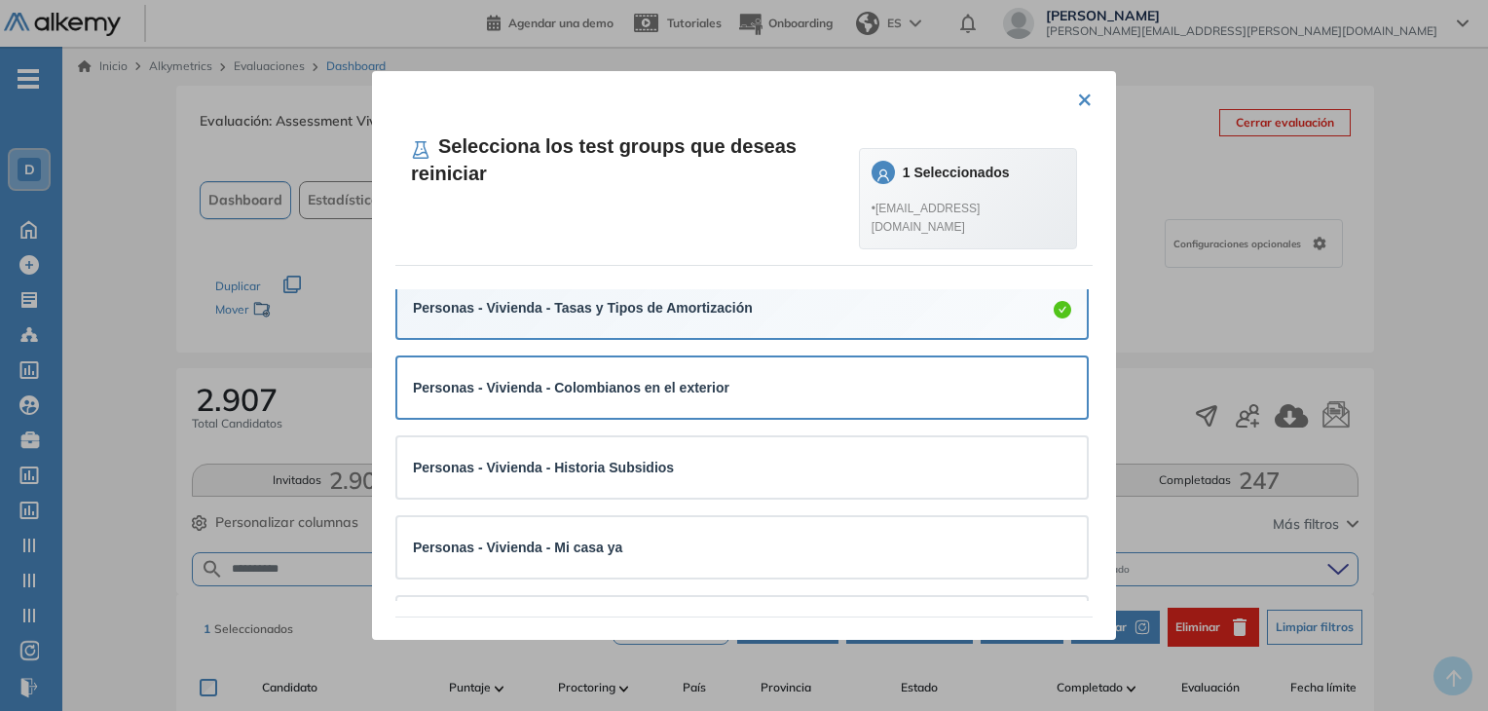
click at [663, 368] on div "Personas - Vivienda - Colombianos en el exterior" at bounding box center [742, 387] width 690 height 60
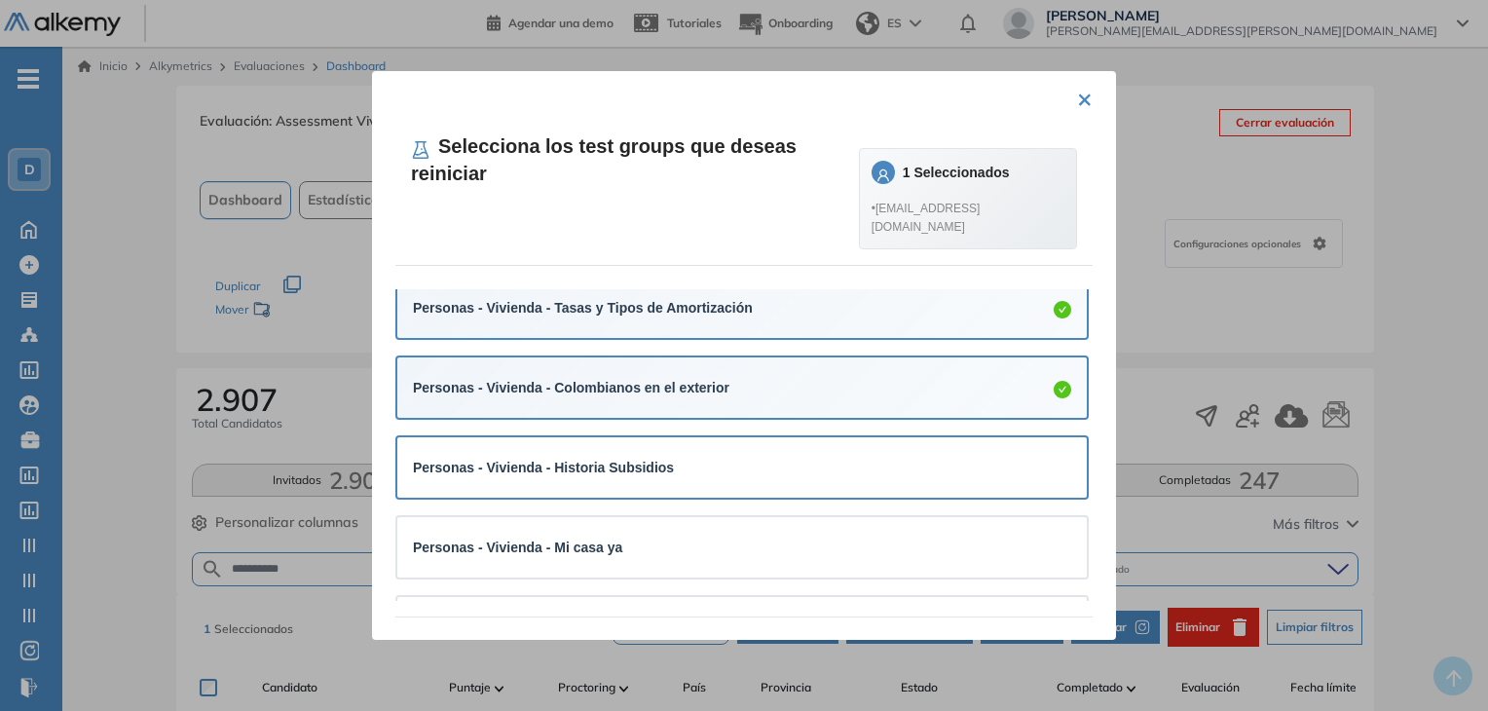
click at [620, 462] on strong "Personas - Vivienda - Historia Subsidios" at bounding box center [543, 468] width 261 height 16
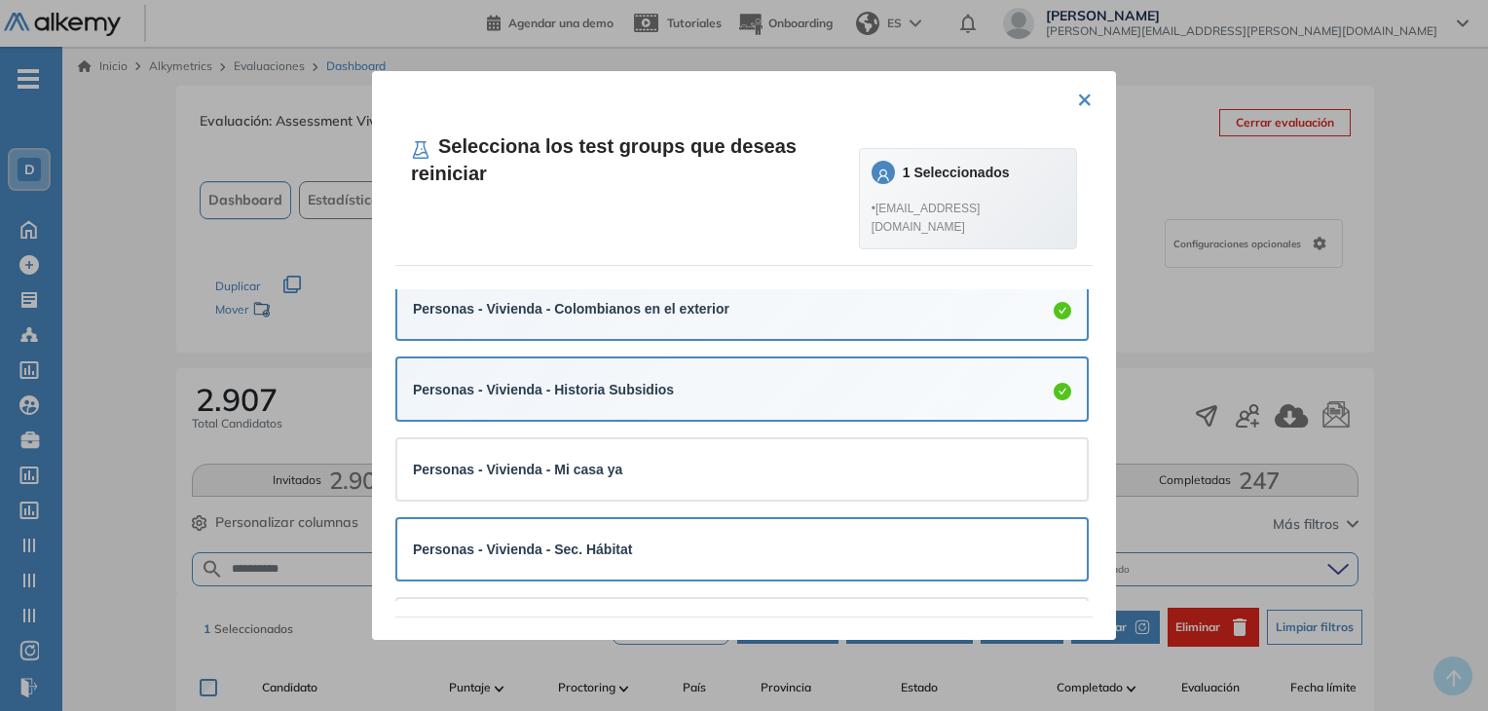
scroll to position [779, 0]
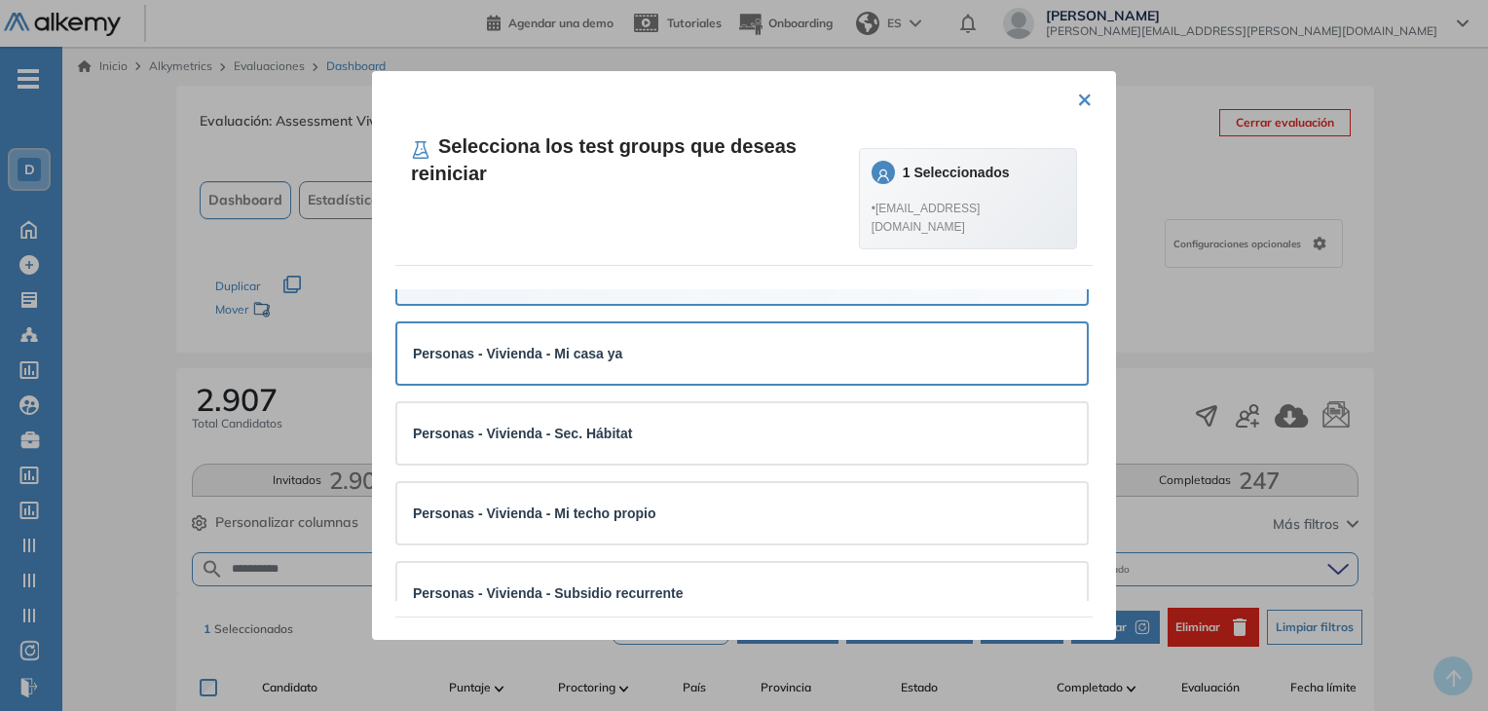
click at [608, 375] on div "Personas - Vivienda - Mi casa ya" at bounding box center [742, 353] width 690 height 60
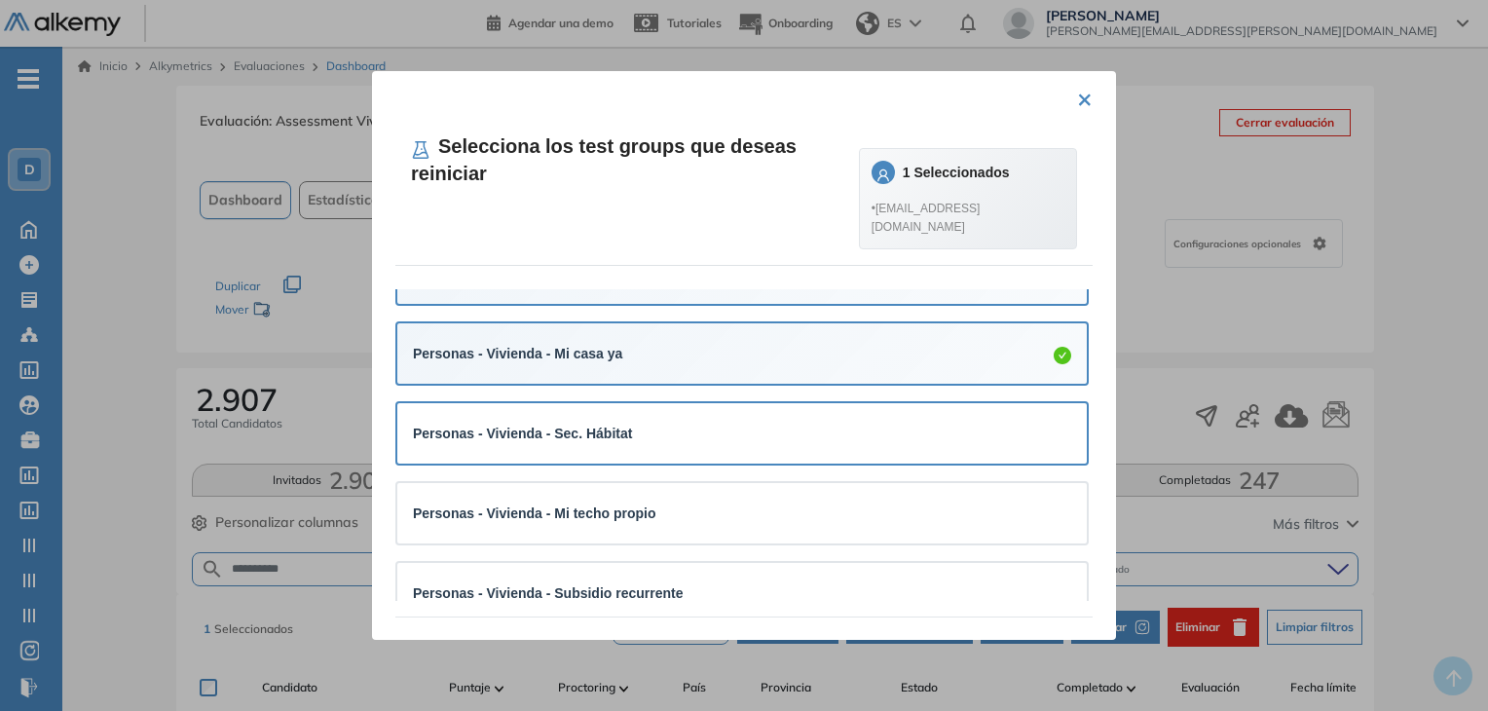
click at [605, 413] on div "Personas - Vivienda - Sec. Hábitat" at bounding box center [742, 433] width 690 height 60
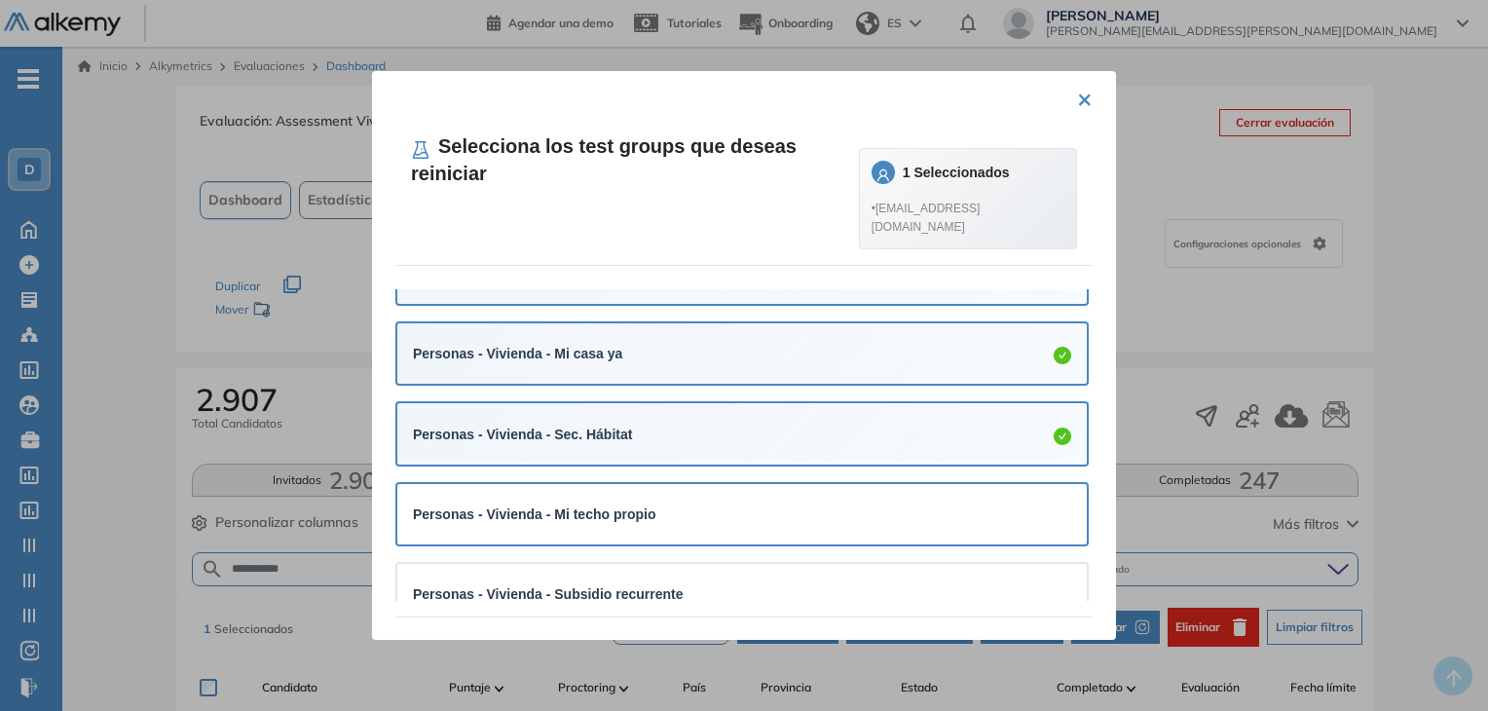
click at [596, 505] on div "Personas - Vivienda - Mi techo propio" at bounding box center [742, 514] width 658 height 29
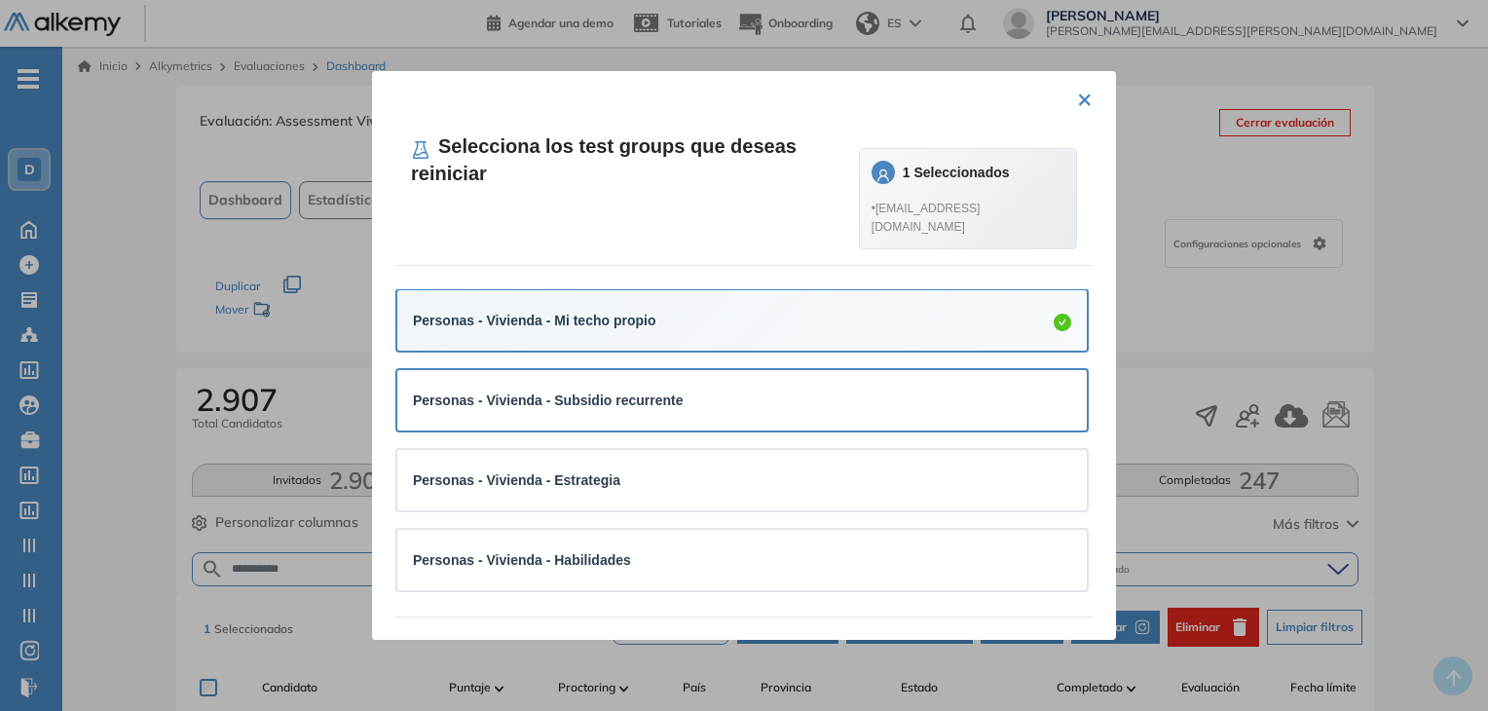
click at [592, 389] on div "Personas - Vivienda - Subsidio recurrente" at bounding box center [742, 400] width 658 height 29
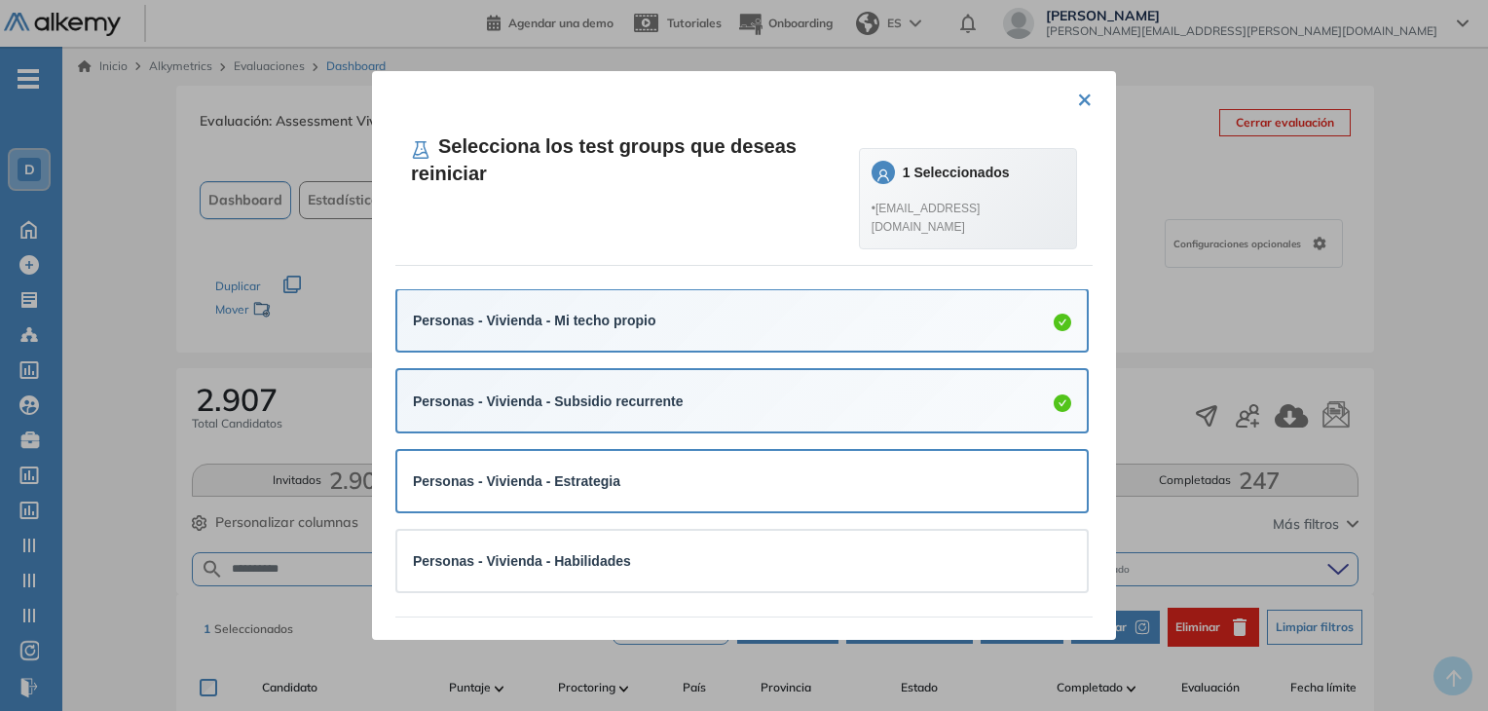
click at [573, 485] on strong "Personas - Vivienda - Estrategia" at bounding box center [516, 481] width 207 height 16
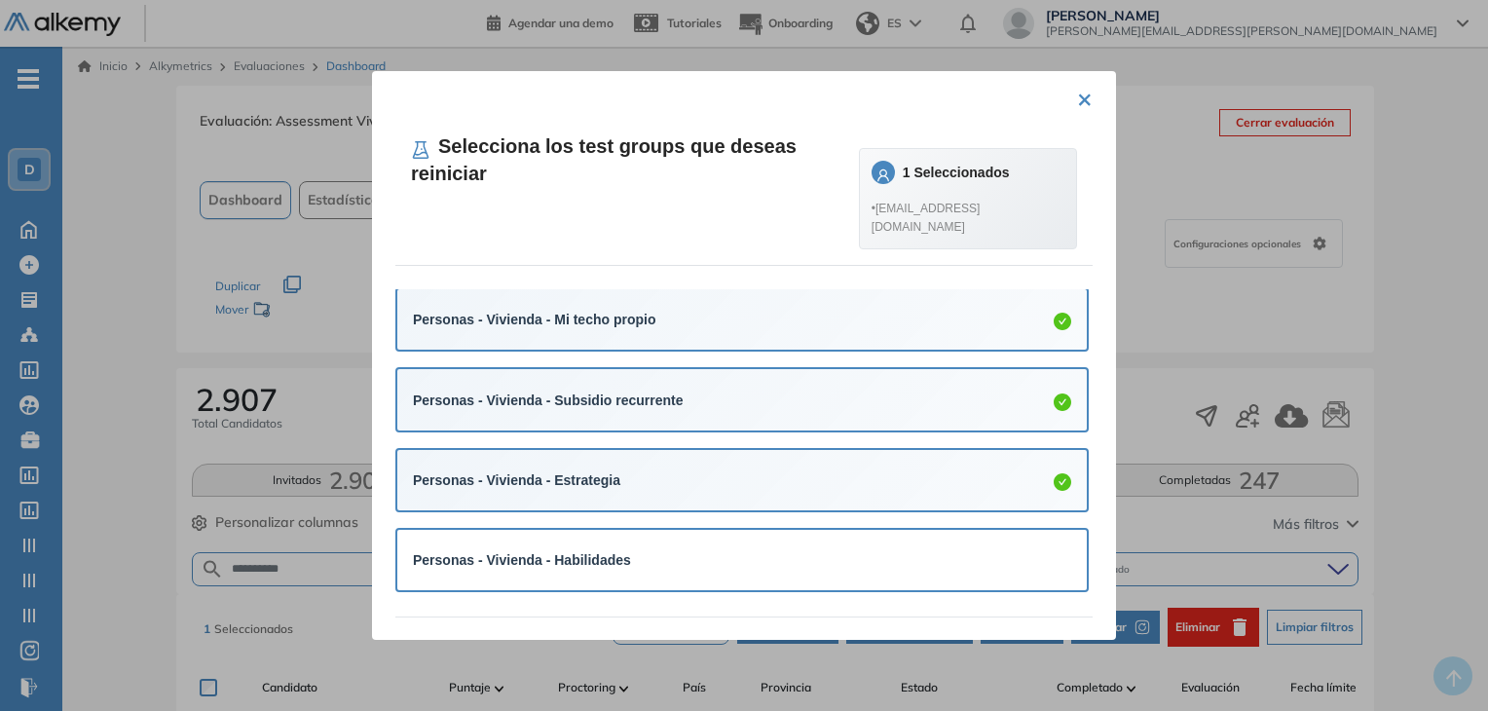
click at [592, 542] on div "Personas - Vivienda - Habilidades" at bounding box center [742, 560] width 690 height 60
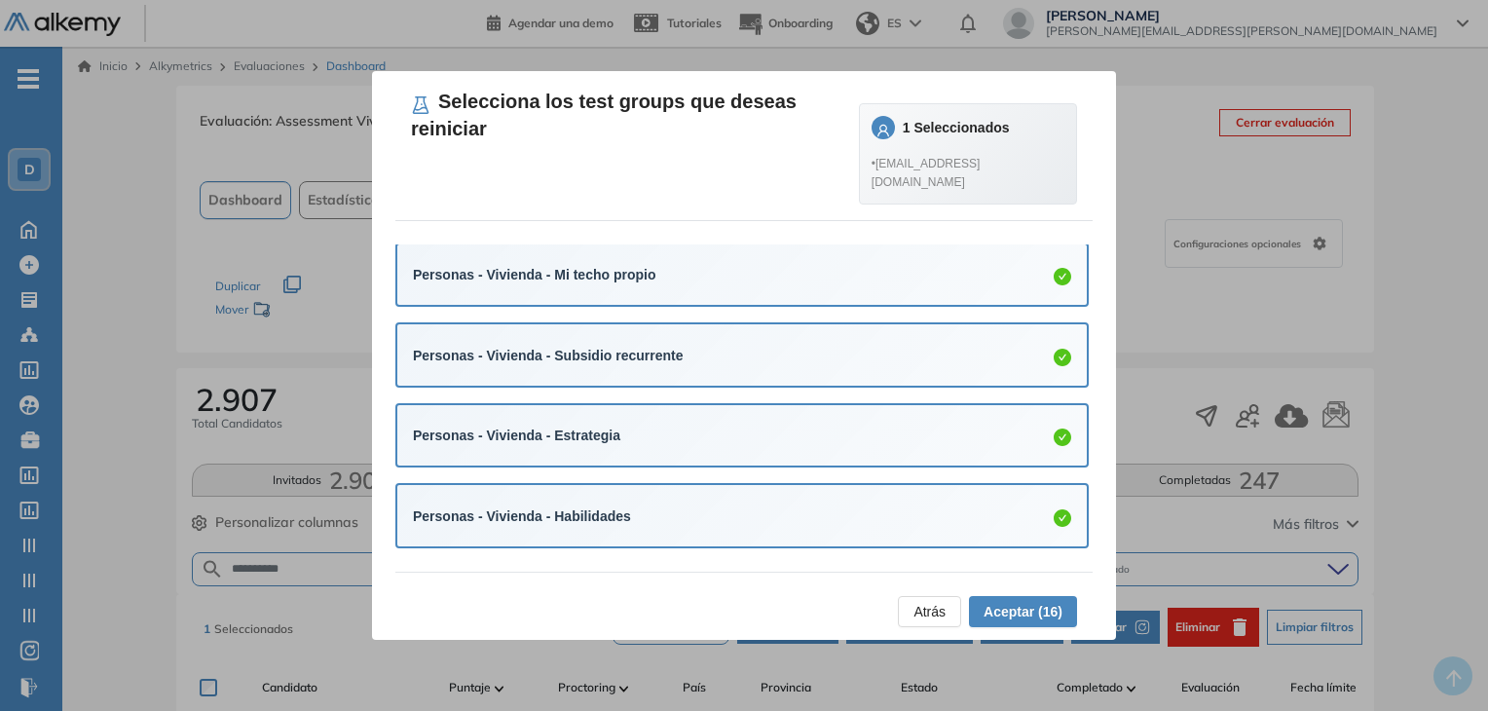
scroll to position [48, 0]
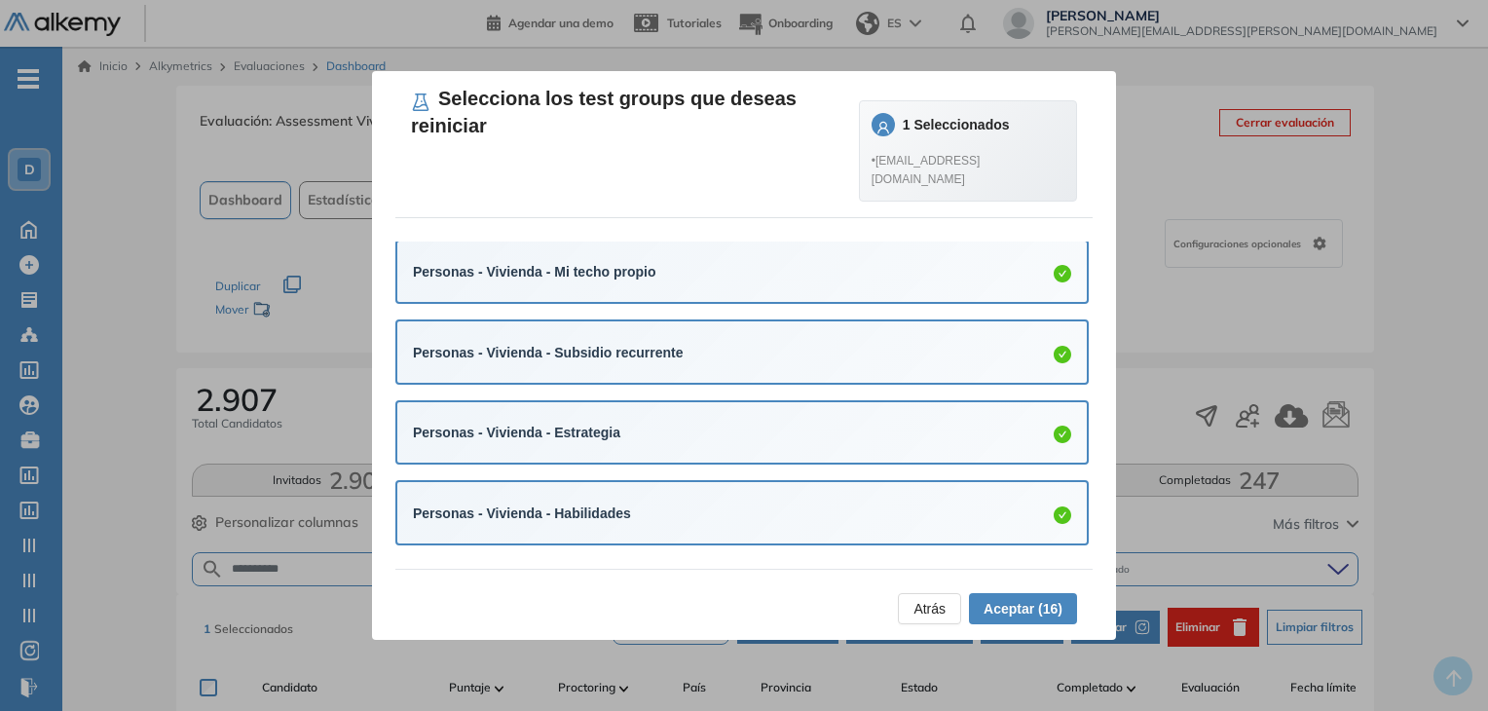
click at [1039, 602] on span "Aceptar (16)" at bounding box center [1023, 608] width 79 height 21
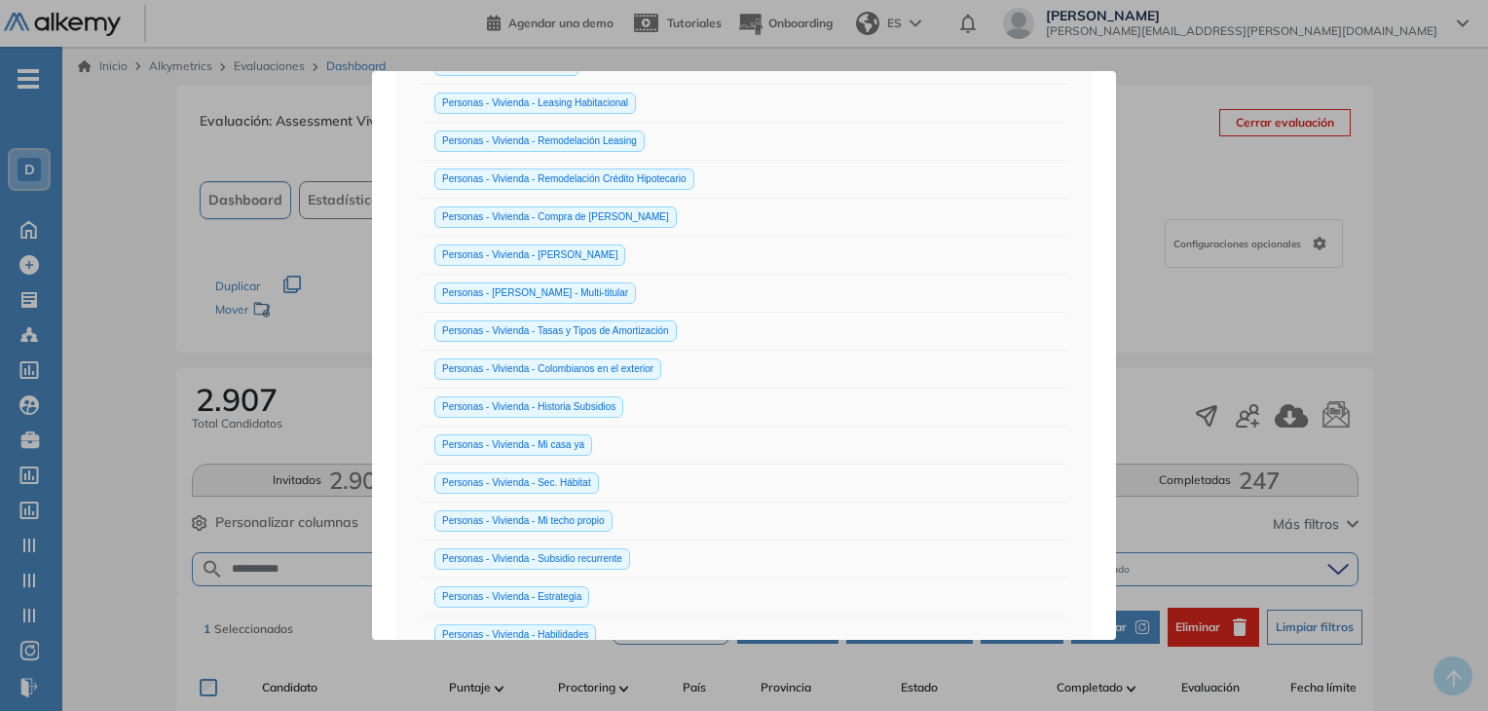
scroll to position [513, 0]
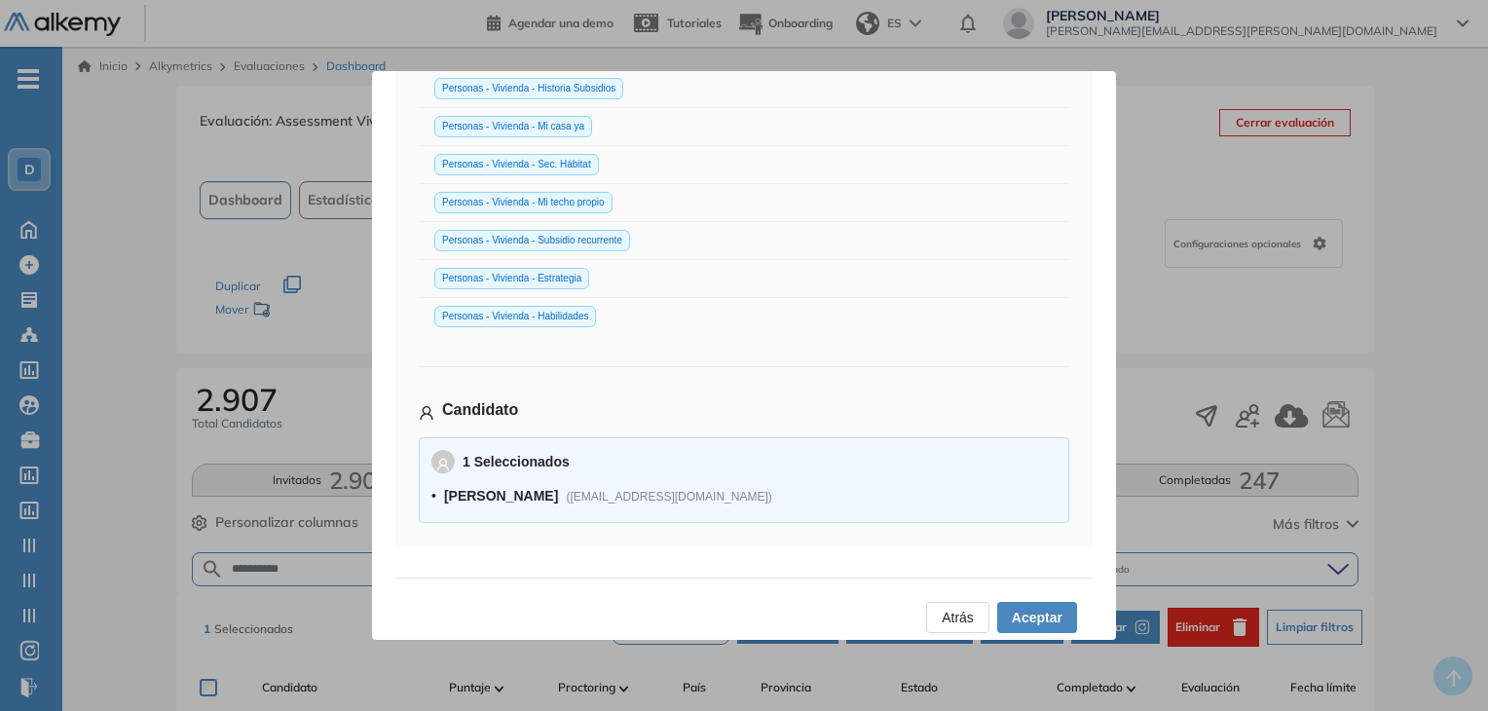
click at [1029, 607] on span "Aceptar" at bounding box center [1037, 617] width 51 height 21
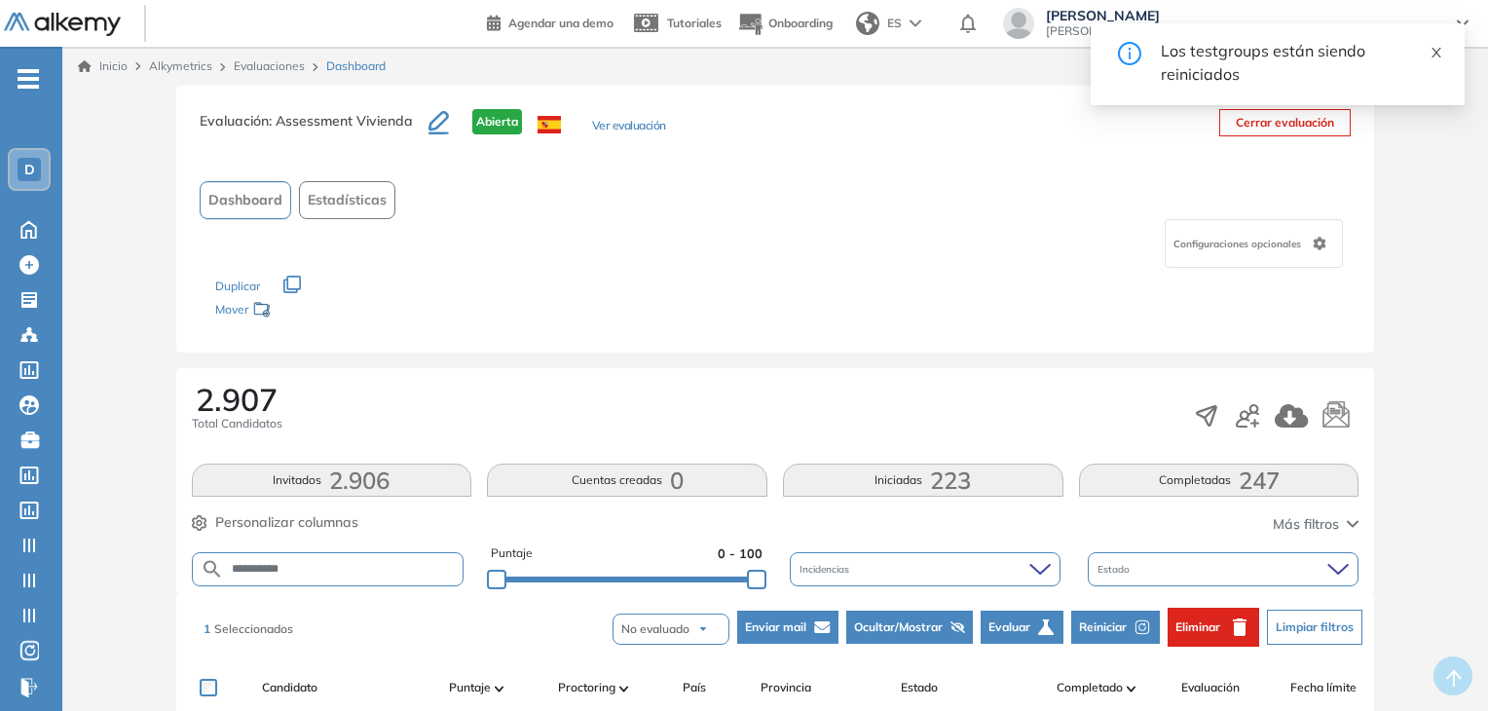
click at [1434, 43] on span at bounding box center [1437, 50] width 14 height 18
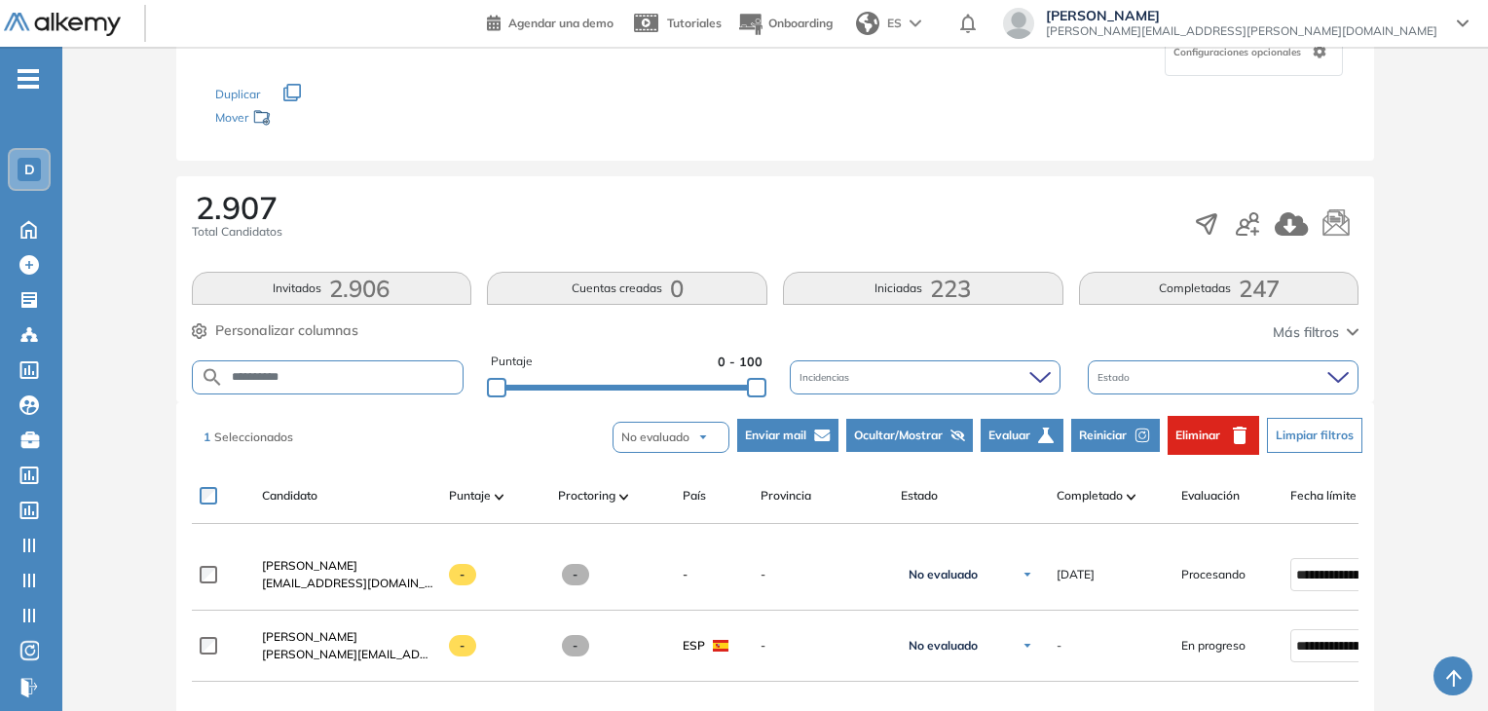
scroll to position [195, 0]
